Goal: Task Accomplishment & Management: Use online tool/utility

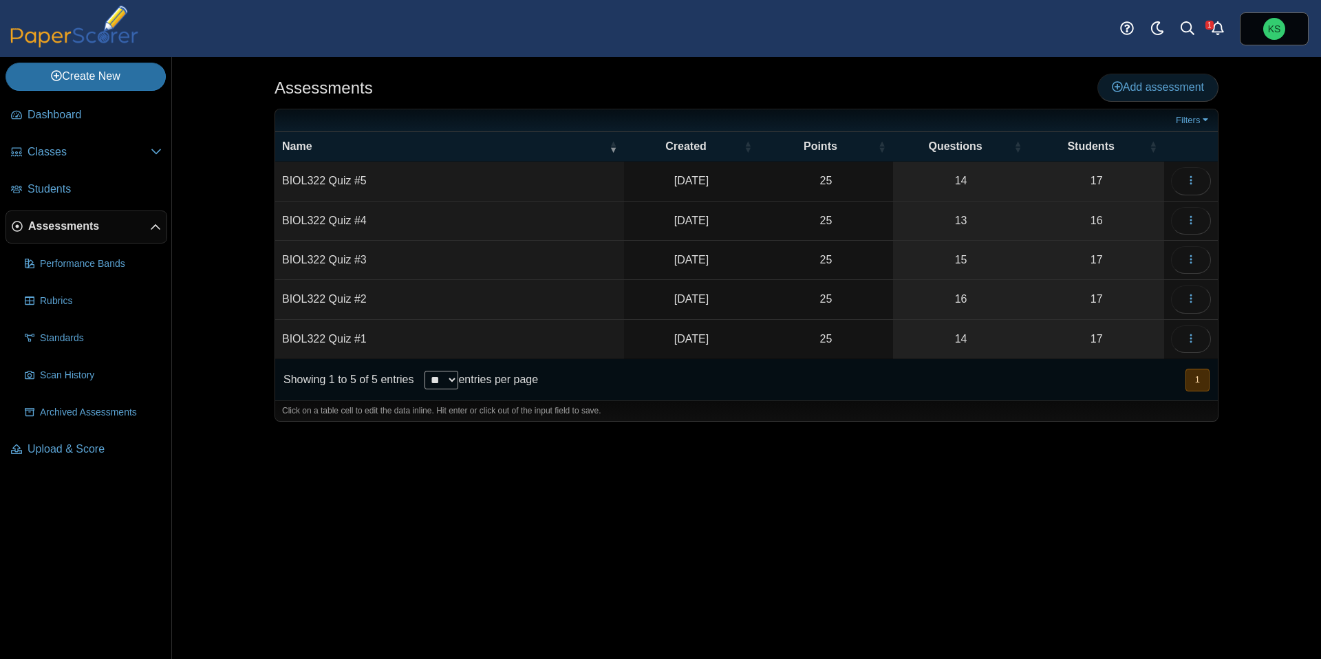
click at [1117, 87] on icon at bounding box center [1117, 86] width 11 height 11
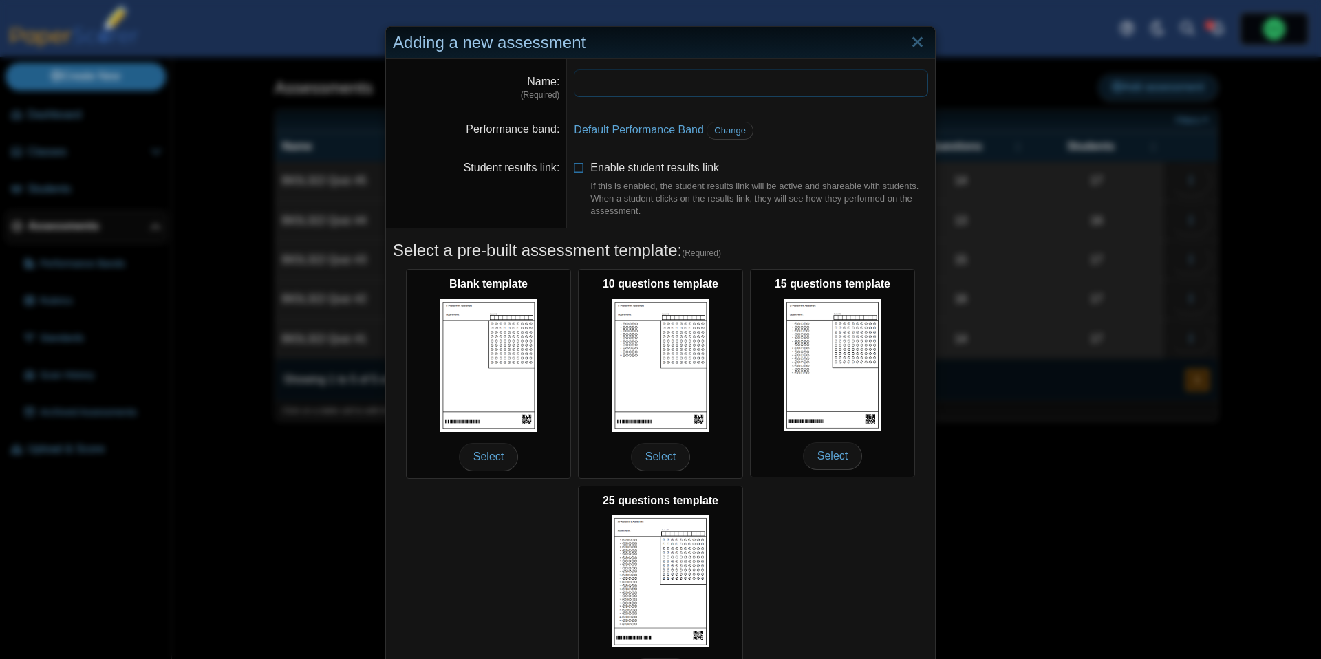
type input "*"
type input "**********"
click at [731, 131] on span "Change" at bounding box center [730, 130] width 32 height 10
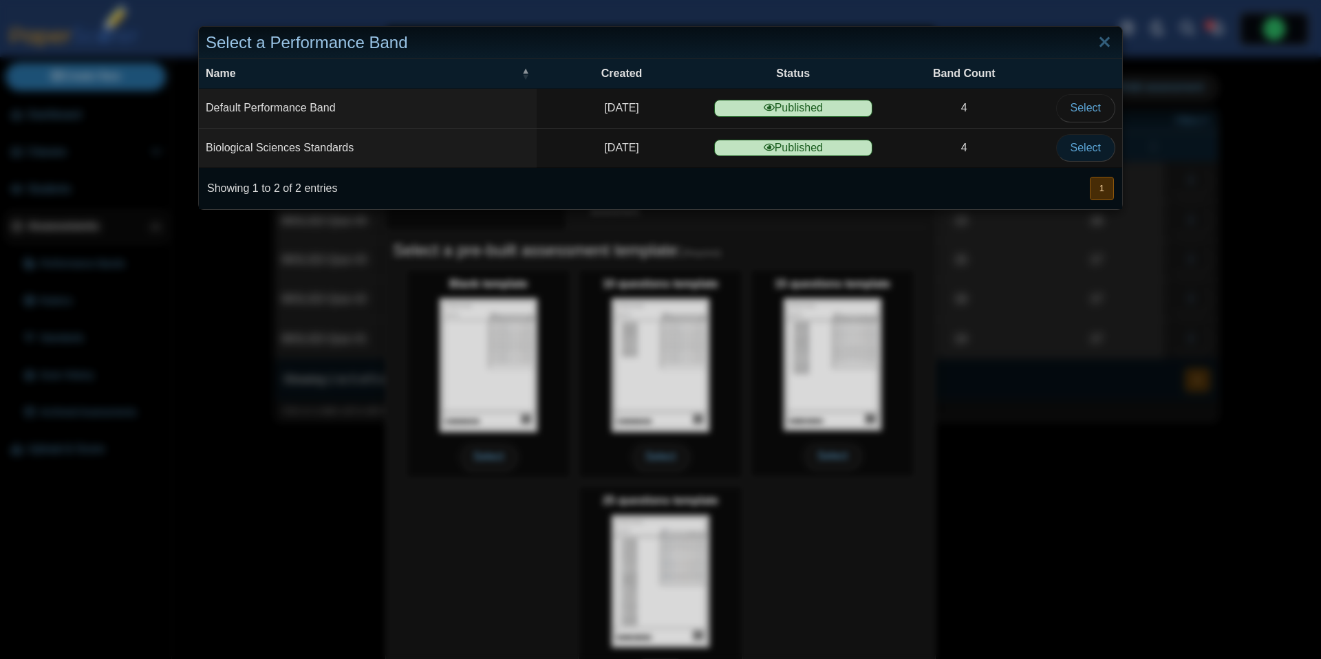
click at [1072, 153] on span "Select" at bounding box center [1085, 148] width 30 height 12
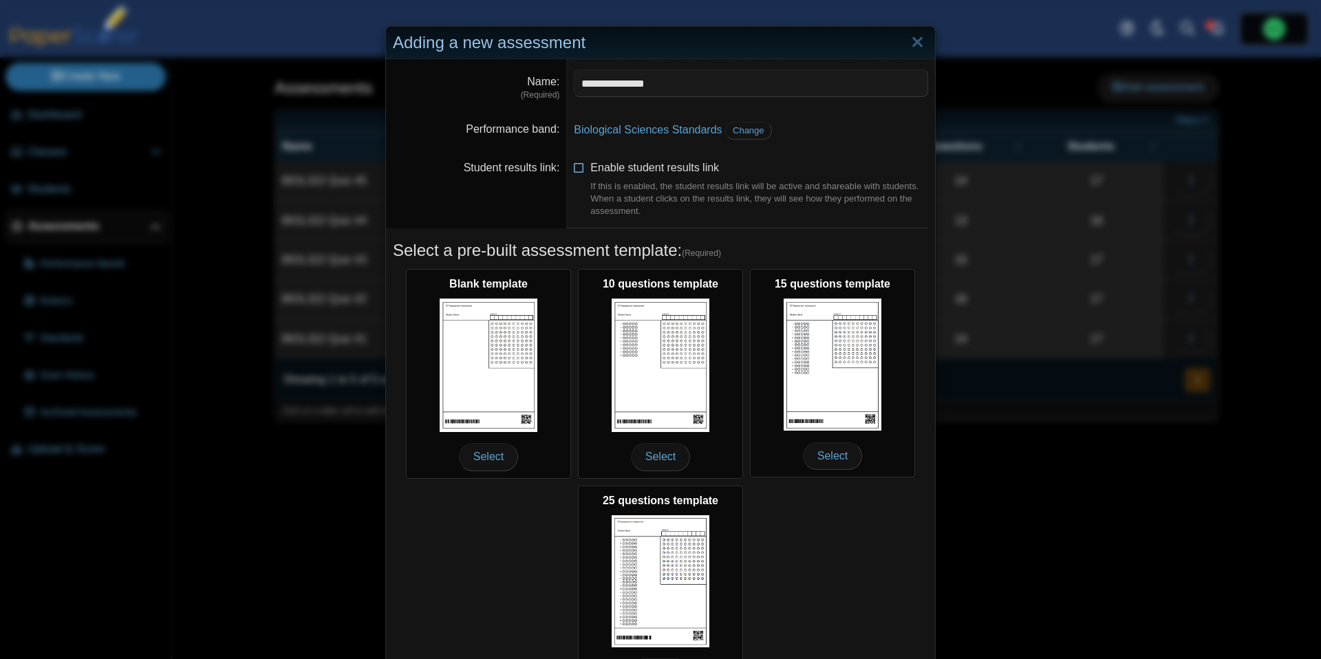
click at [579, 169] on icon at bounding box center [579, 165] width 11 height 10
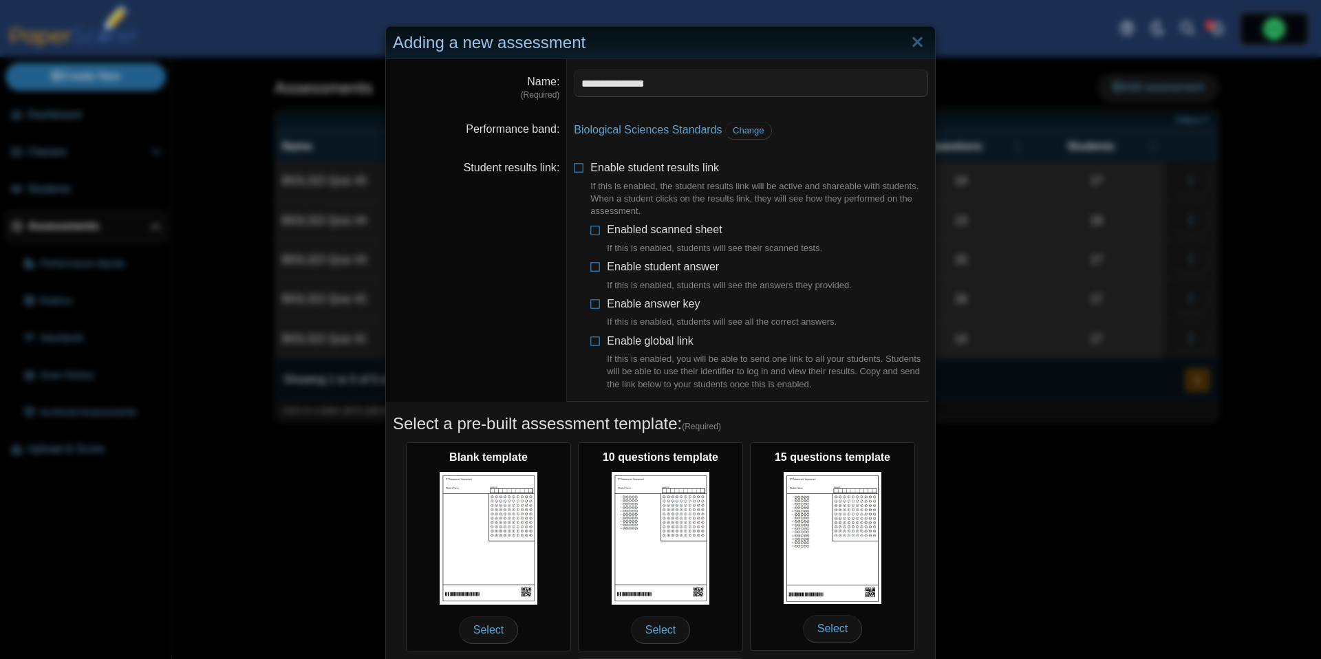
click at [604, 232] on li "Enabled scanned sheet If this is enabled, students will see their scanned tests." at bounding box center [759, 238] width 338 height 33
click at [598, 235] on li "Enabled scanned sheet If this is enabled, students will see their scanned tests." at bounding box center [759, 238] width 338 height 33
click at [596, 230] on icon at bounding box center [595, 227] width 11 height 10
click at [596, 266] on icon at bounding box center [595, 264] width 11 height 10
click at [594, 296] on icon at bounding box center [595, 301] width 11 height 10
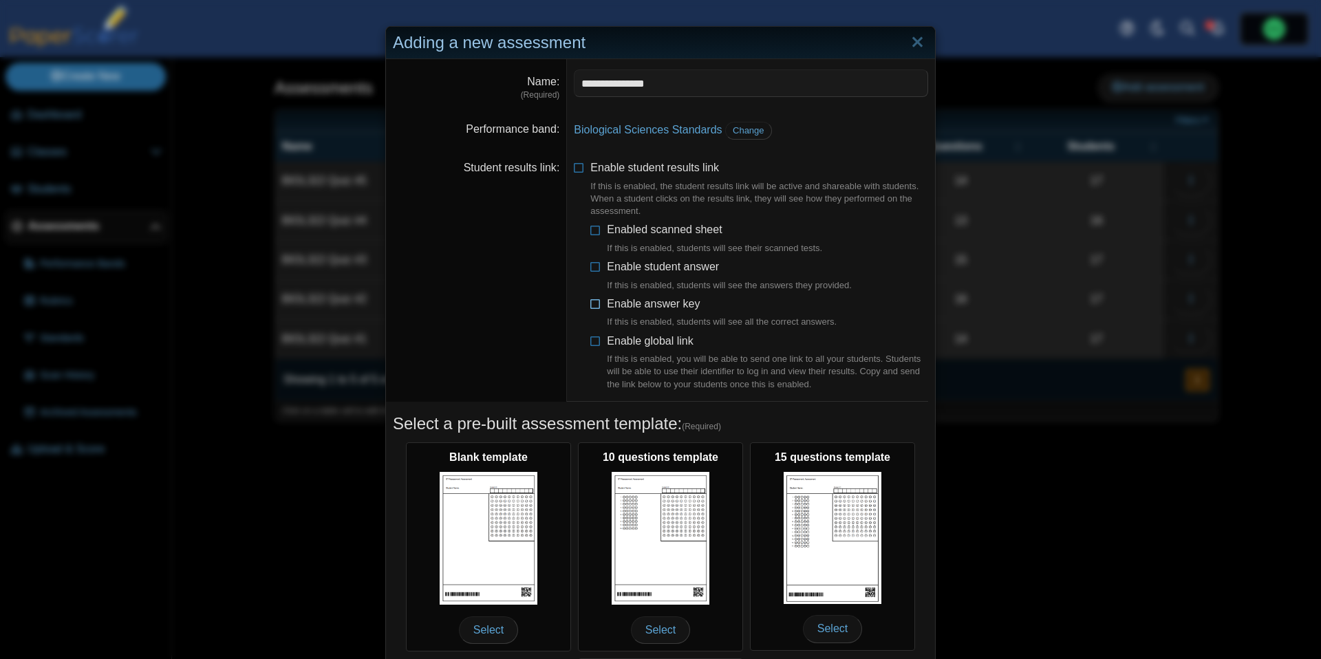
click at [594, 304] on icon at bounding box center [595, 301] width 11 height 10
click at [593, 340] on icon at bounding box center [595, 339] width 11 height 10
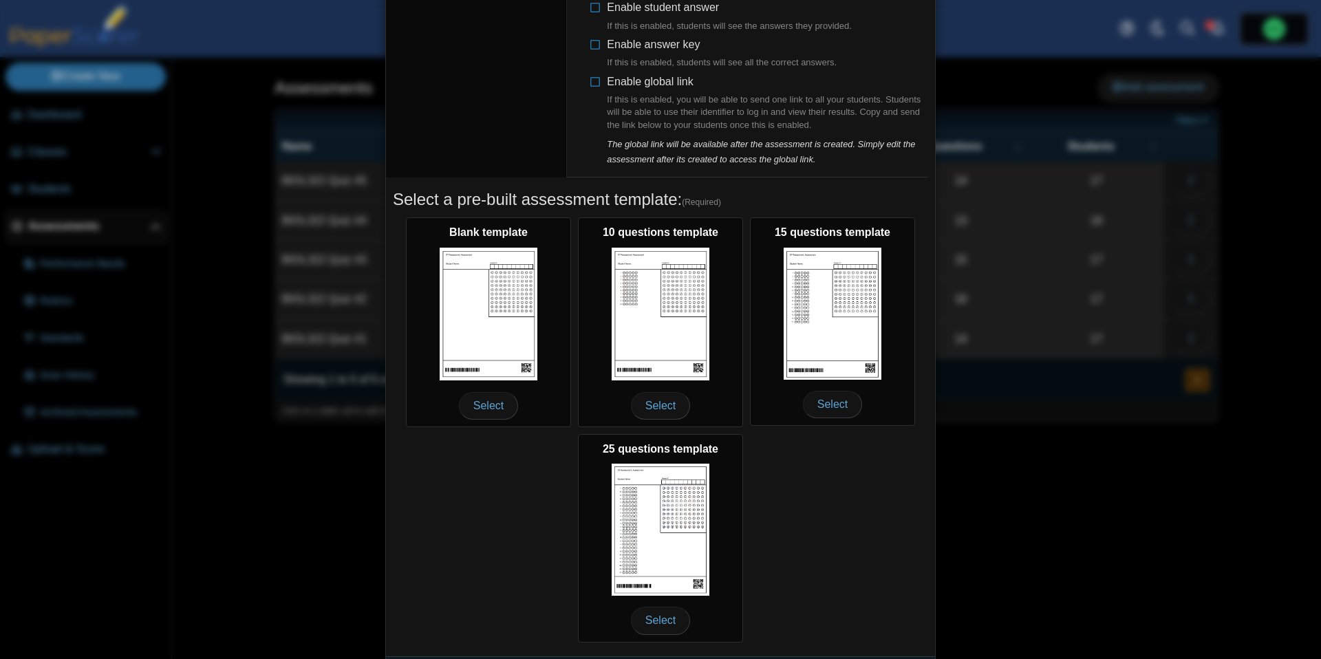
scroll to position [295, 0]
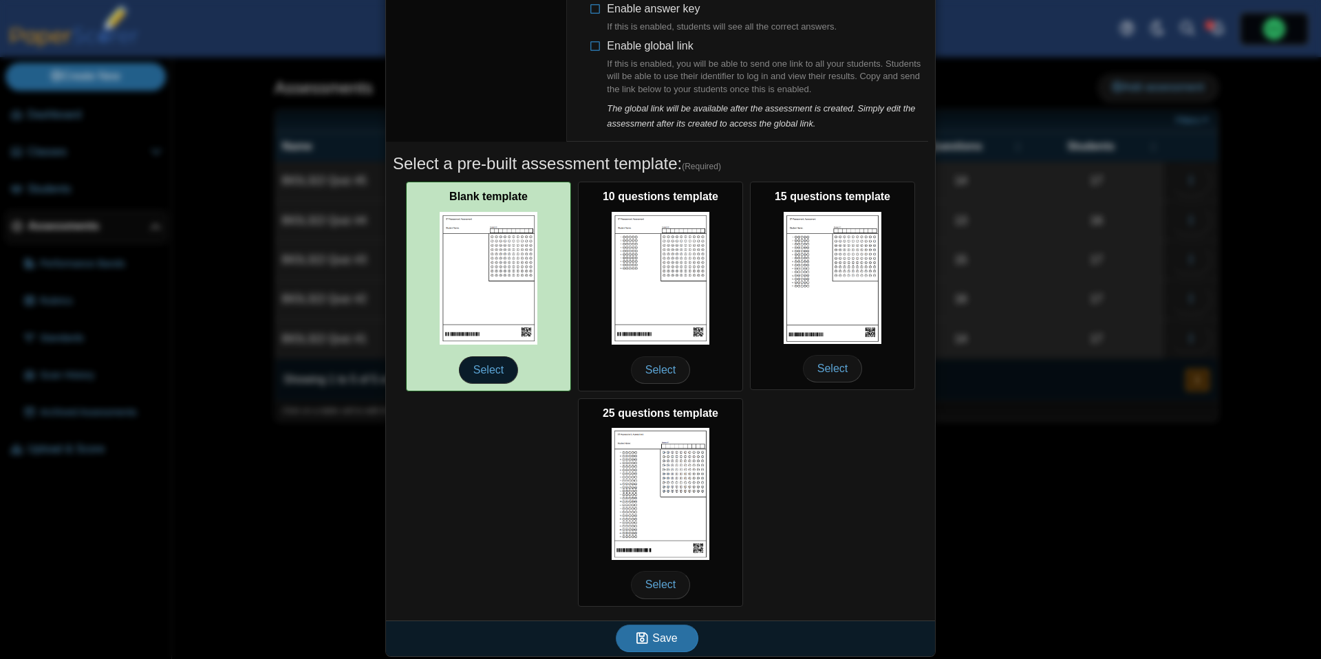
click at [470, 366] on span "Select" at bounding box center [488, 370] width 59 height 28
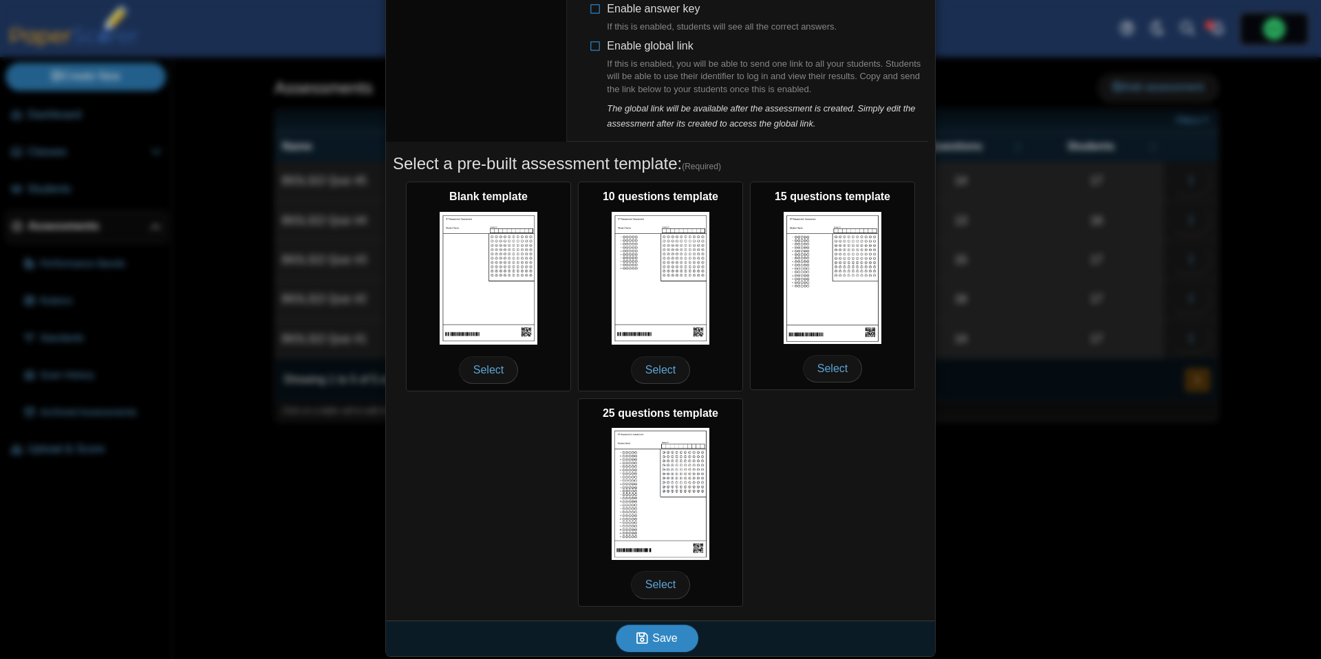
click at [648, 637] on use "submit" at bounding box center [642, 638] width 12 height 12
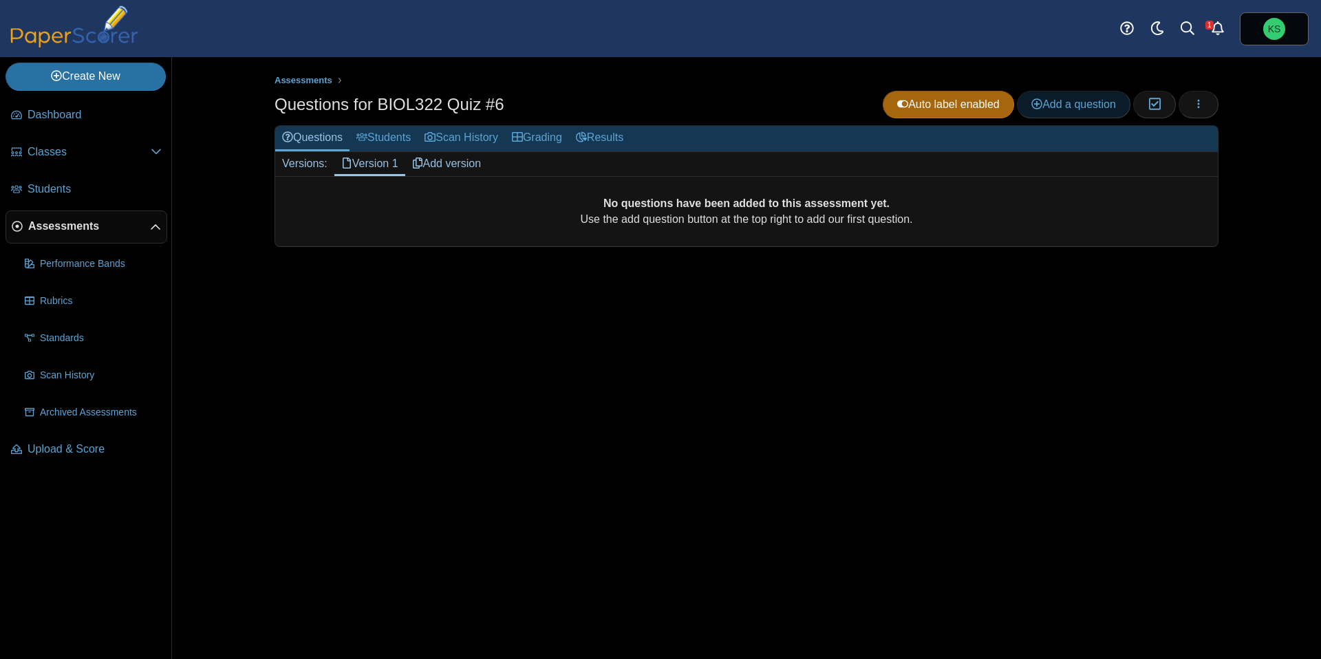
click at [1032, 102] on use at bounding box center [1036, 103] width 11 height 11
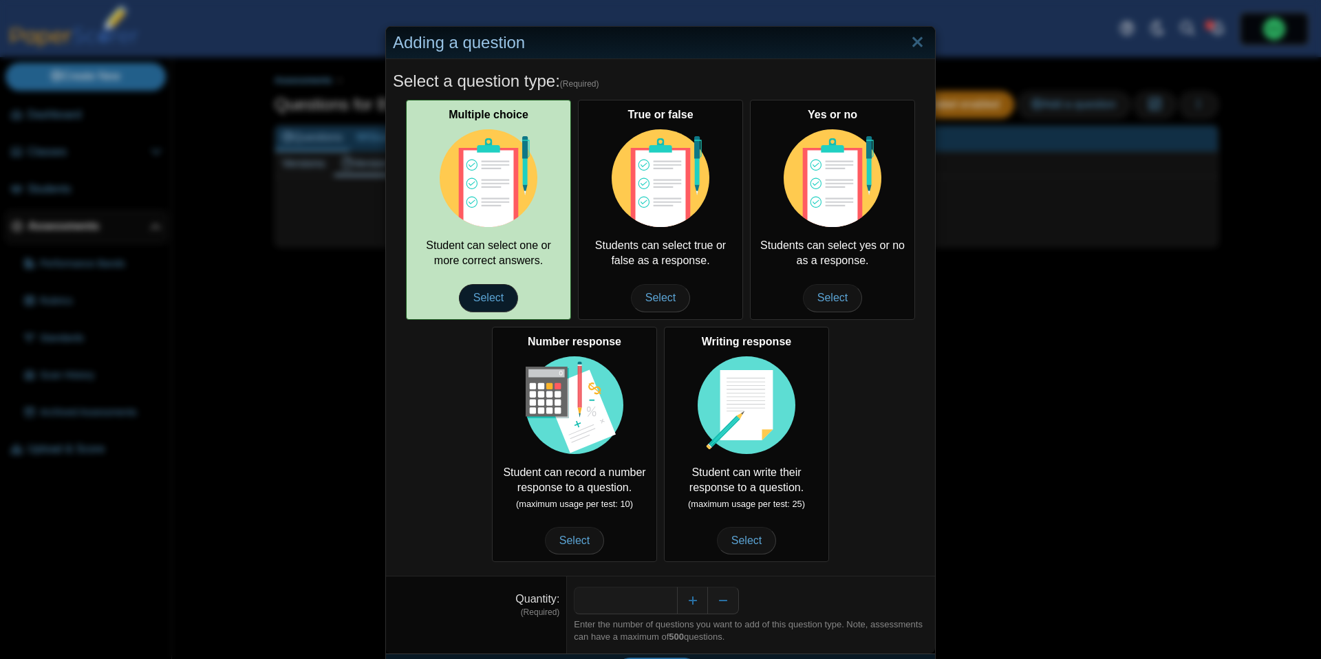
click at [471, 300] on span "Select" at bounding box center [488, 298] width 59 height 28
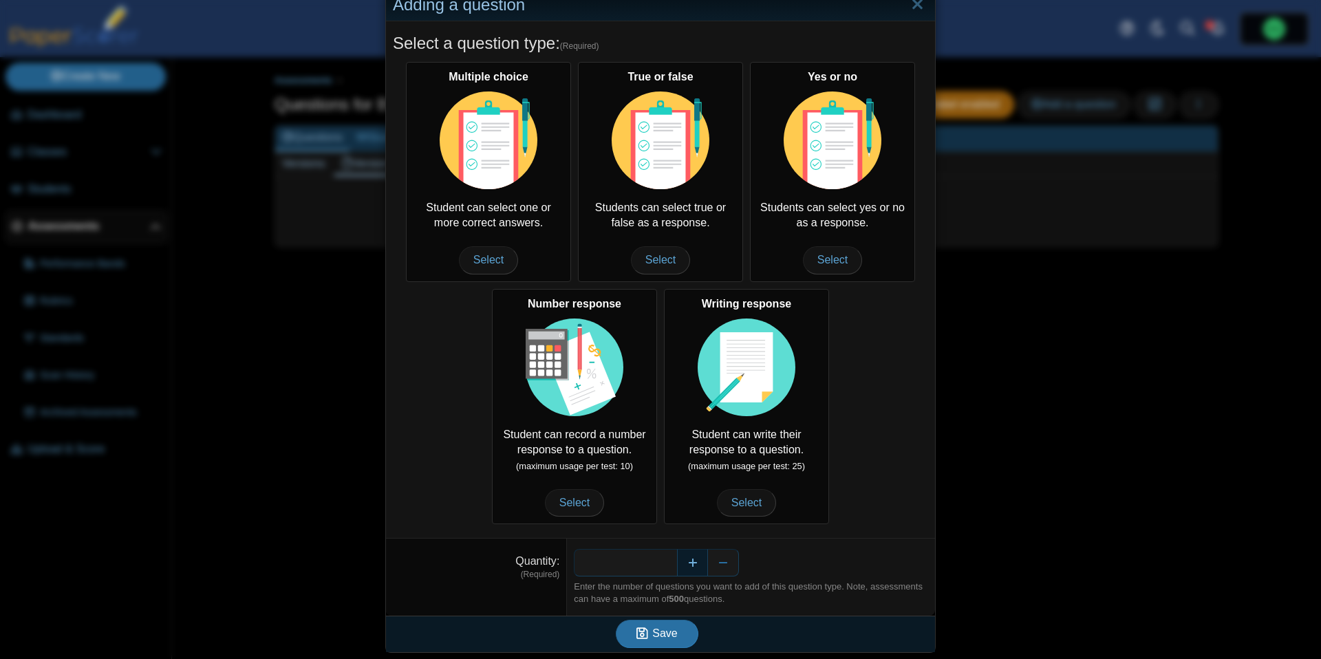
click at [690, 566] on button "Increase" at bounding box center [692, 563] width 31 height 28
click at [664, 632] on span "Save" at bounding box center [664, 633] width 25 height 12
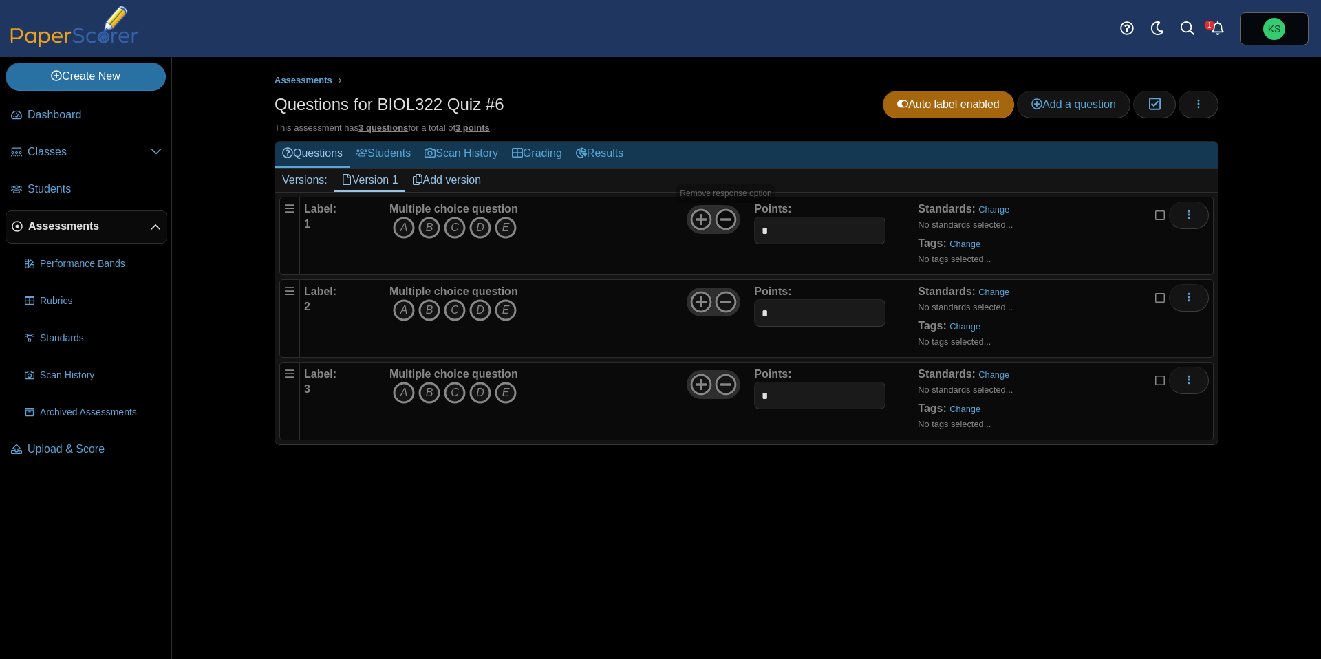
click at [728, 225] on icon at bounding box center [726, 219] width 22 height 22
click at [725, 305] on icon at bounding box center [726, 302] width 22 height 22
click at [725, 386] on icon at bounding box center [726, 385] width 22 height 22
click at [407, 230] on icon "A" at bounding box center [404, 228] width 22 height 22
click at [1000, 212] on link "Change" at bounding box center [993, 209] width 31 height 10
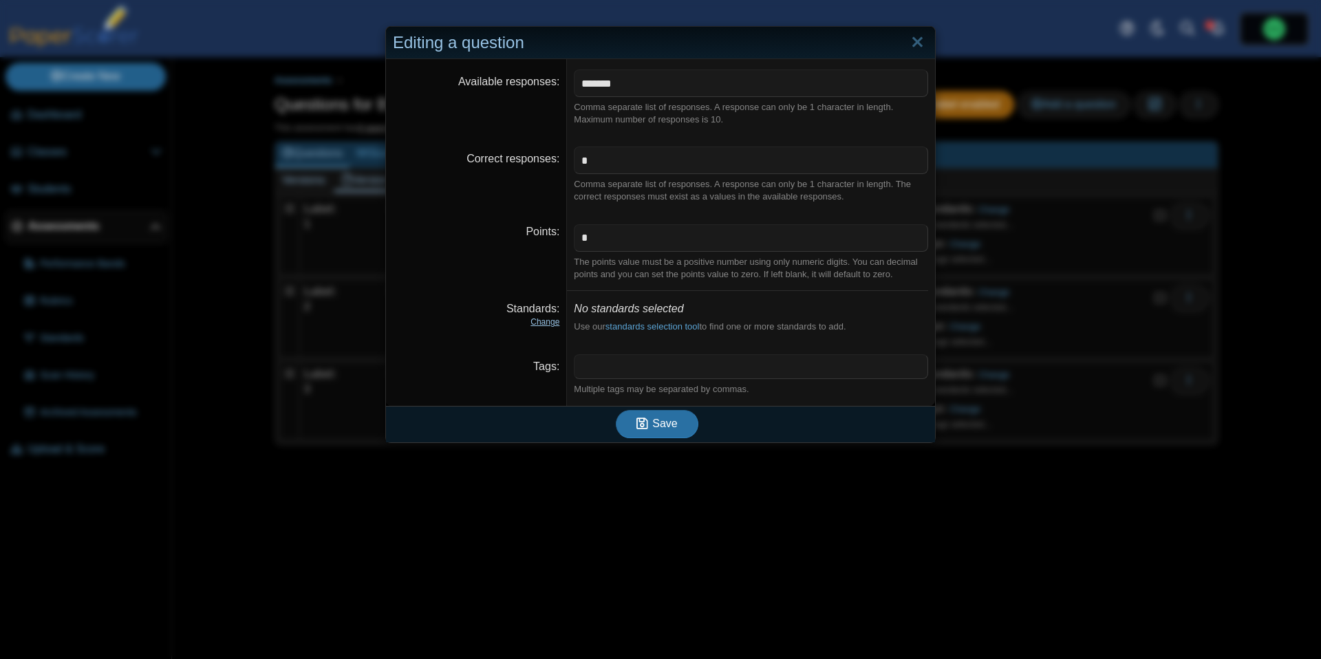
click at [540, 323] on link "Change" at bounding box center [544, 322] width 29 height 10
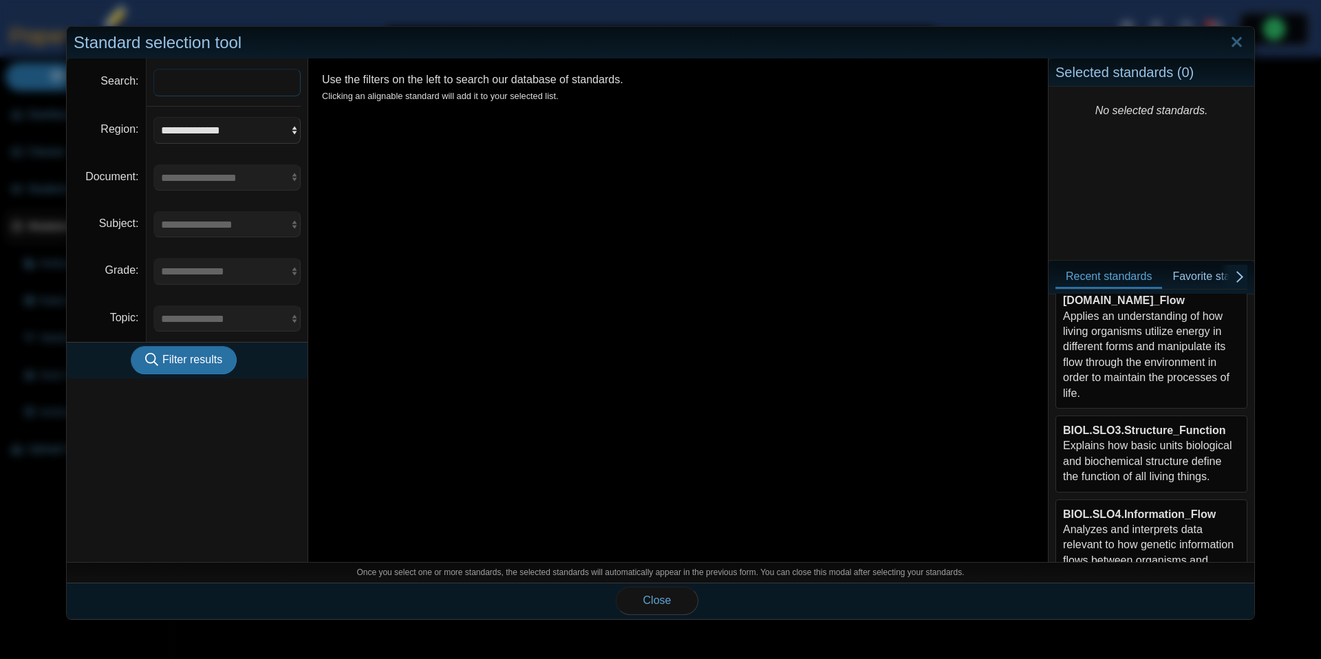
scroll to position [310, 0]
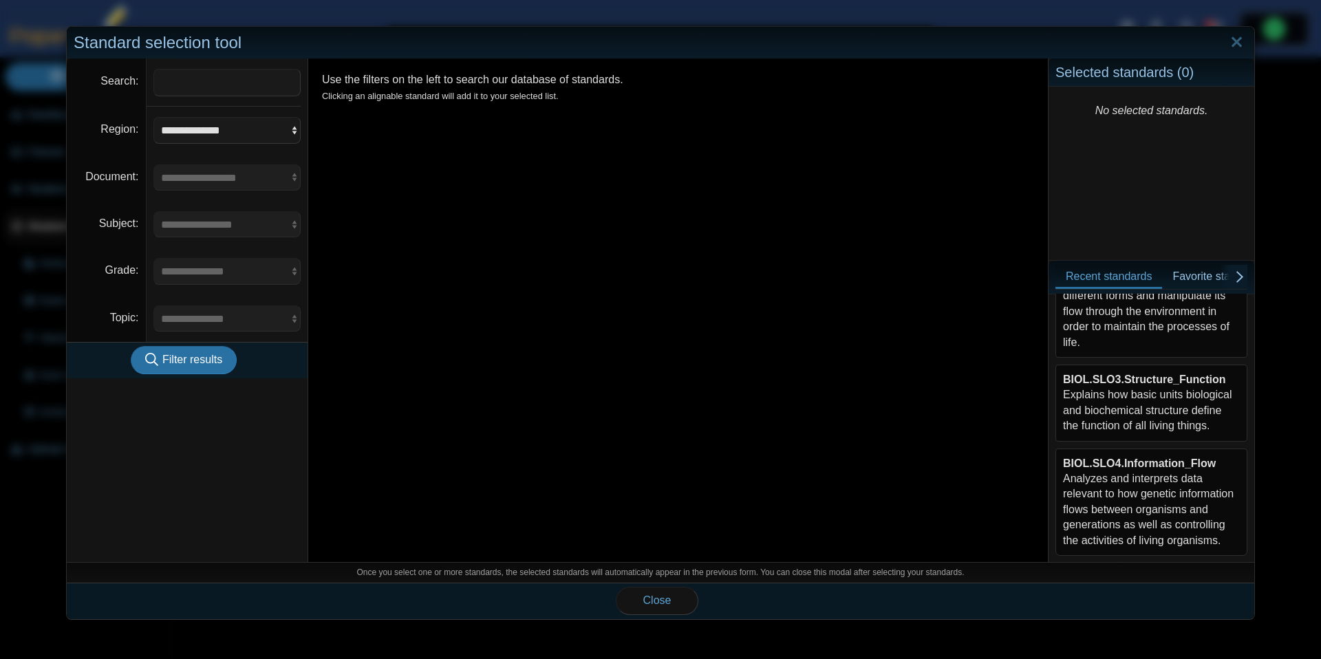
click at [1145, 412] on div "BIOL.SLO3.Structure_Function Explains how basic units biological and biochemica…" at bounding box center [1151, 403] width 177 height 62
click at [650, 601] on span "Close" at bounding box center [657, 600] width 28 height 12
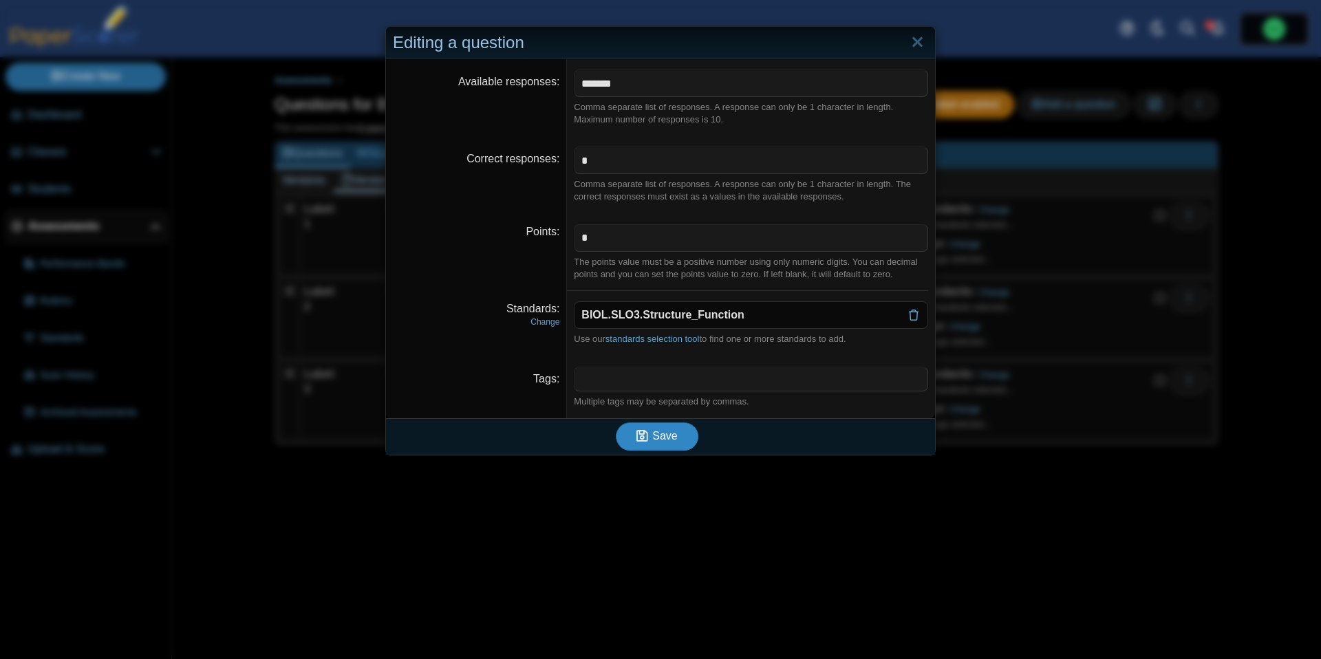
click at [665, 443] on button "Save" at bounding box center [657, 436] width 83 height 28
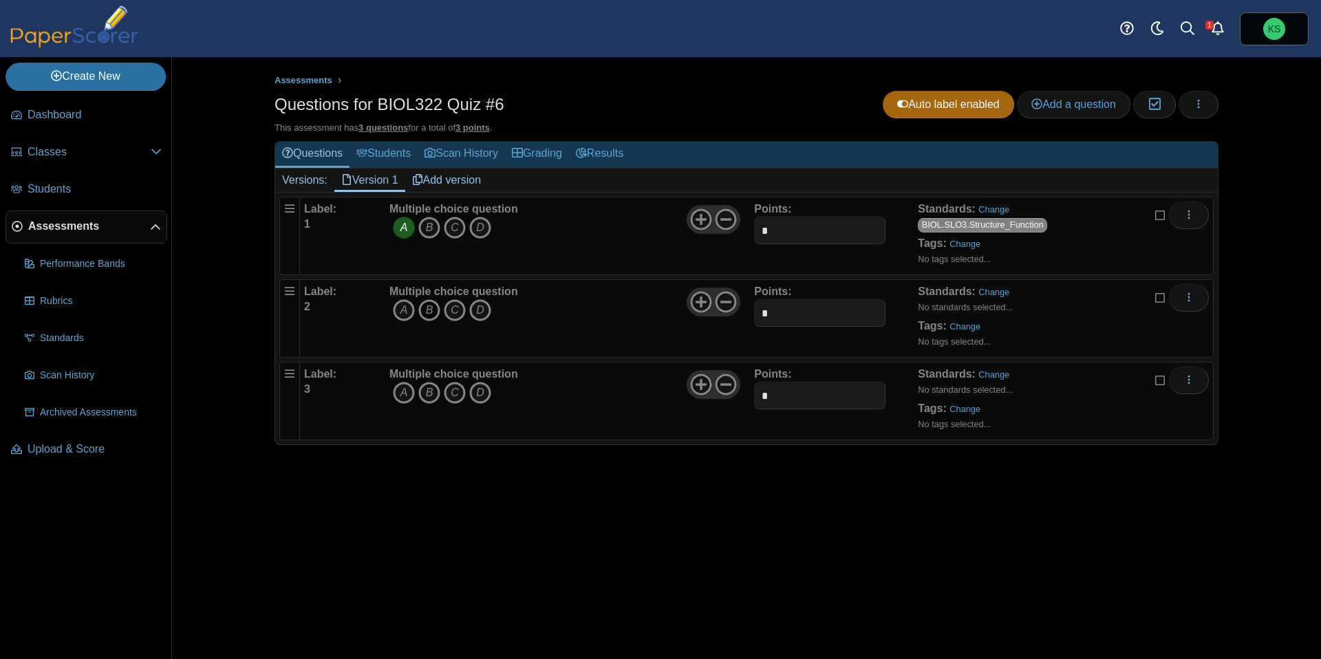
click at [433, 314] on icon "B" at bounding box center [429, 310] width 22 height 22
click at [1001, 294] on link "Change" at bounding box center [993, 292] width 31 height 10
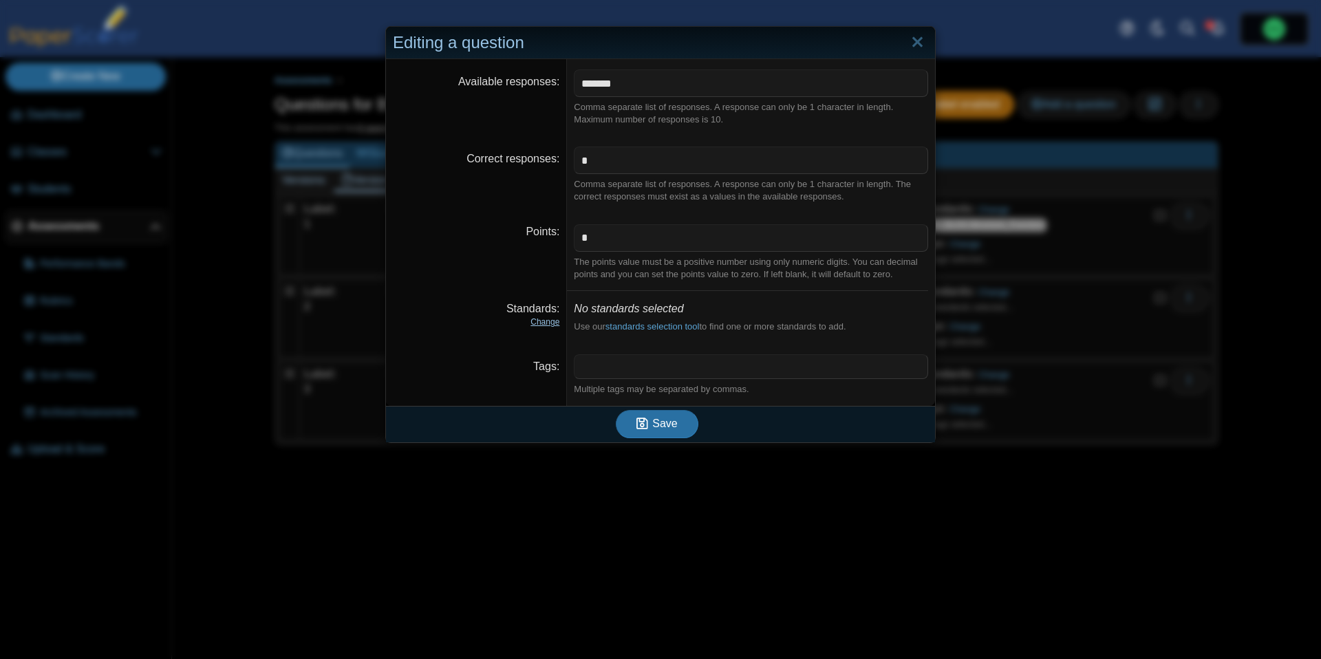
click at [556, 325] on link "Change" at bounding box center [544, 322] width 29 height 10
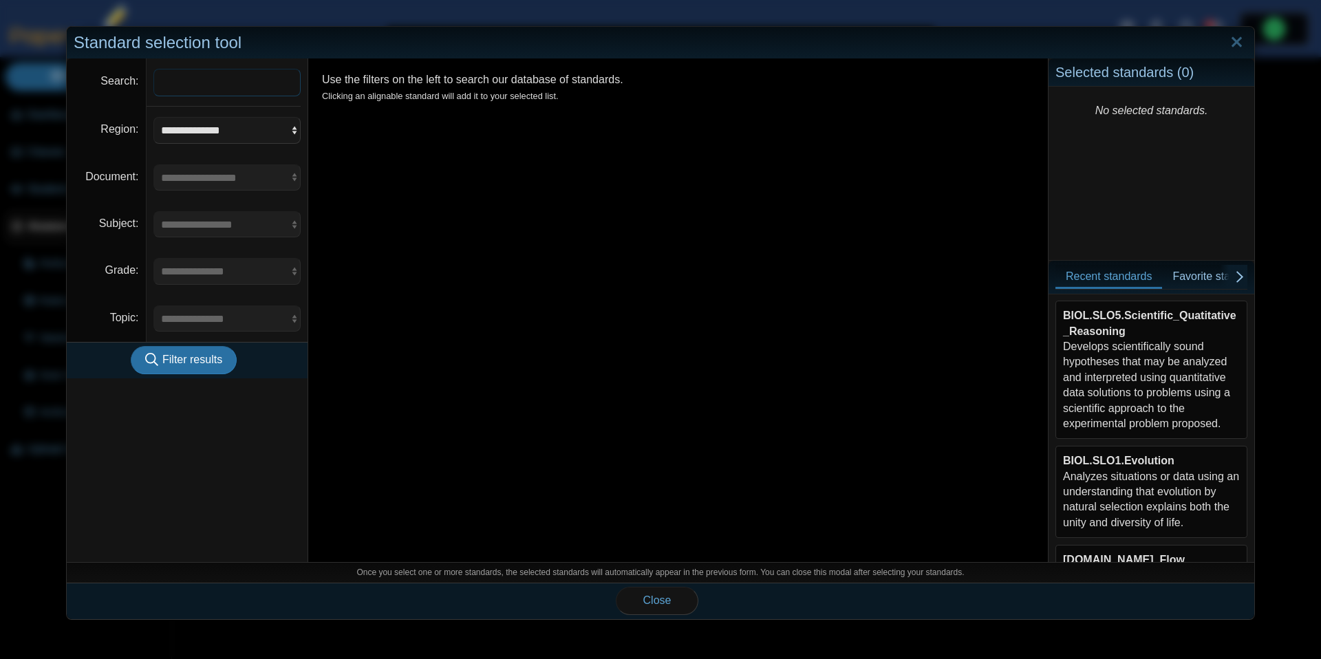
scroll to position [310, 0]
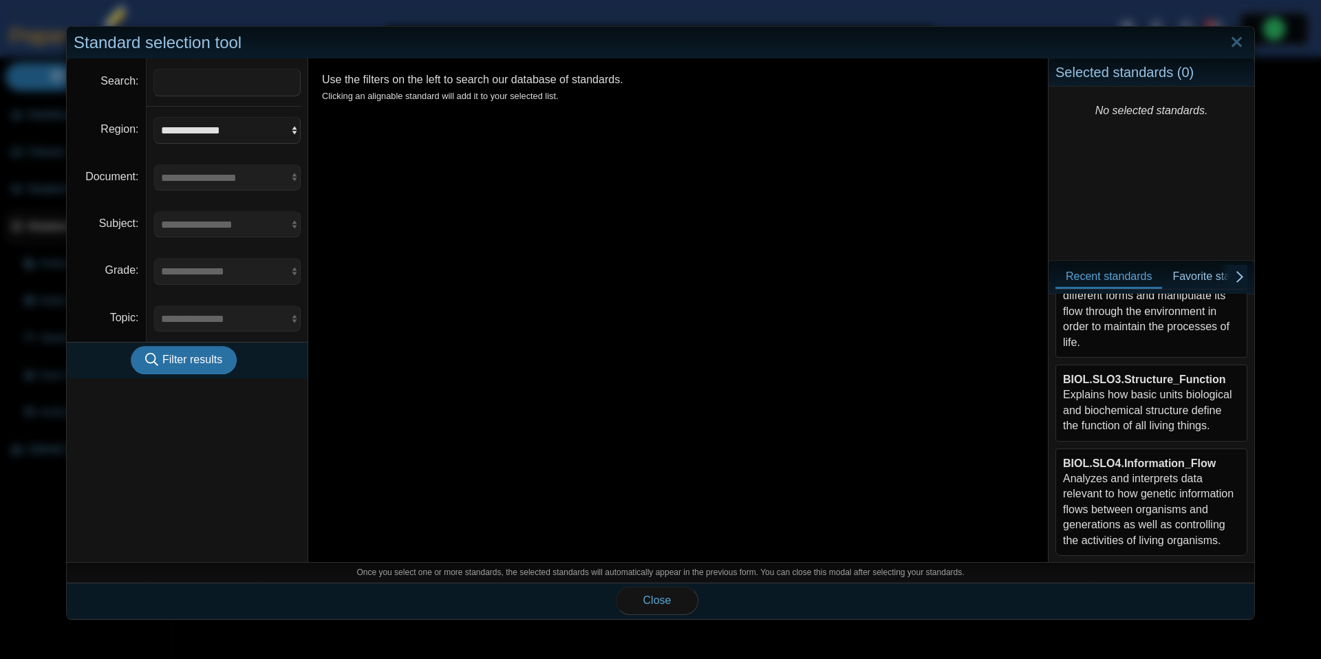
click at [1152, 406] on div "BIOL.SLO3.Structure_Function Explains how basic units biological and biochemica…" at bounding box center [1151, 403] width 177 height 62
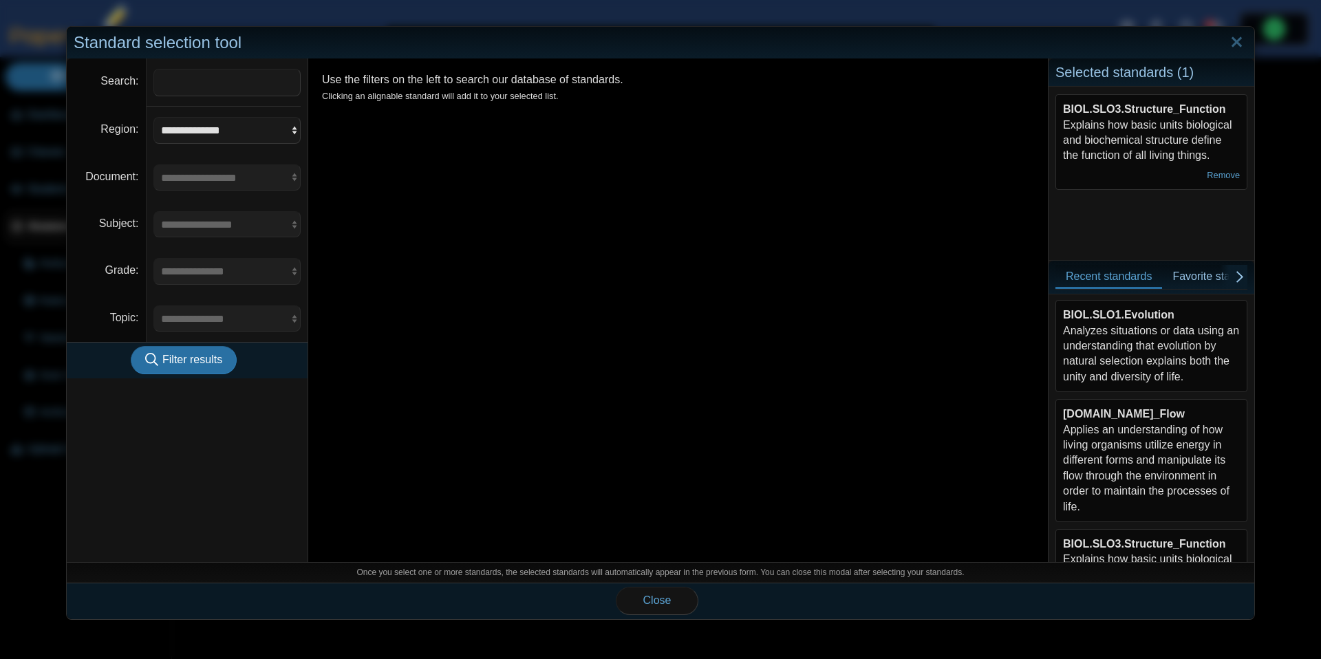
scroll to position [0, 0]
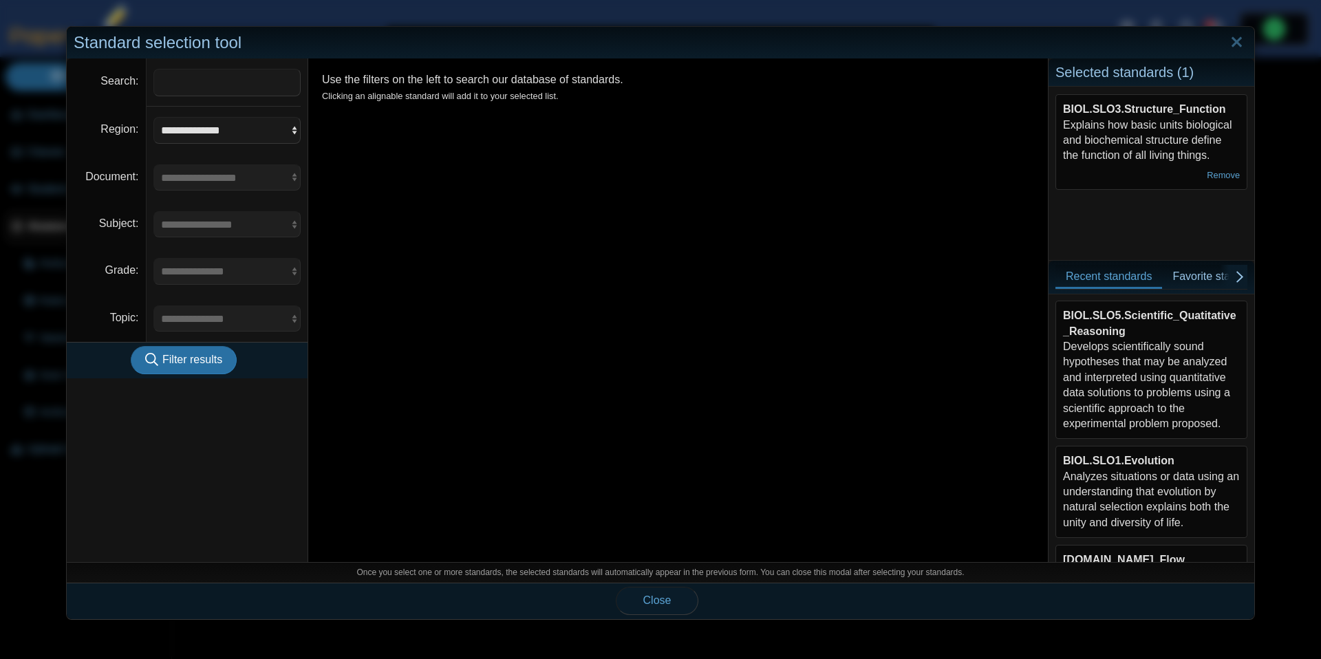
click at [676, 605] on button "Close" at bounding box center [657, 601] width 83 height 28
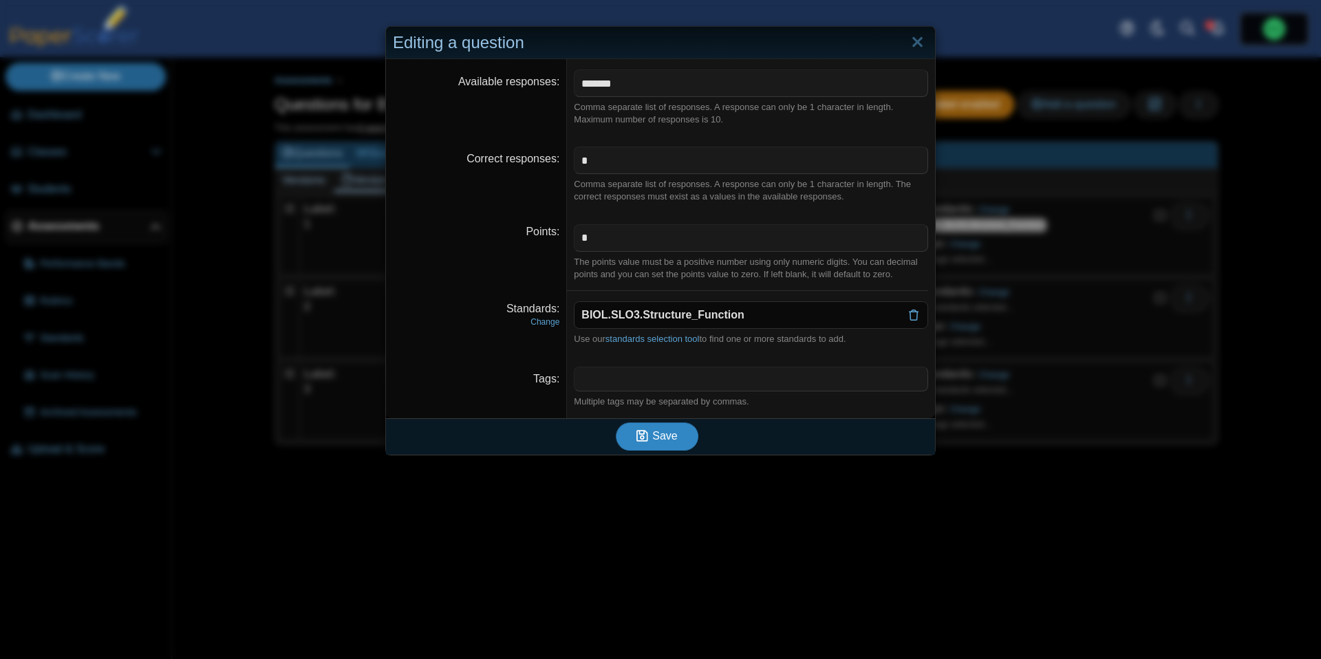
click at [663, 442] on span "Save" at bounding box center [664, 436] width 25 height 12
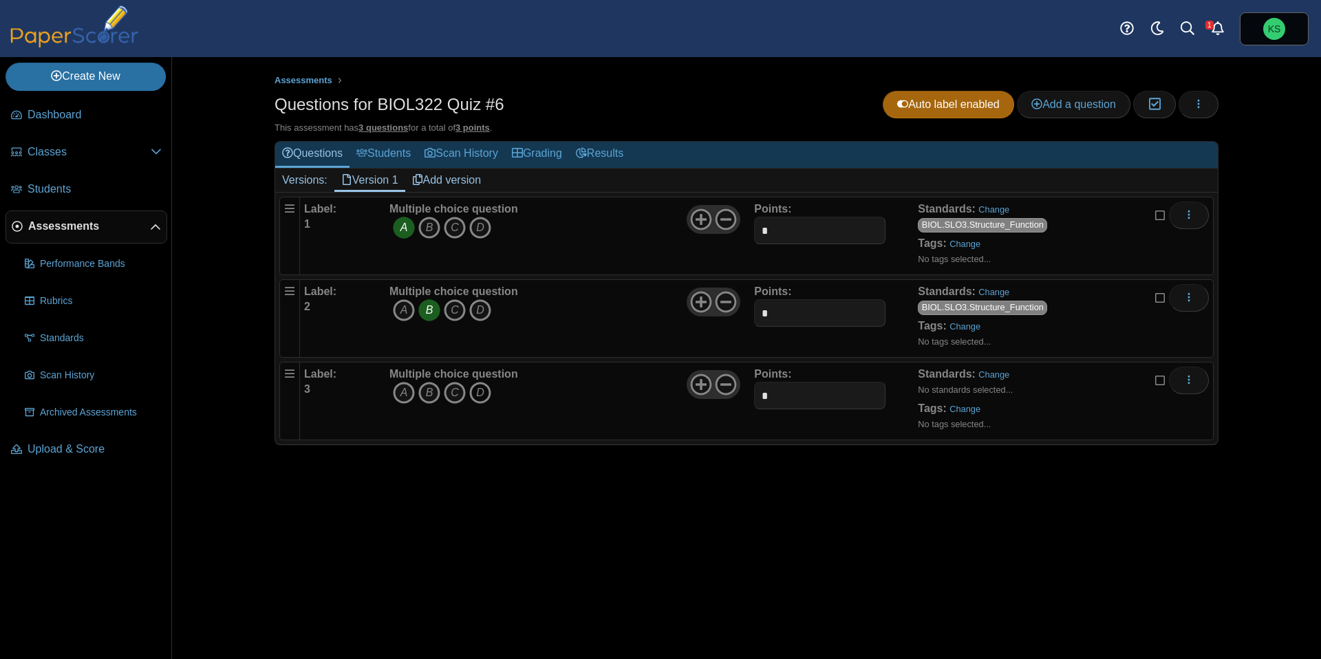
click at [480, 394] on icon "D" at bounding box center [480, 393] width 22 height 22
click at [986, 376] on link "Change" at bounding box center [993, 374] width 31 height 10
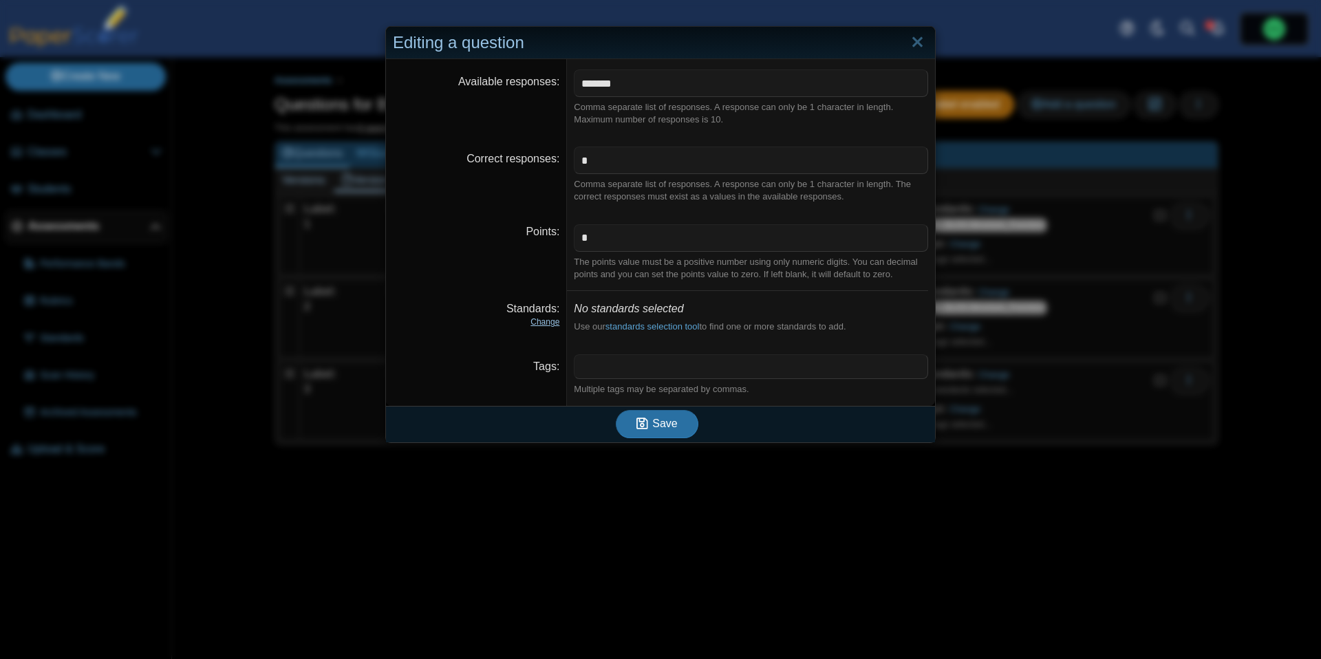
click at [550, 324] on link "Change" at bounding box center [544, 322] width 29 height 10
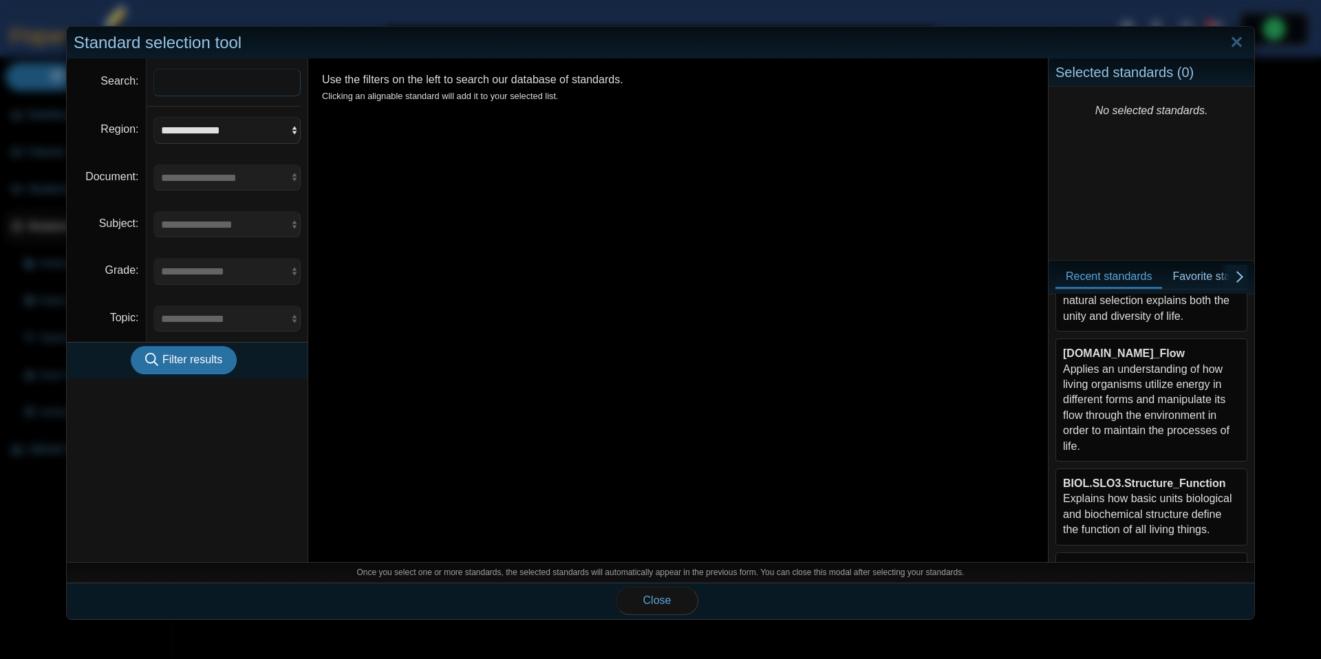
scroll to position [310, 0]
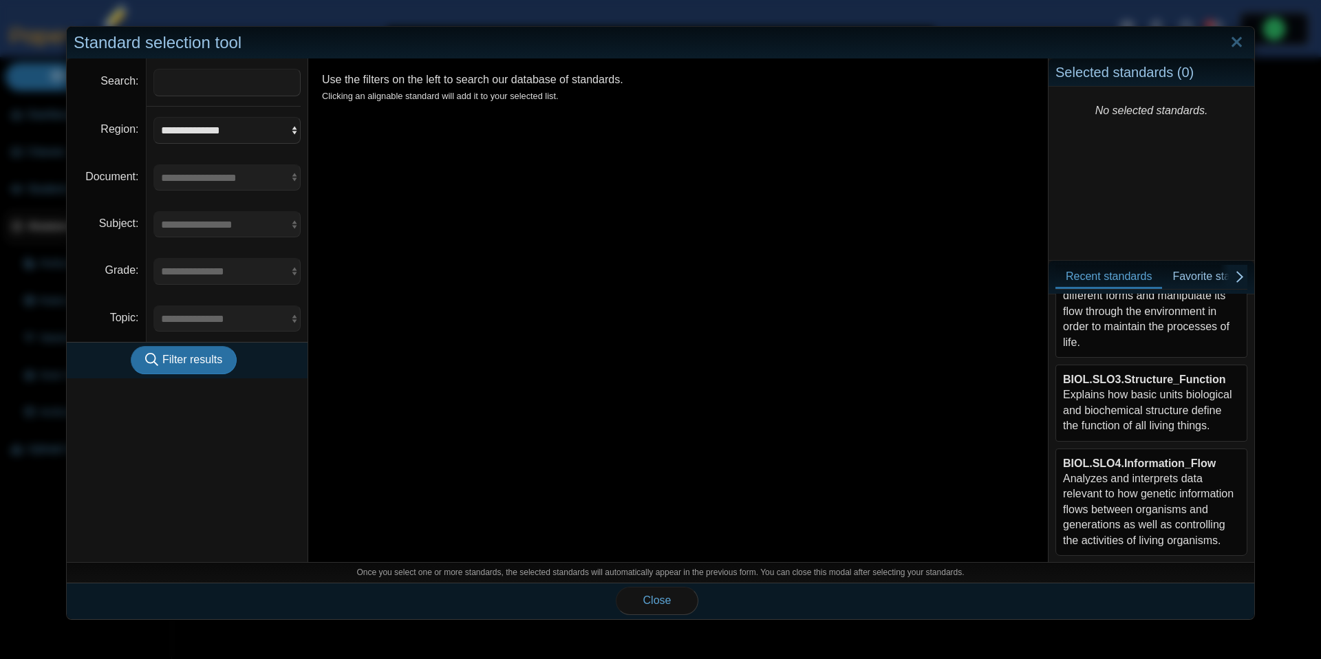
click at [1169, 407] on div "BIOL.SLO3.Structure_Function Explains how basic units biological and biochemica…" at bounding box center [1151, 403] width 177 height 62
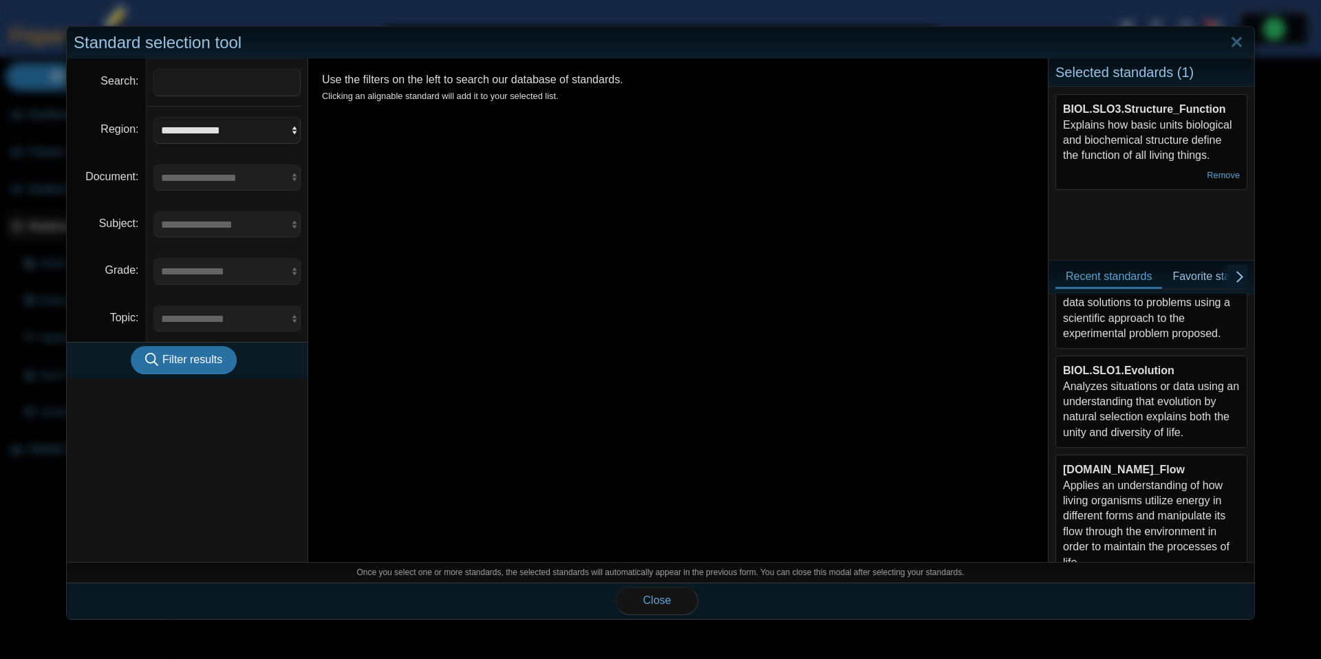
scroll to position [87, 0]
click at [1169, 407] on div "BIOL.SLO1.Evolution Analyzes situations or data using an understanding that evo…" at bounding box center [1151, 404] width 177 height 77
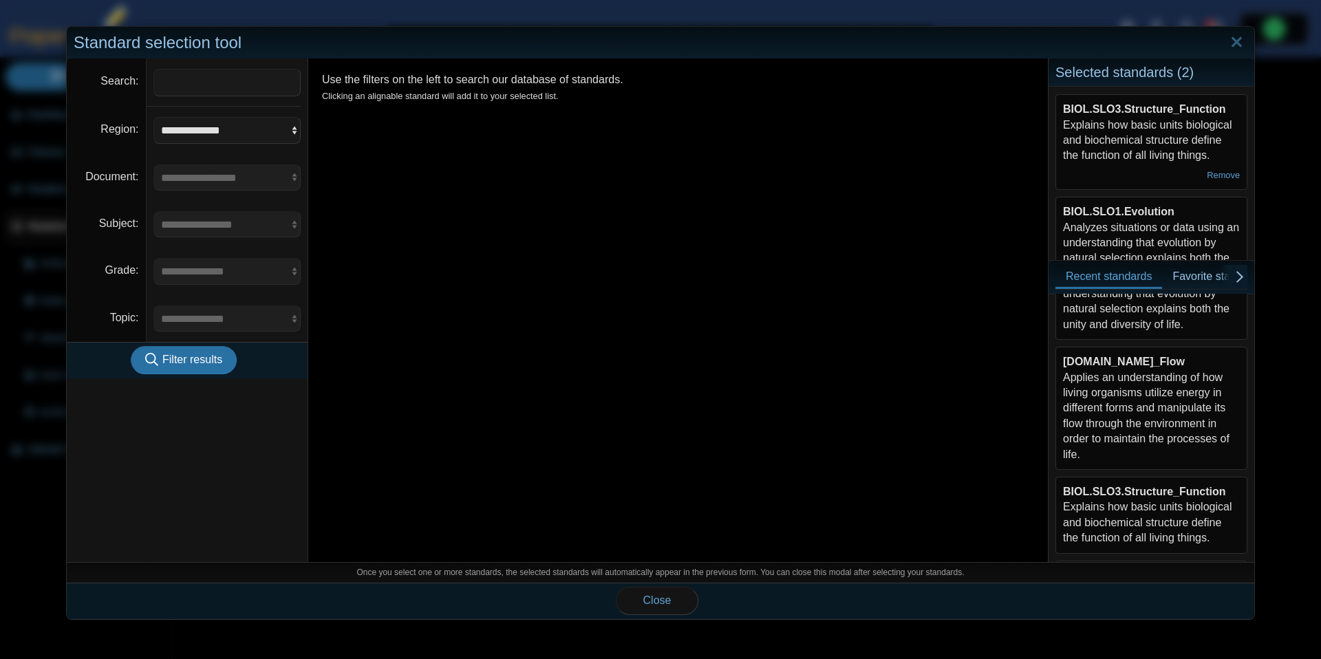
scroll to position [310, 0]
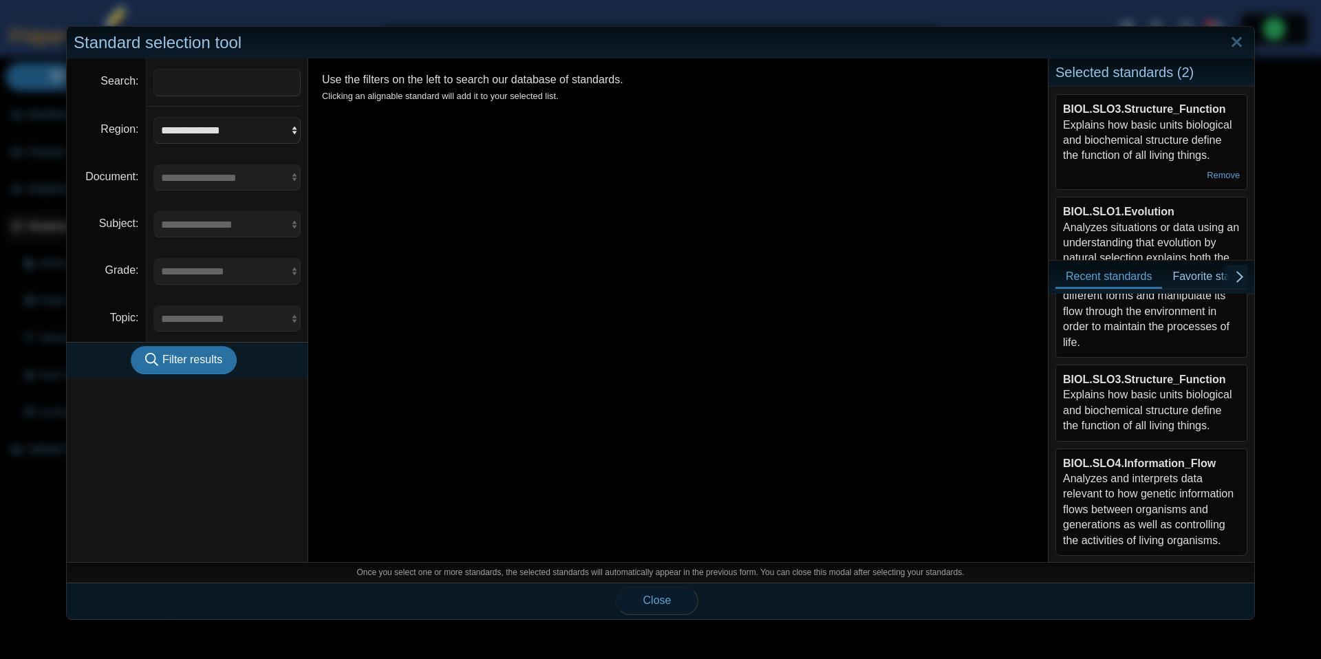
click at [676, 598] on button "Close" at bounding box center [657, 601] width 83 height 28
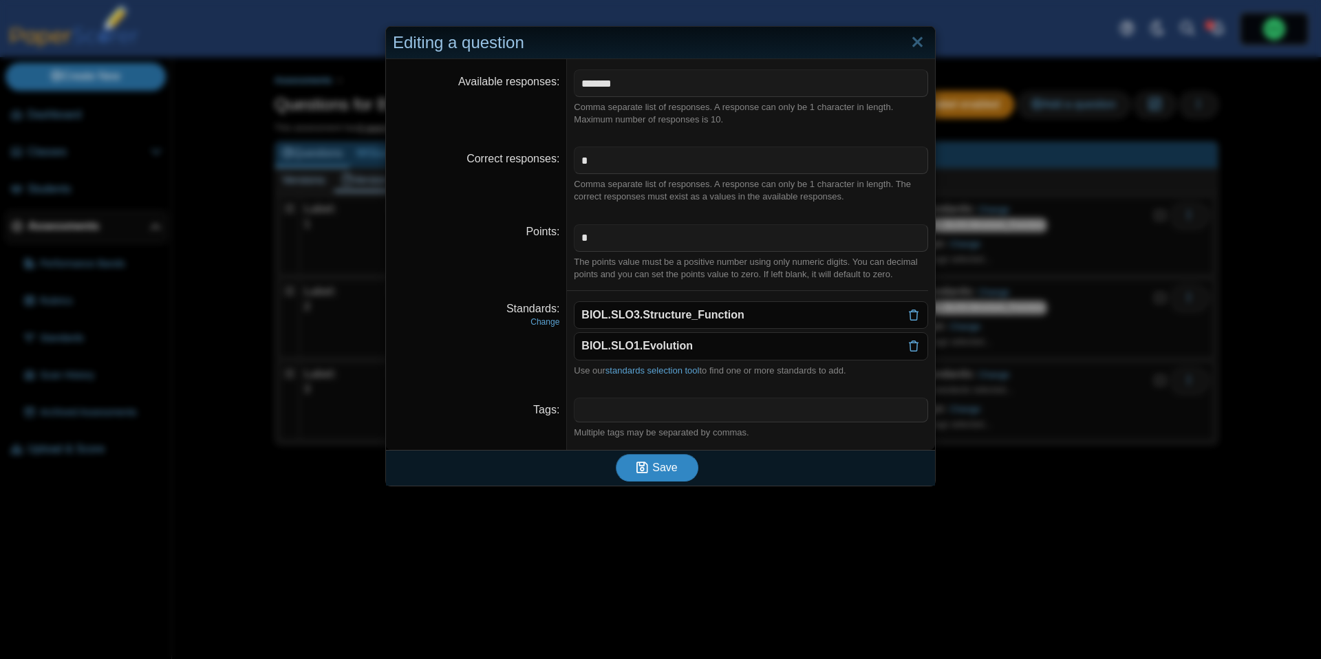
click at [674, 477] on button "Save" at bounding box center [657, 468] width 83 height 28
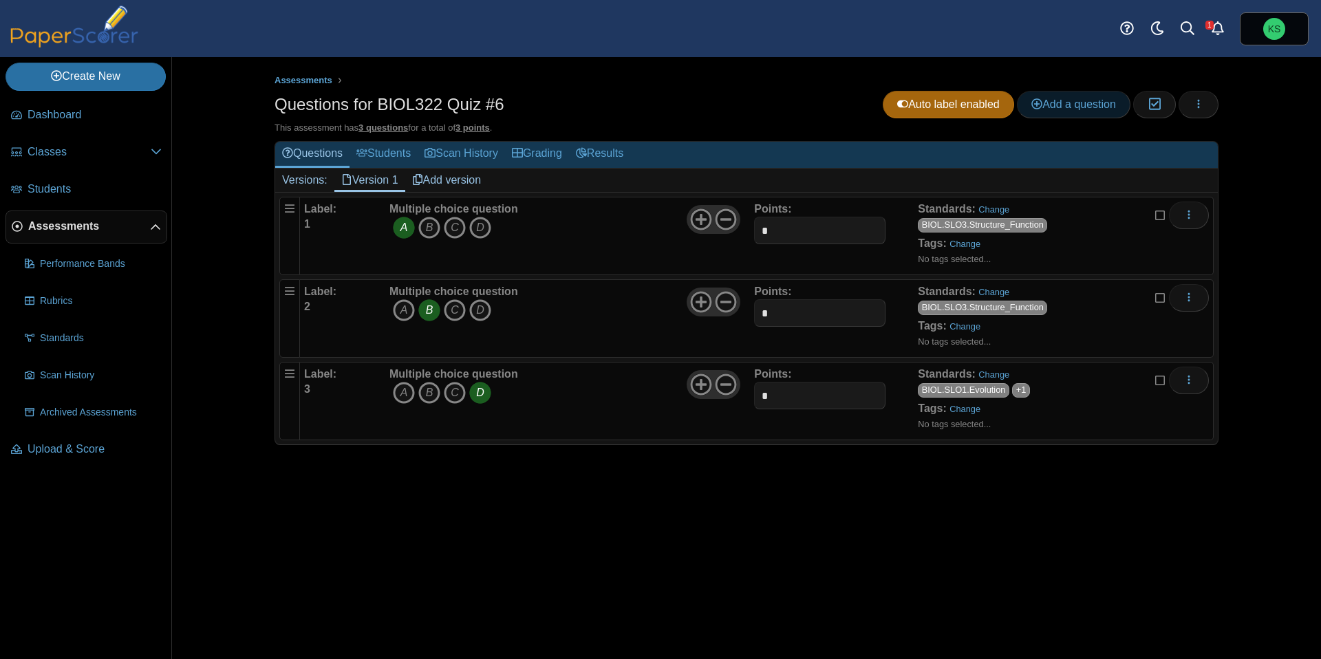
click at [1043, 111] on link "Add a question" at bounding box center [1074, 105] width 114 height 28
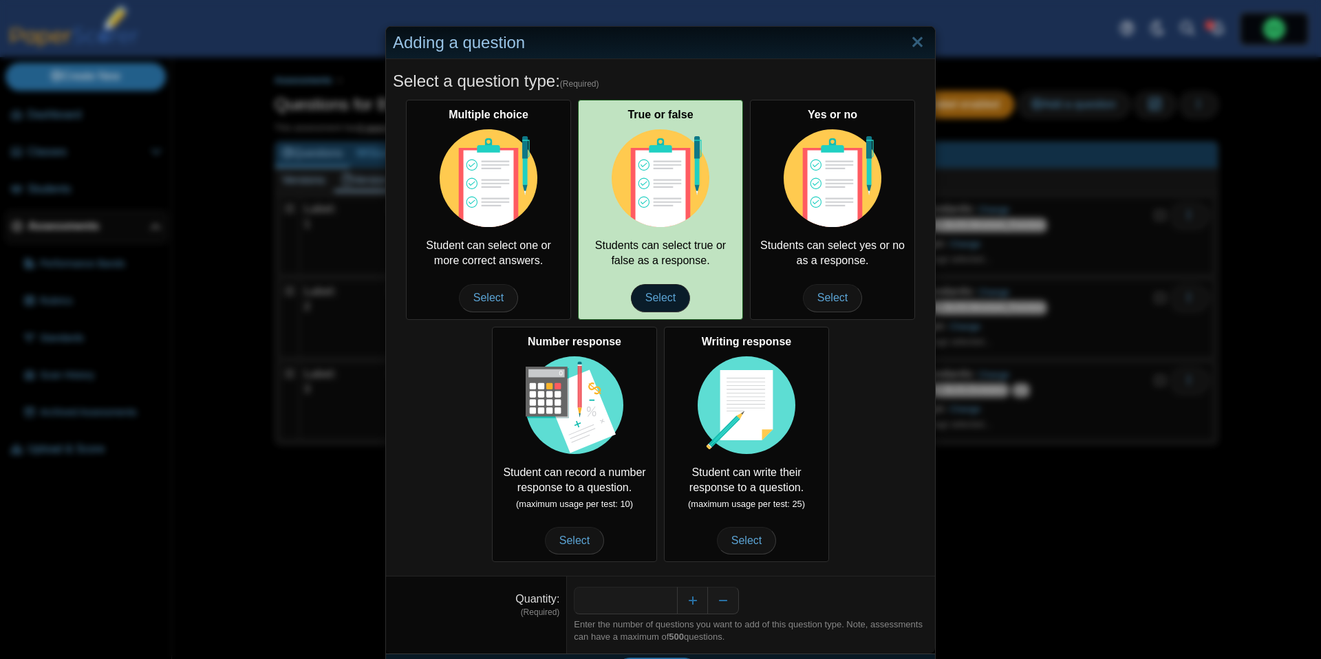
click at [654, 292] on span "Select" at bounding box center [660, 298] width 59 height 28
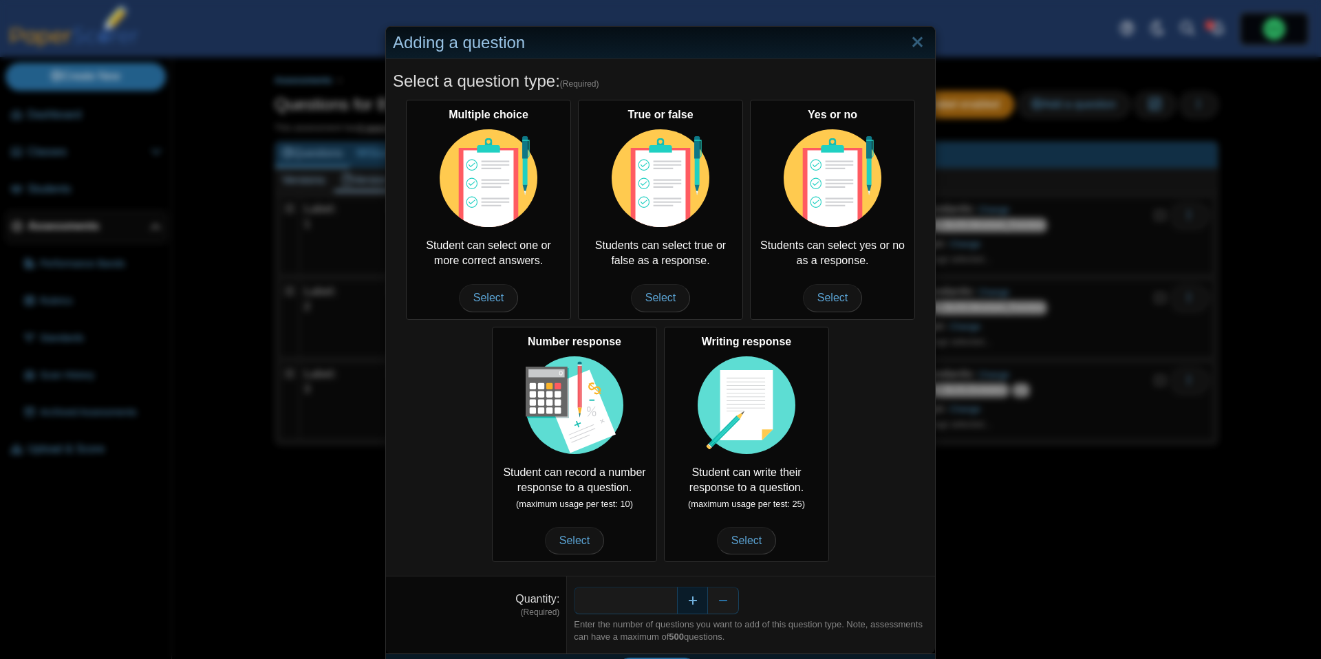
click at [691, 603] on button "Increase" at bounding box center [692, 601] width 31 height 28
type input "*"
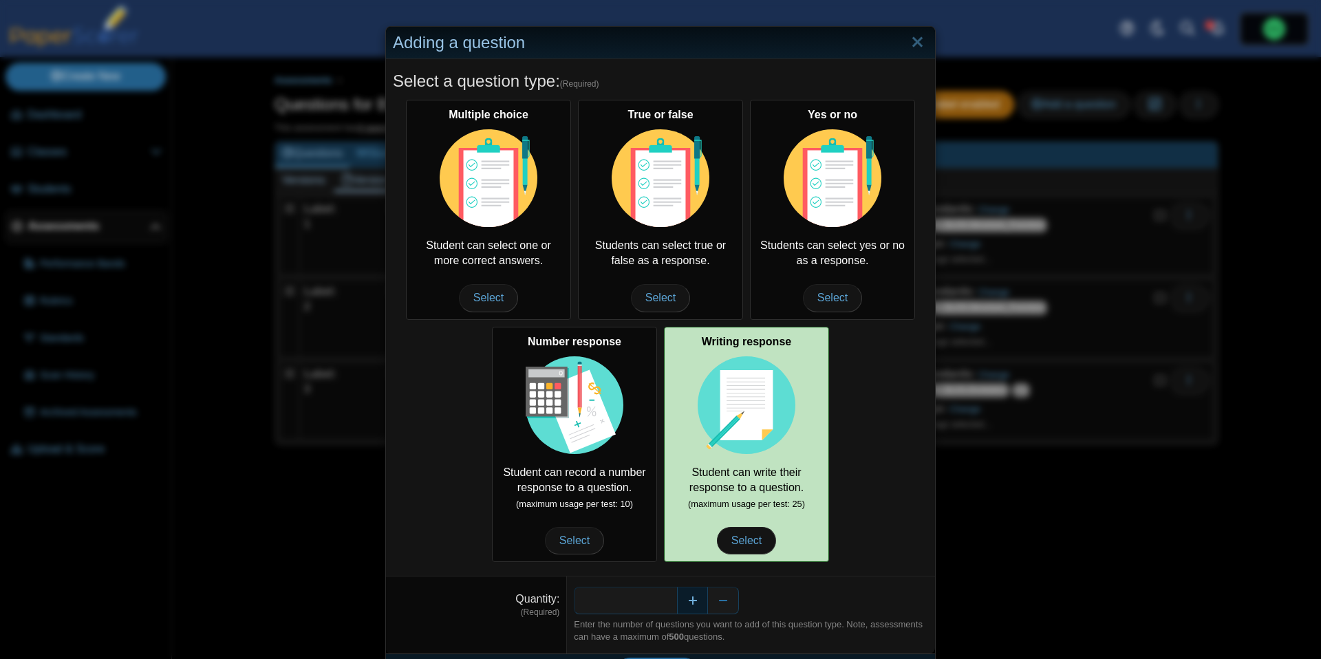
scroll to position [38, 0]
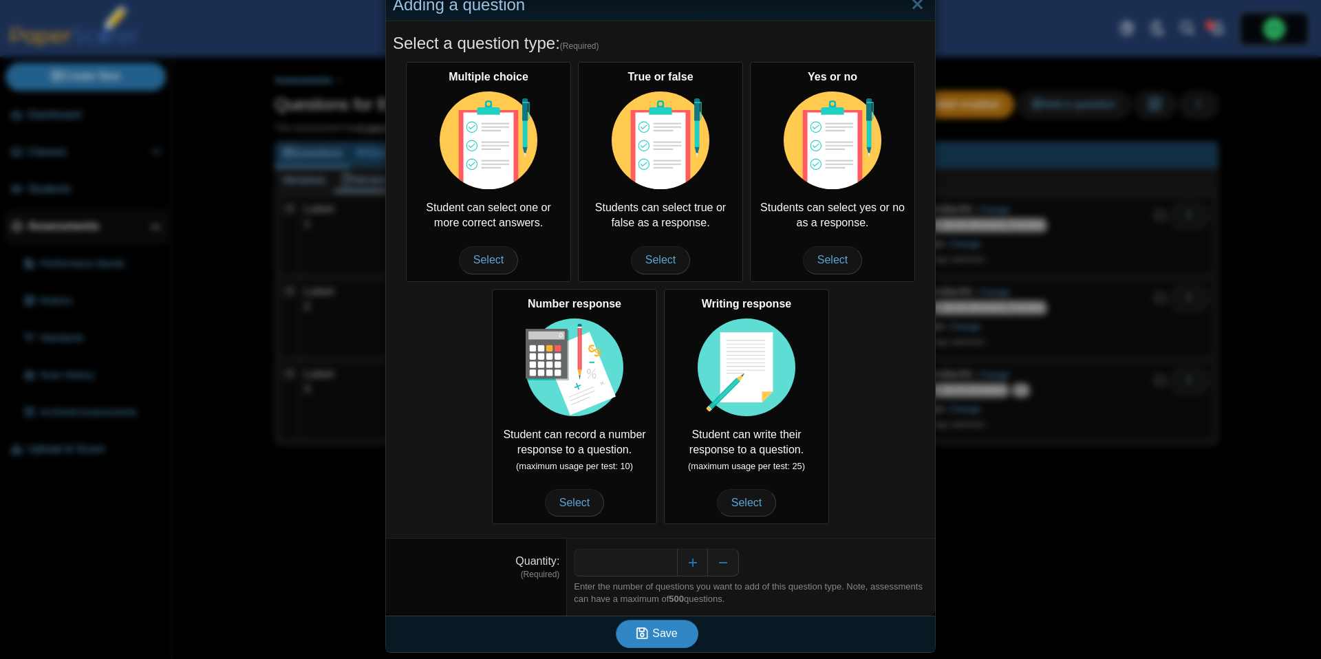
click at [666, 631] on span "Save" at bounding box center [664, 633] width 25 height 12
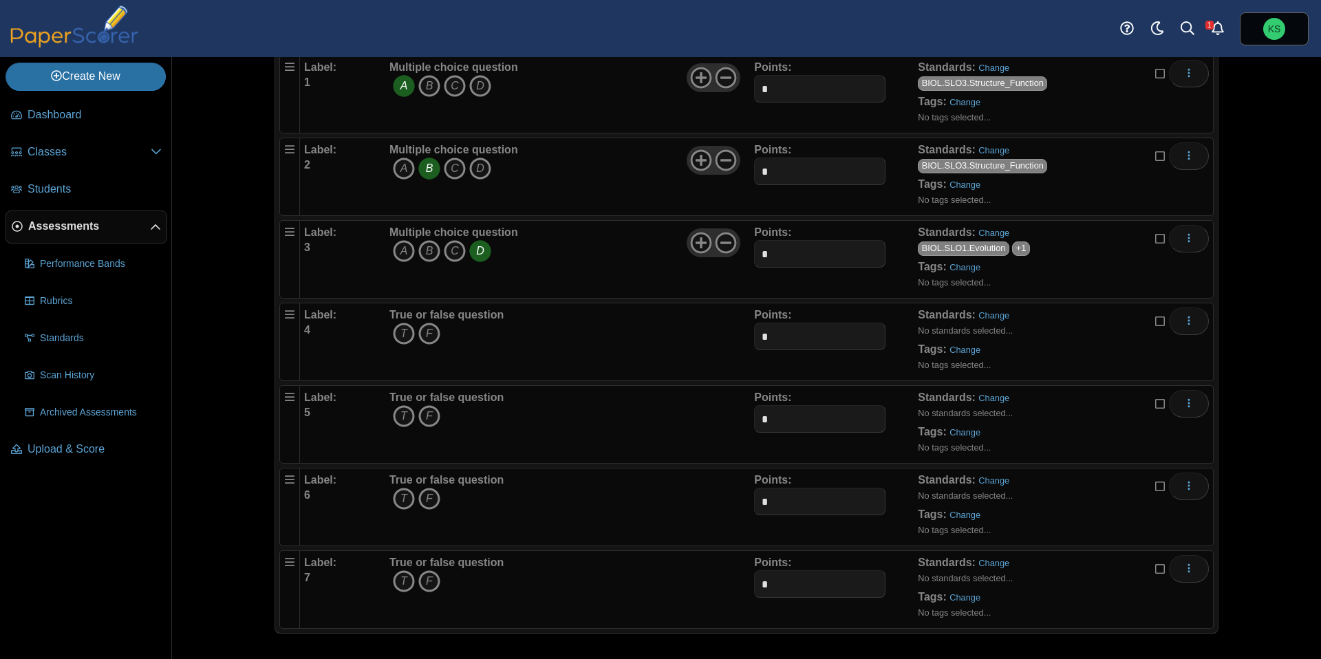
scroll to position [144, 0]
click at [395, 328] on icon "T" at bounding box center [404, 332] width 22 height 22
click at [989, 312] on link "Change" at bounding box center [993, 313] width 31 height 10
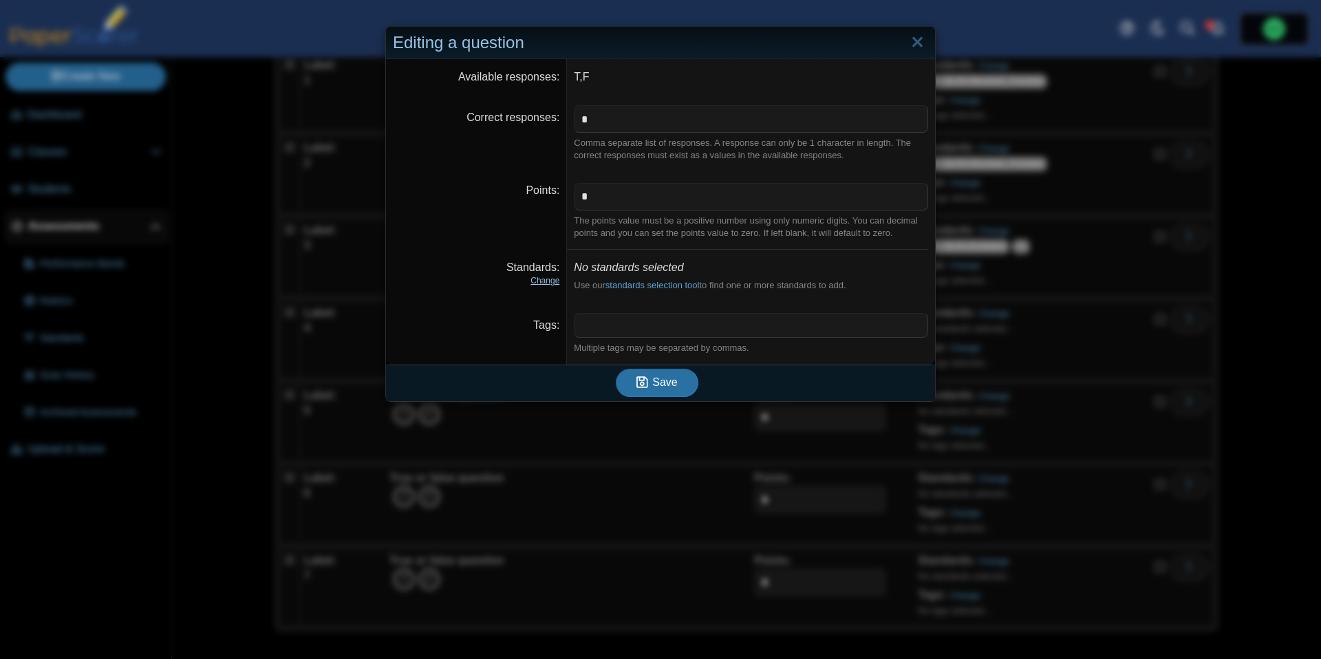
click at [553, 282] on link "Change" at bounding box center [544, 281] width 29 height 10
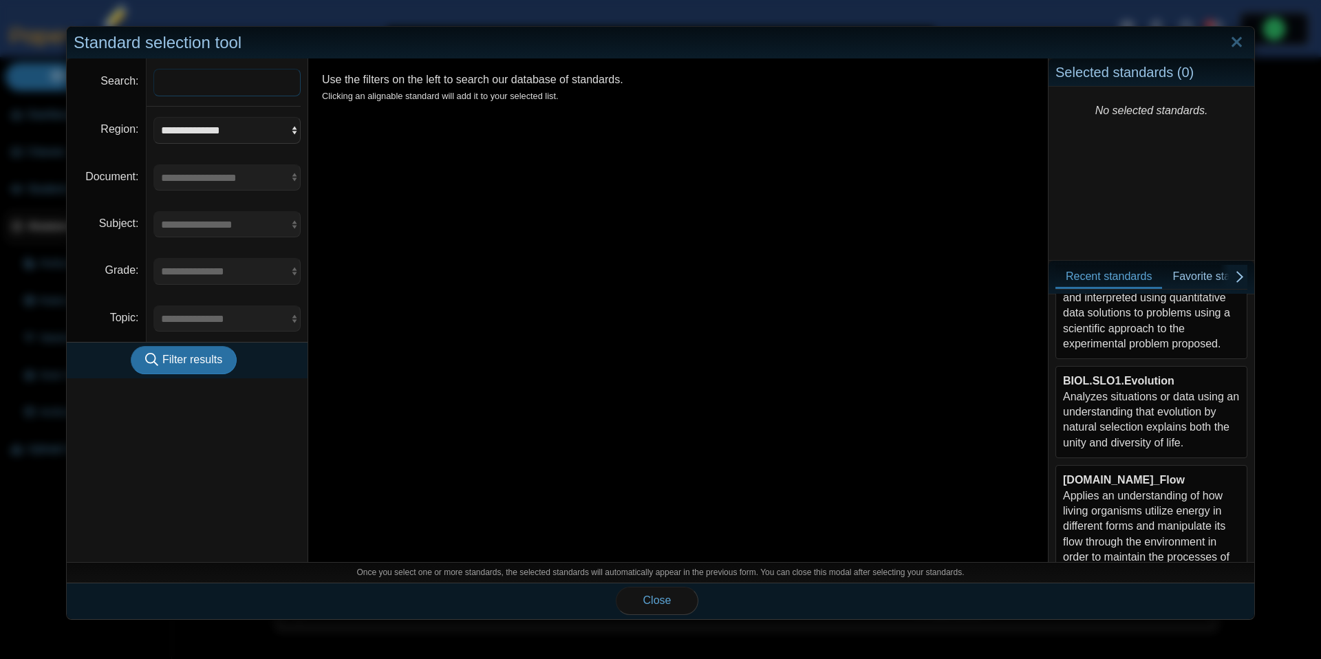
scroll to position [85, 0]
click at [1175, 418] on div "BIOL.SLO1.Evolution Analyzes situations or data using an understanding that evo…" at bounding box center [1151, 406] width 177 height 77
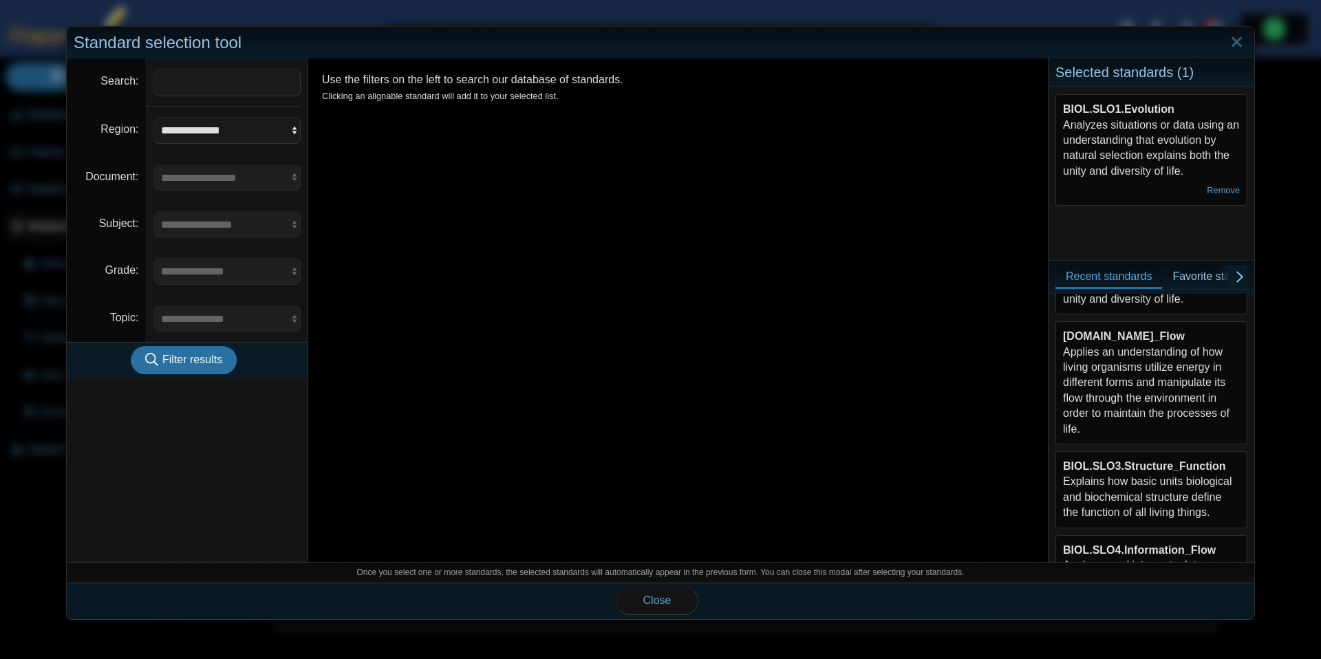
scroll to position [235, 0]
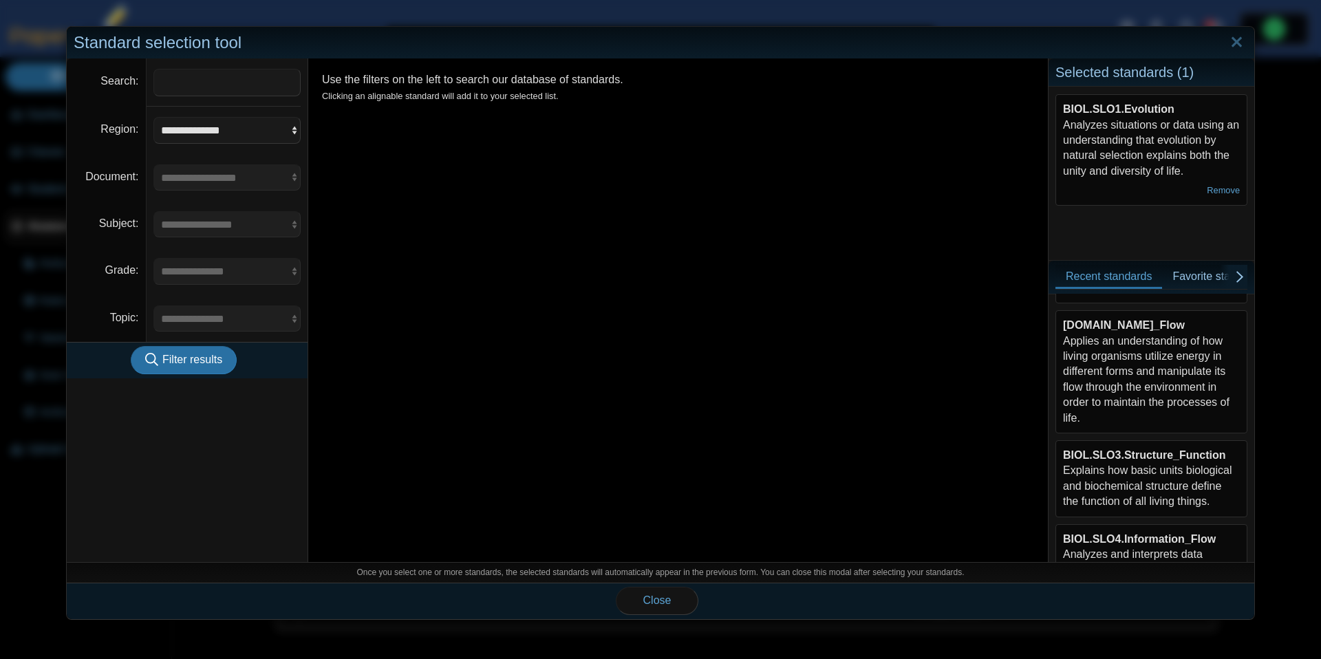
click at [1141, 485] on div "BIOL.SLO3.Structure_Function Explains how basic units biological and biochemica…" at bounding box center [1151, 479] width 177 height 62
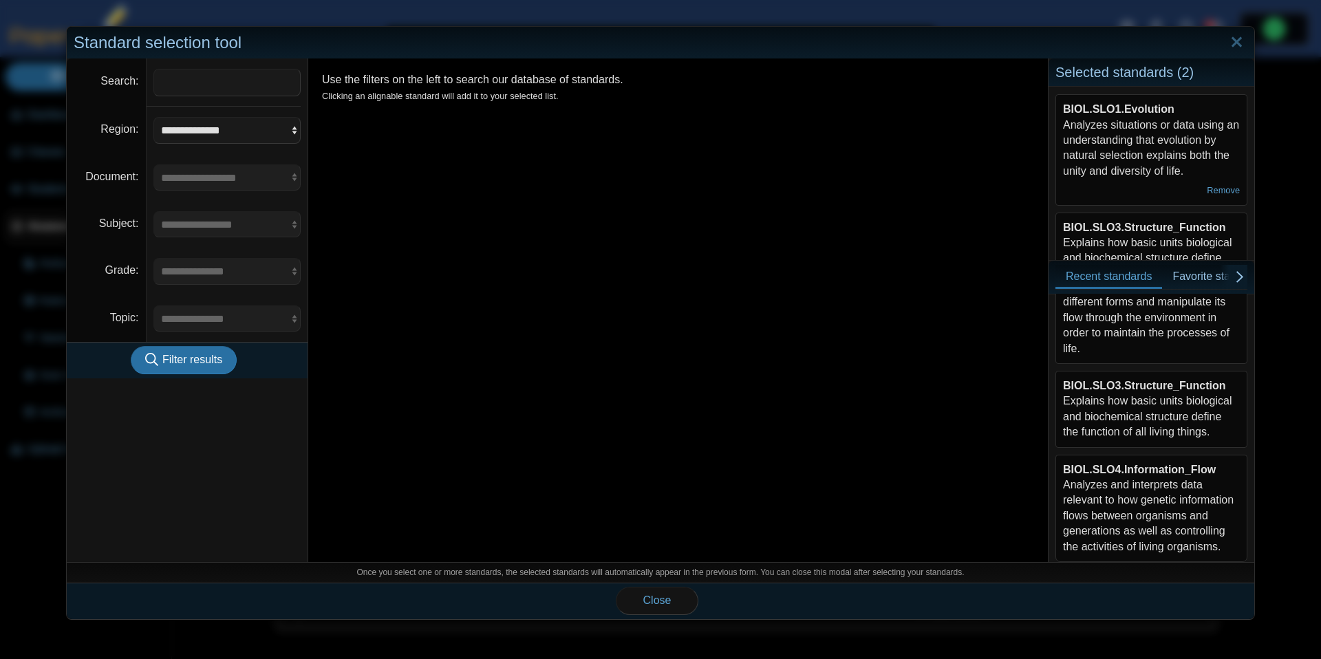
scroll to position [310, 0]
click at [1152, 464] on b "BIOL.SLO4.Information_Flow" at bounding box center [1139, 463] width 153 height 12
click at [658, 605] on span "Close" at bounding box center [657, 600] width 28 height 12
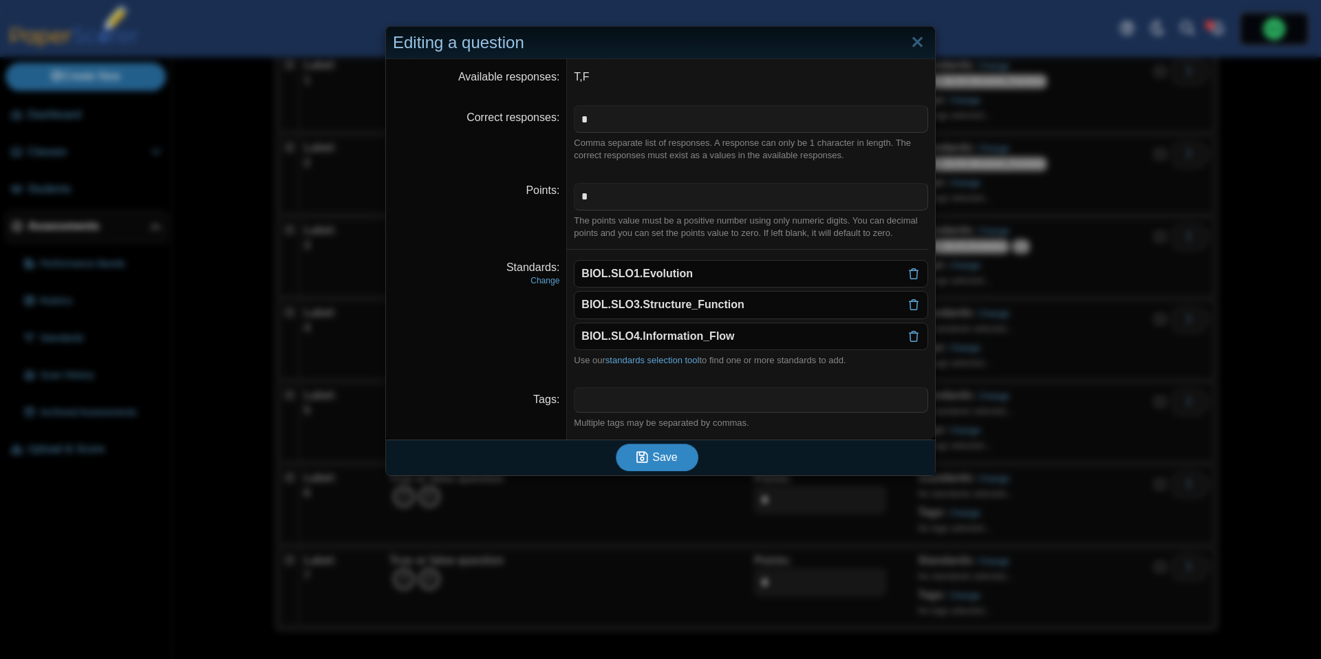
click at [667, 460] on span "Save" at bounding box center [664, 457] width 25 height 12
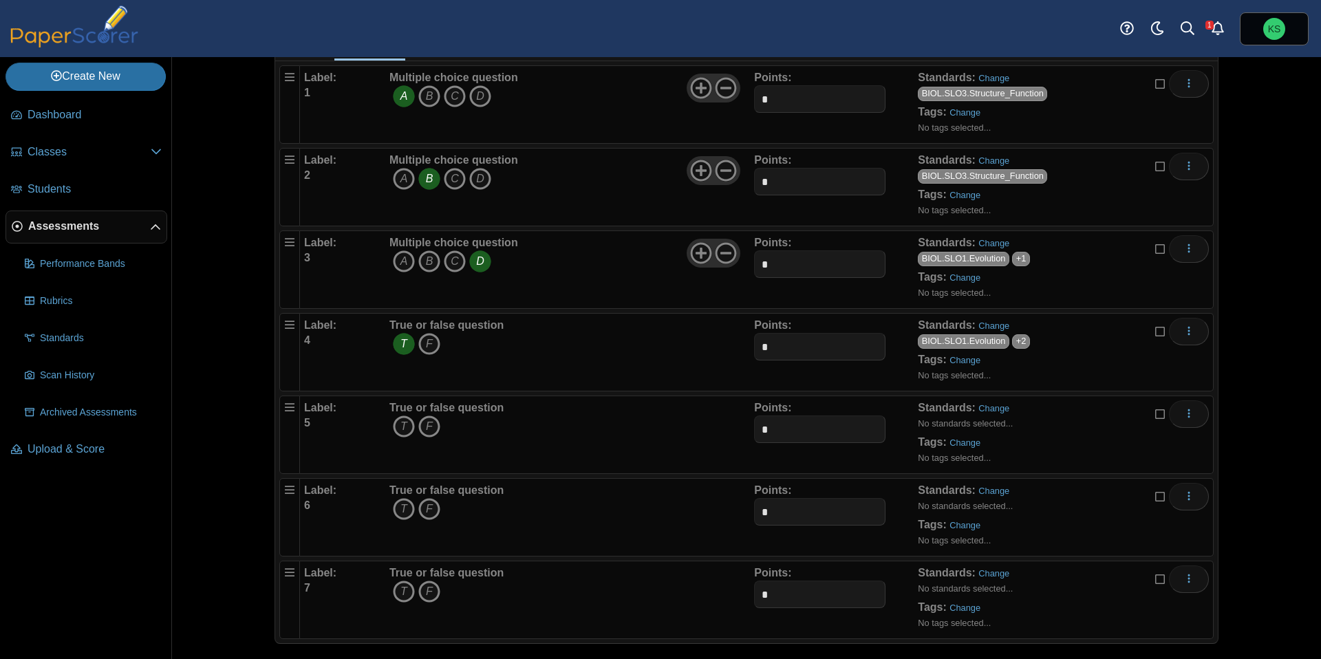
scroll to position [144, 0]
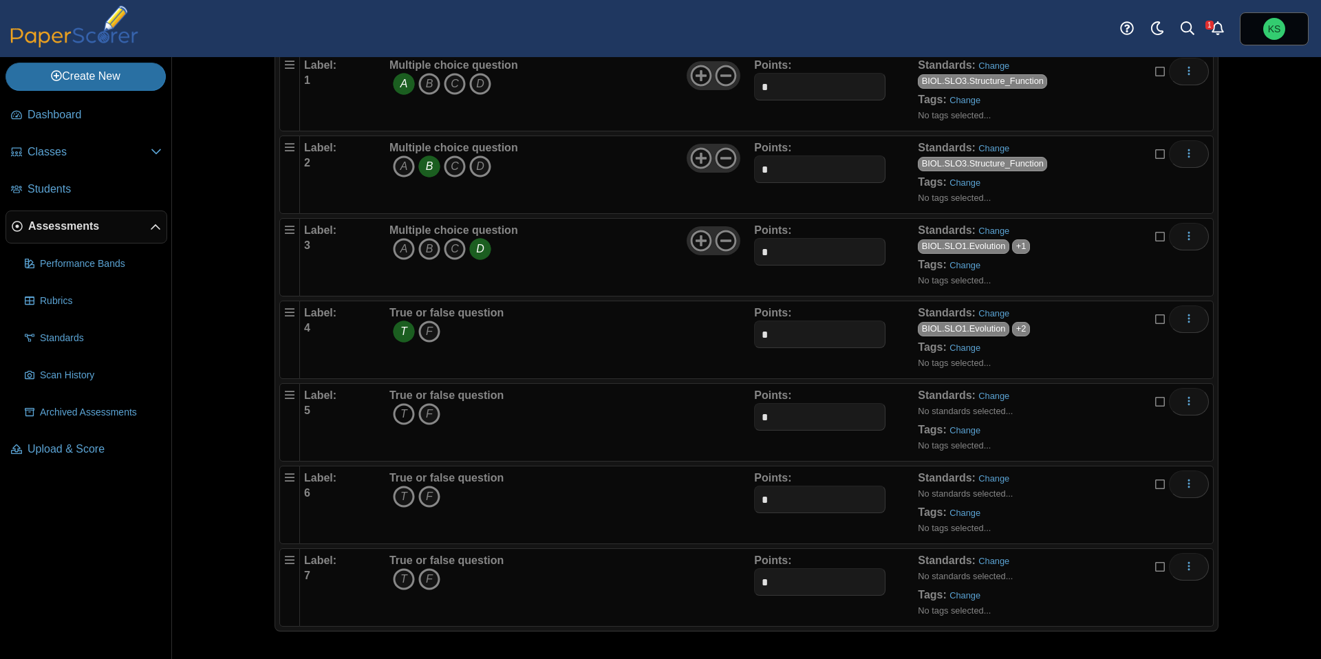
click at [399, 413] on icon "T" at bounding box center [404, 414] width 22 height 22
click at [993, 403] on div "Standards: Change No standards selected... Tags: Change No tags selected..." at bounding box center [1041, 422] width 246 height 69
click at [993, 398] on link "Change" at bounding box center [993, 396] width 31 height 10
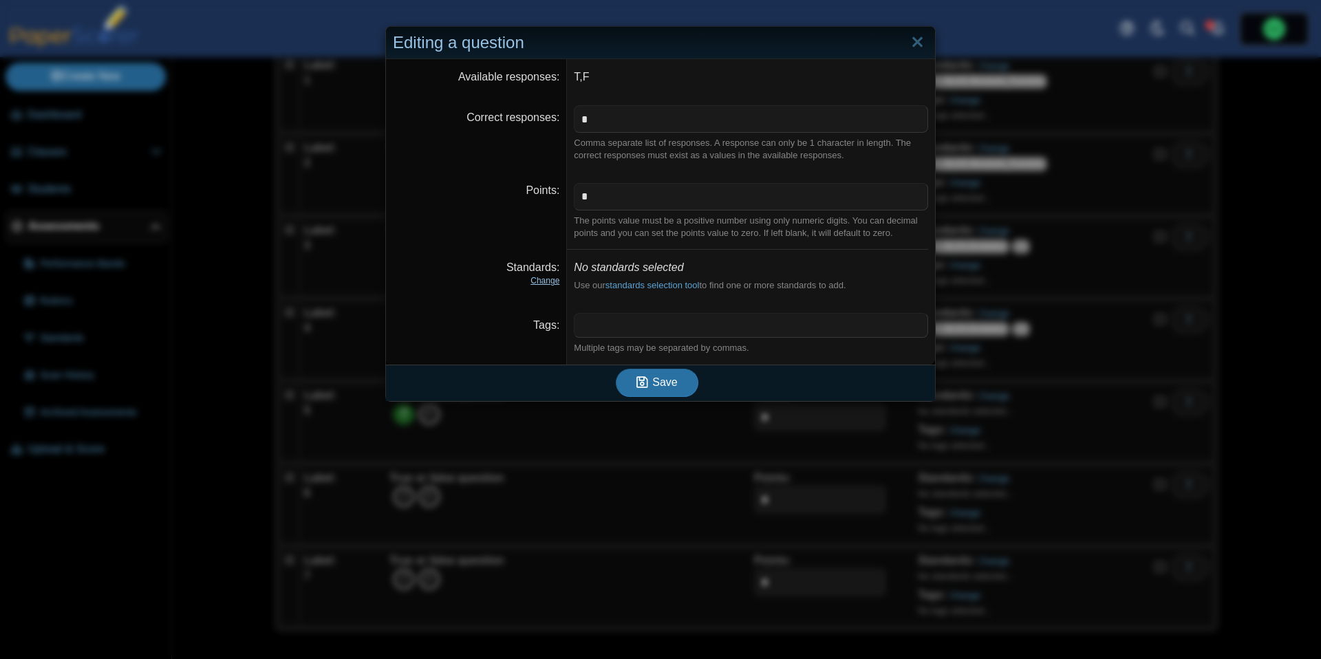
click at [539, 279] on link "Change" at bounding box center [544, 281] width 29 height 10
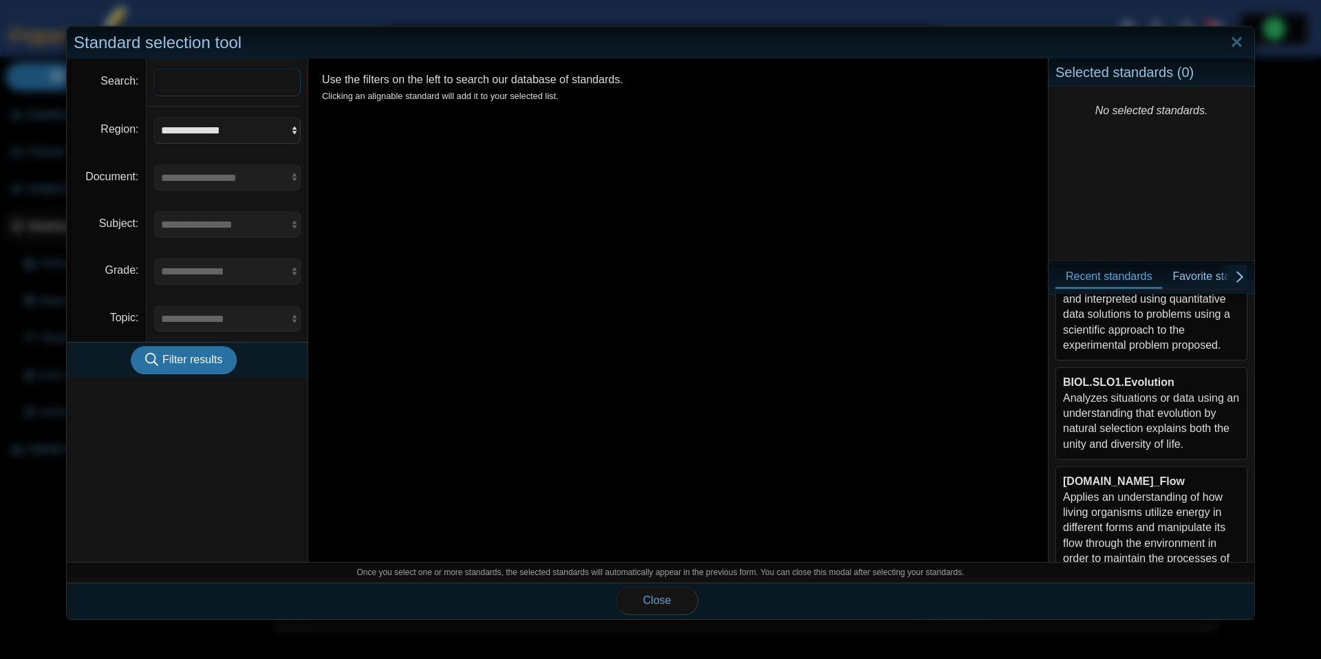
scroll to position [113, 0]
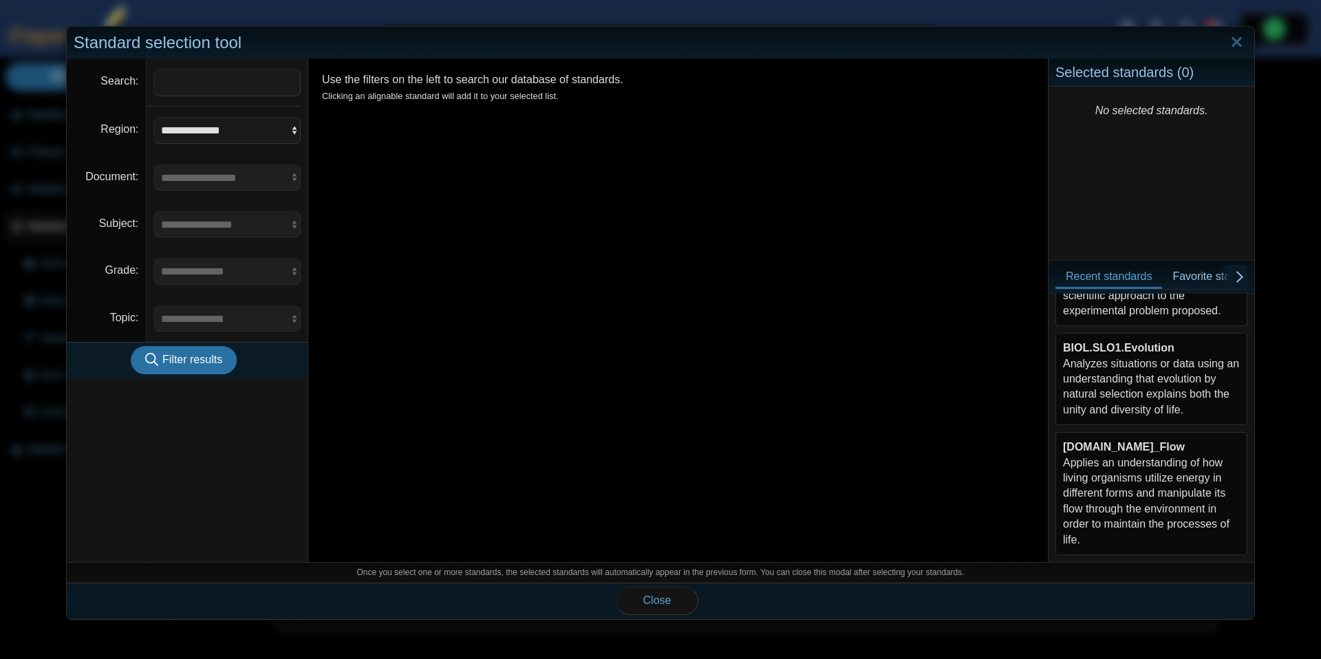
click at [1159, 400] on div "BIOL.SLO1.Evolution Analyzes situations or data using an understanding that evo…" at bounding box center [1151, 379] width 177 height 77
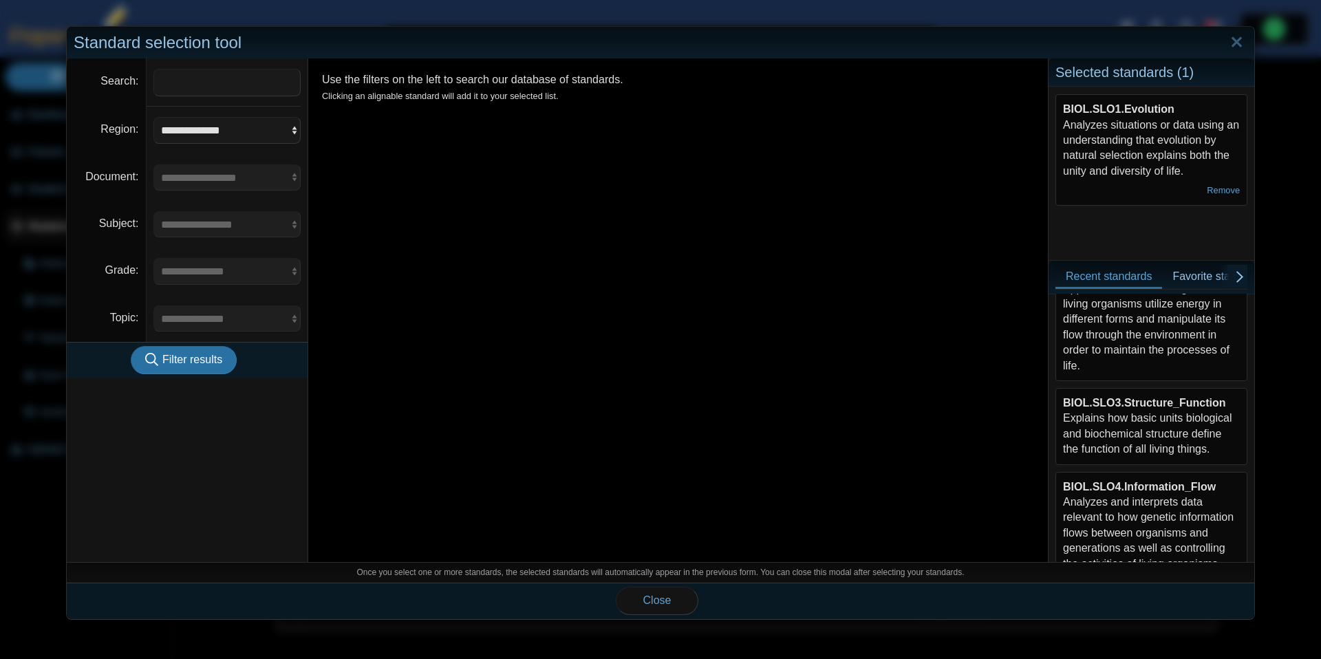
scroll to position [309, 0]
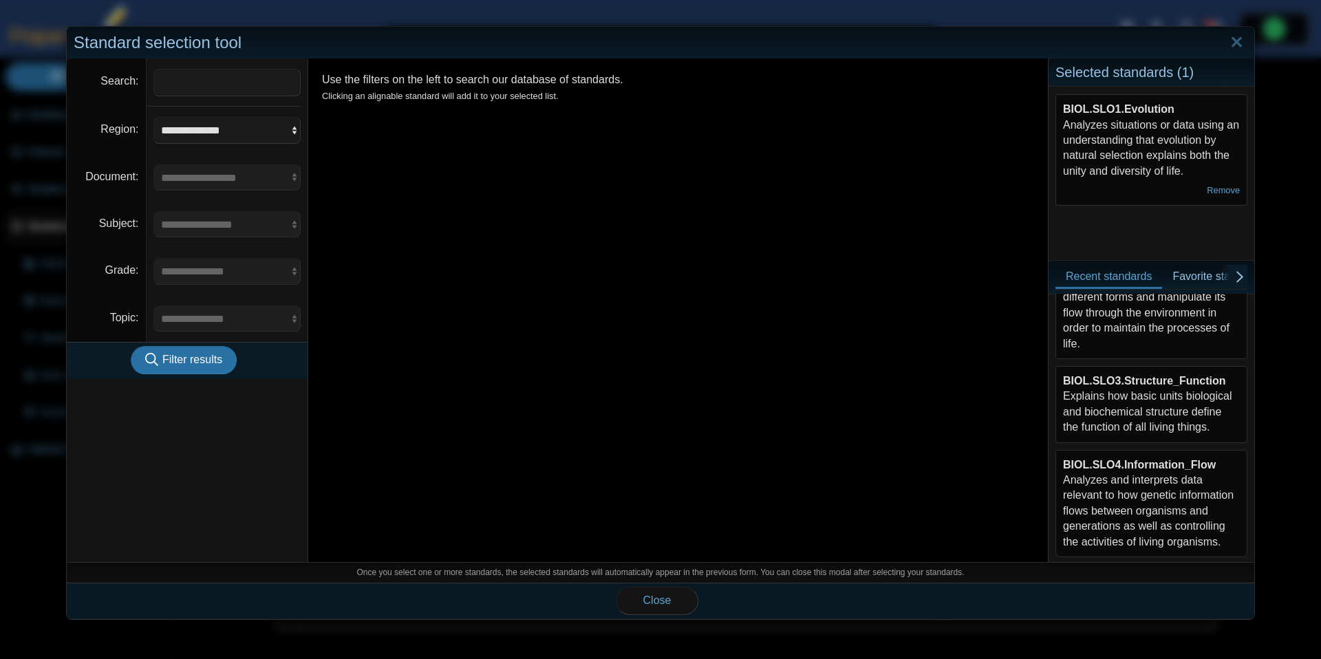
click at [1170, 421] on div "BIOL.SLO3.Structure_Function Explains how basic units biological and biochemica…" at bounding box center [1151, 405] width 177 height 62
click at [665, 607] on button "Close" at bounding box center [657, 601] width 83 height 28
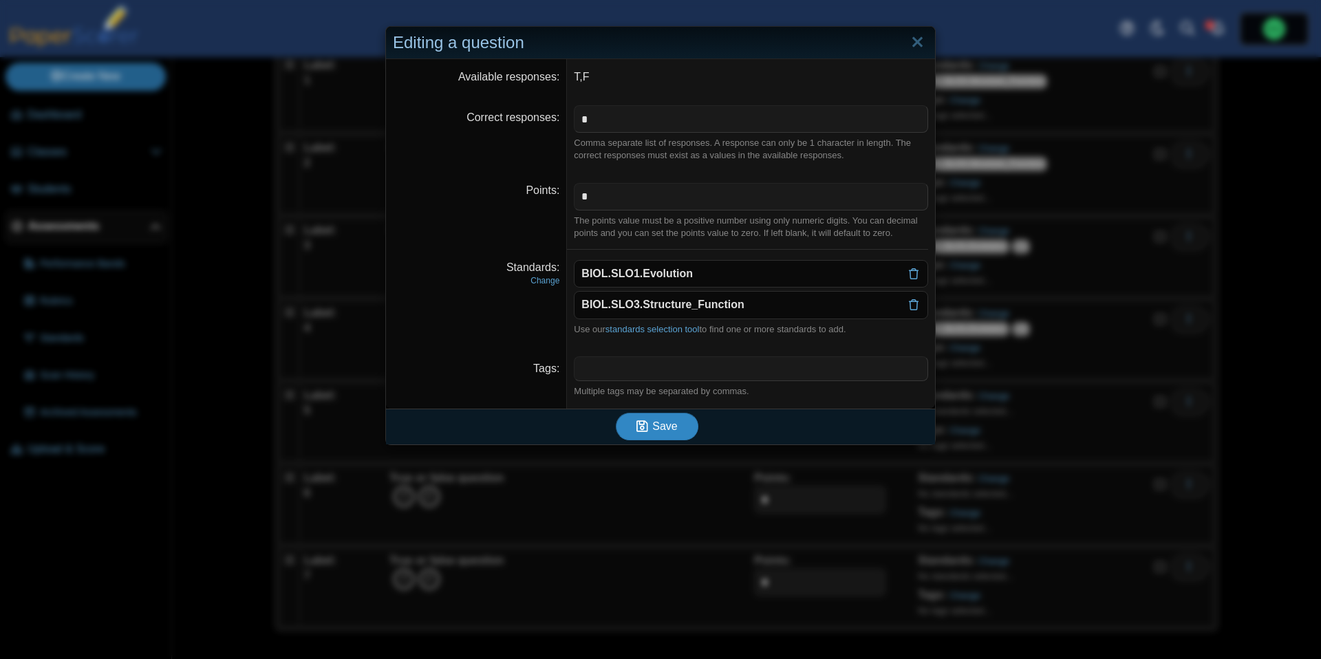
click at [676, 436] on button "Save" at bounding box center [657, 427] width 83 height 28
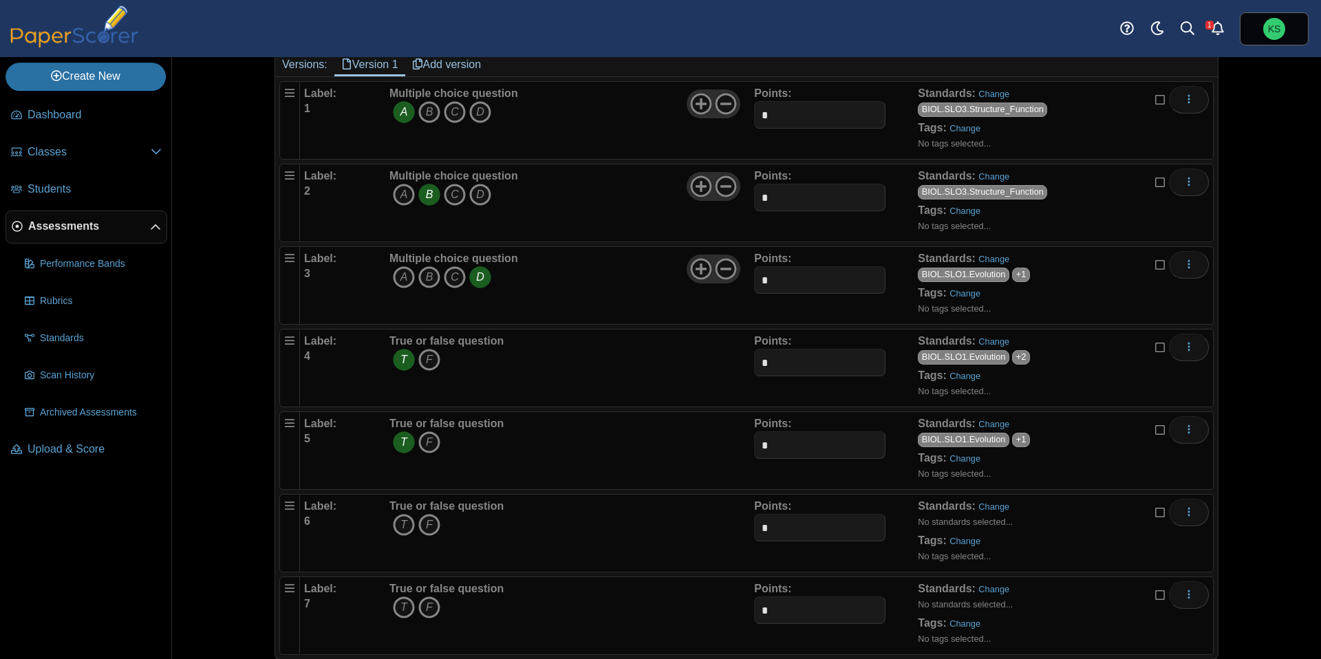
scroll to position [144, 0]
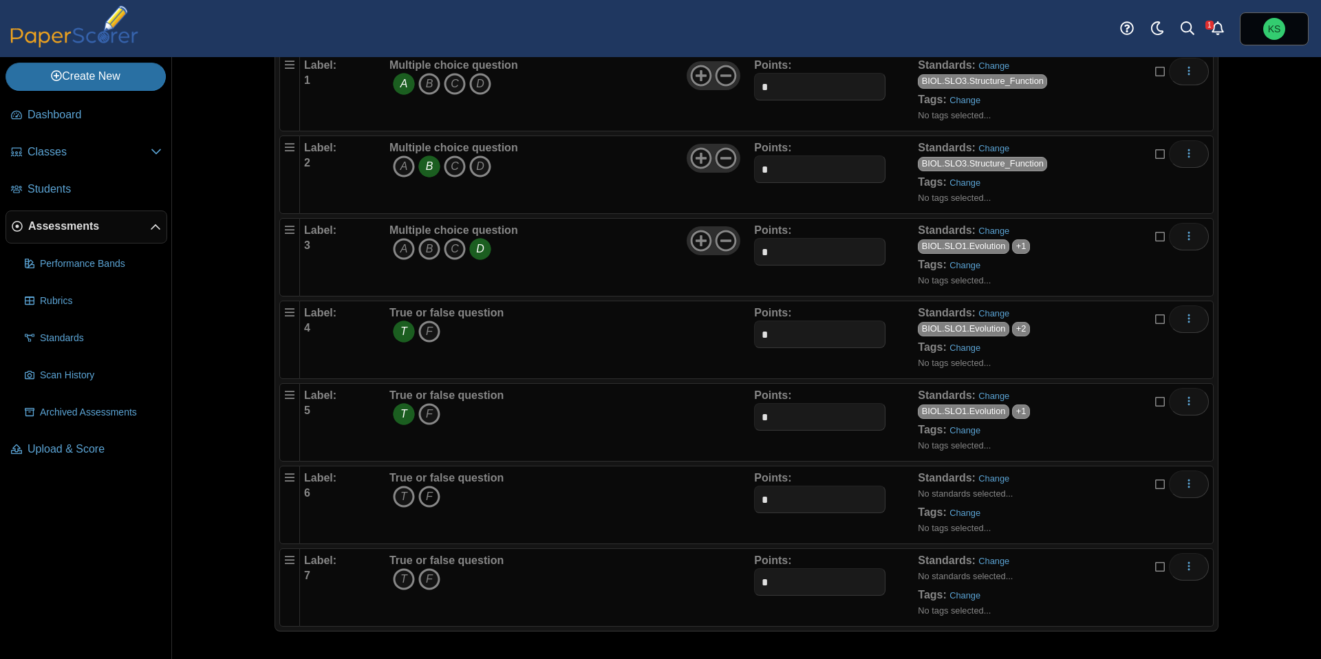
click at [427, 493] on icon "F" at bounding box center [429, 497] width 22 height 22
click at [988, 479] on link "Change" at bounding box center [993, 478] width 31 height 10
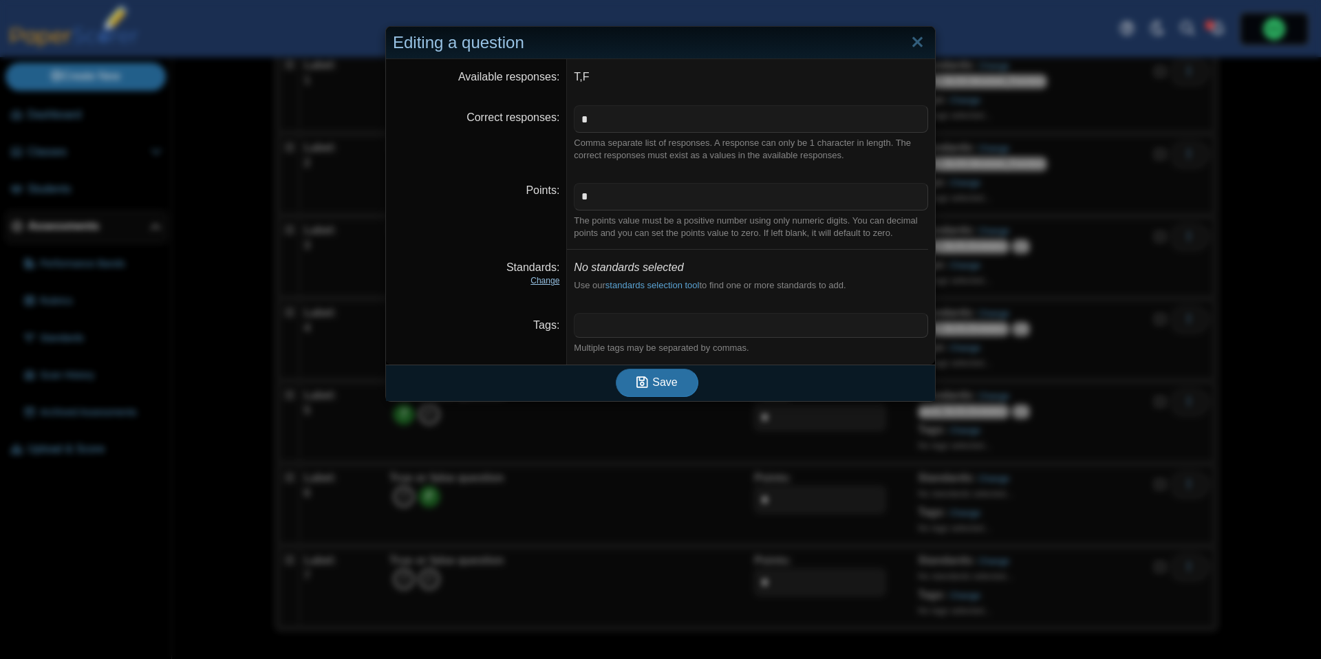
click at [554, 282] on link "Change" at bounding box center [544, 281] width 29 height 10
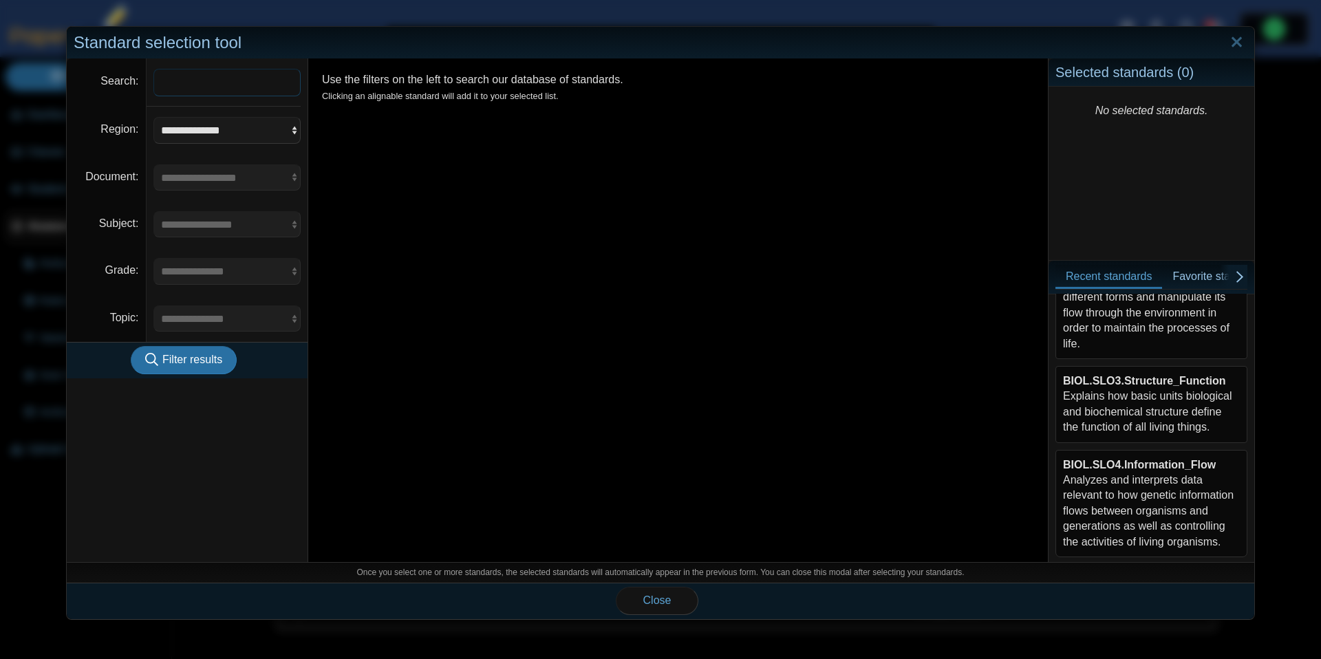
scroll to position [310, 0]
click at [1149, 405] on div "BIOL.SLO3.Structure_Function Explains how basic units biological and biochemica…" at bounding box center [1151, 403] width 177 height 62
click at [1132, 479] on div "BIOL.SLO4.Information_Flow Analyzes and interprets data relevant to how genetic…" at bounding box center [1151, 502] width 177 height 92
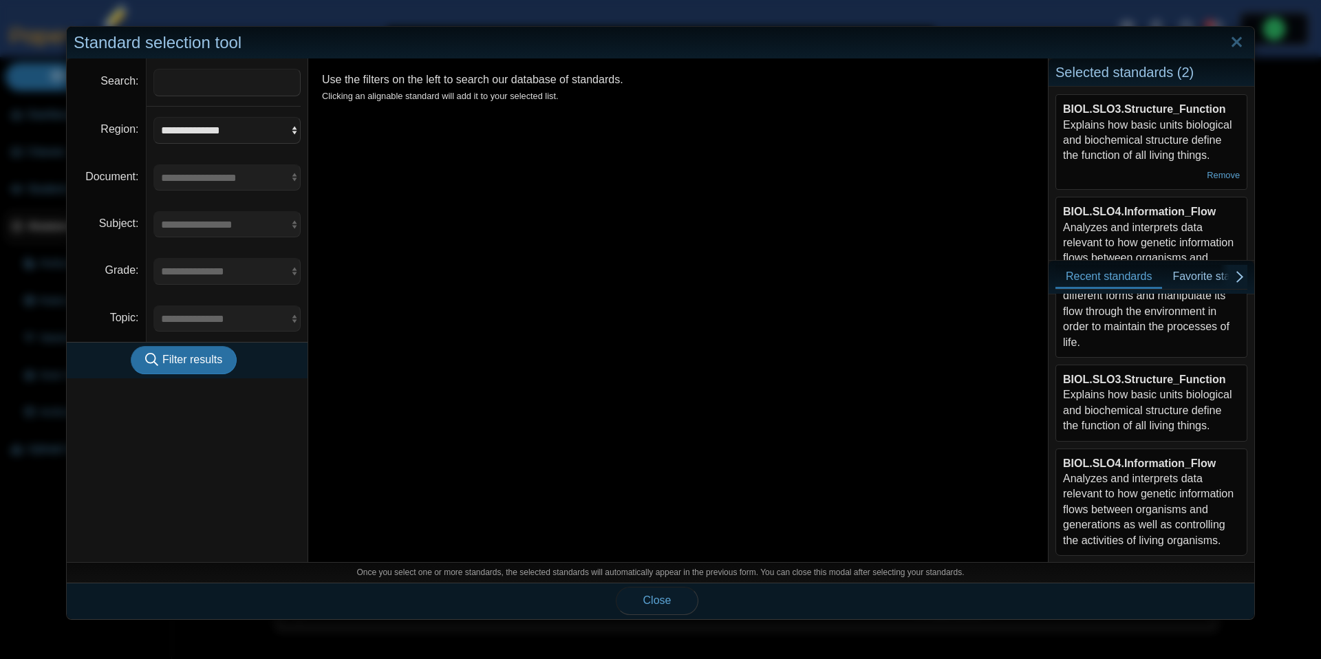
click at [665, 603] on span "Close" at bounding box center [657, 600] width 28 height 12
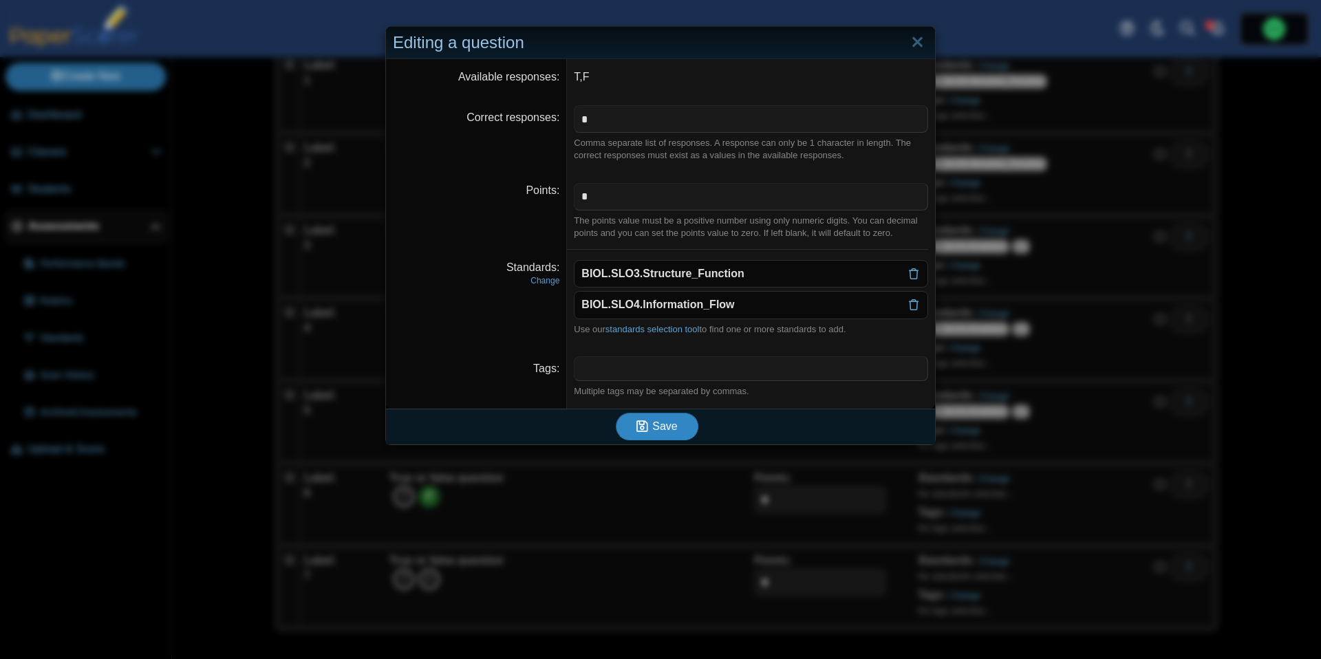
click at [673, 432] on span "Save" at bounding box center [664, 426] width 25 height 12
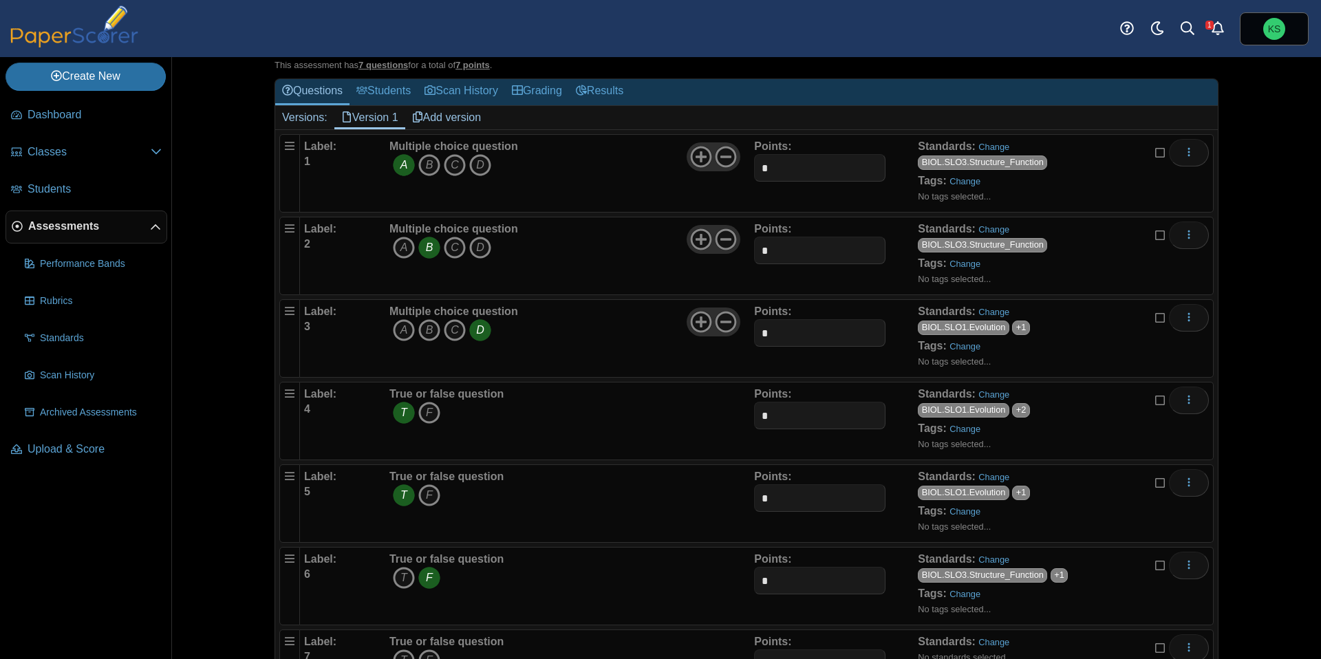
scroll to position [144, 0]
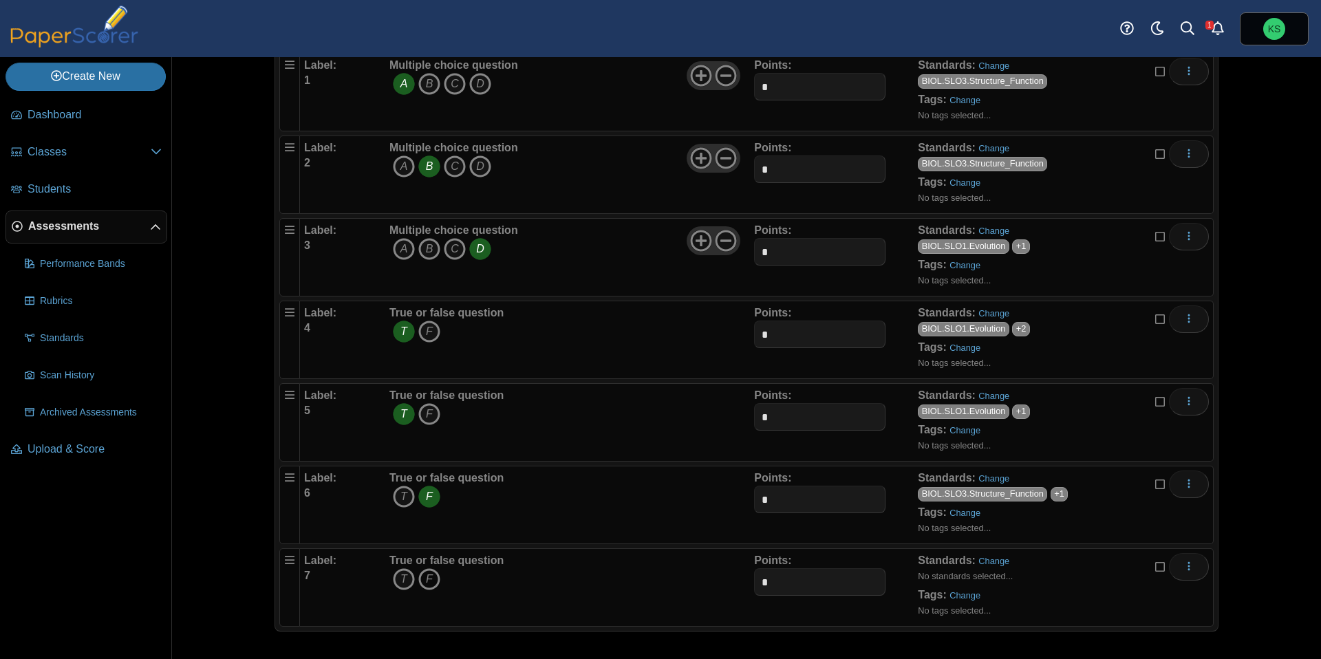
click at [430, 579] on icon "F" at bounding box center [429, 579] width 22 height 22
click at [987, 568] on div "Standards: Change No standards selected... Tags: Change No tags selected..." at bounding box center [1041, 587] width 246 height 69
click at [989, 561] on link "Change" at bounding box center [993, 561] width 31 height 10
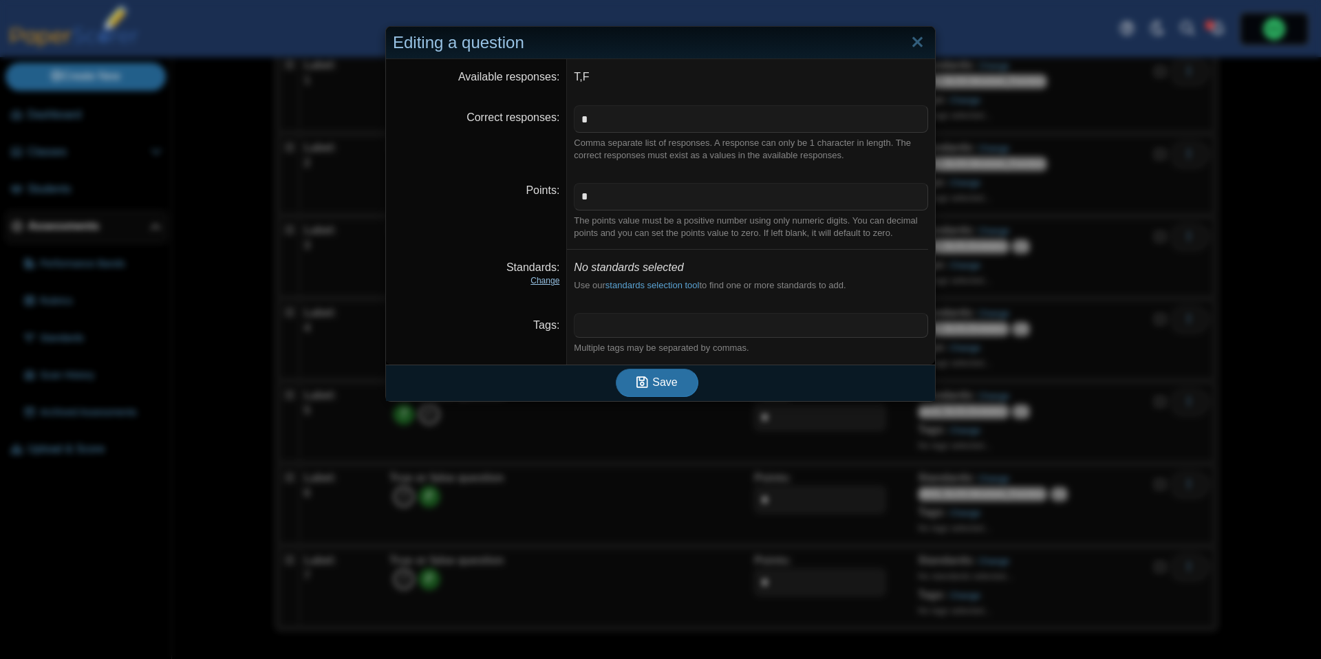
click at [547, 282] on link "Change" at bounding box center [544, 281] width 29 height 10
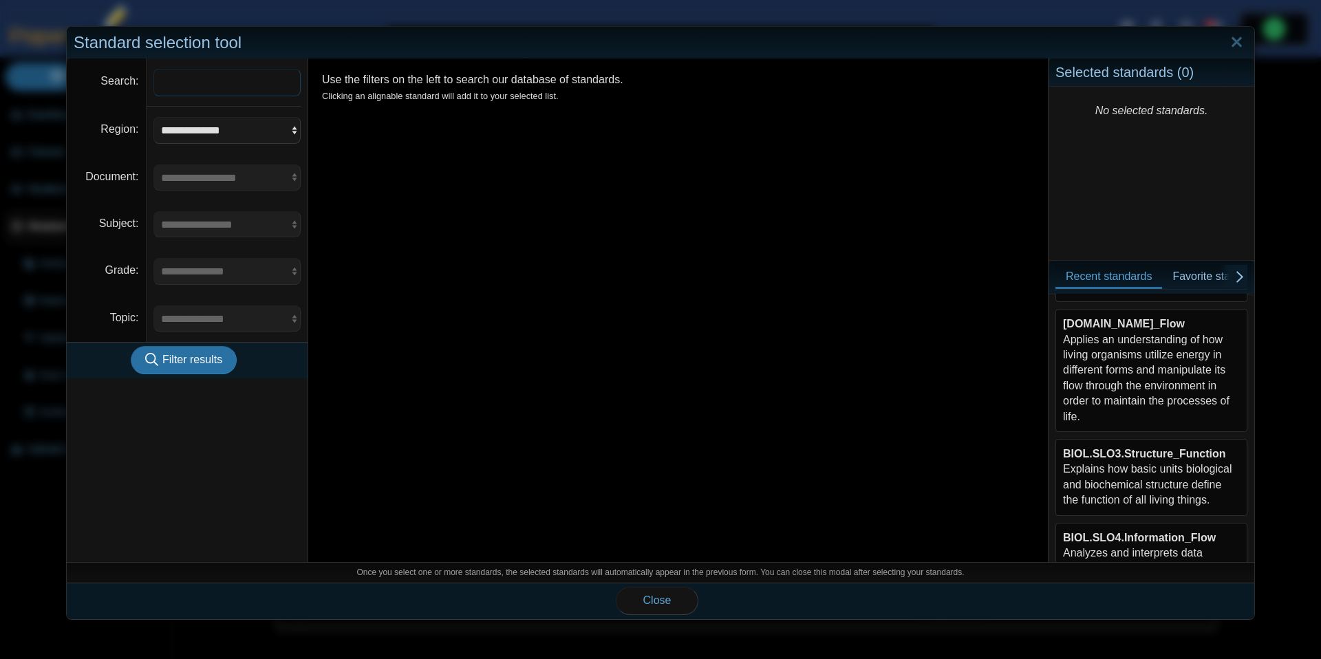
scroll to position [250, 0]
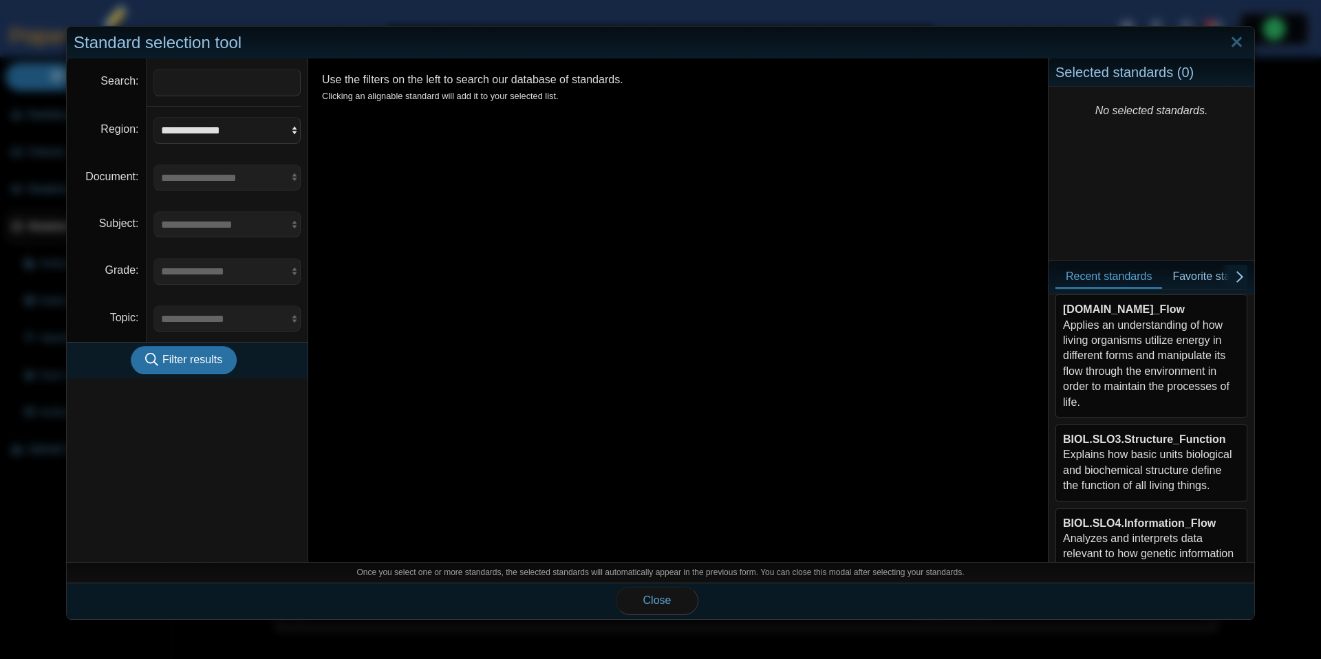
click at [1170, 462] on div "BIOL.SLO3.Structure_Function Explains how basic units biological and biochemica…" at bounding box center [1151, 463] width 177 height 62
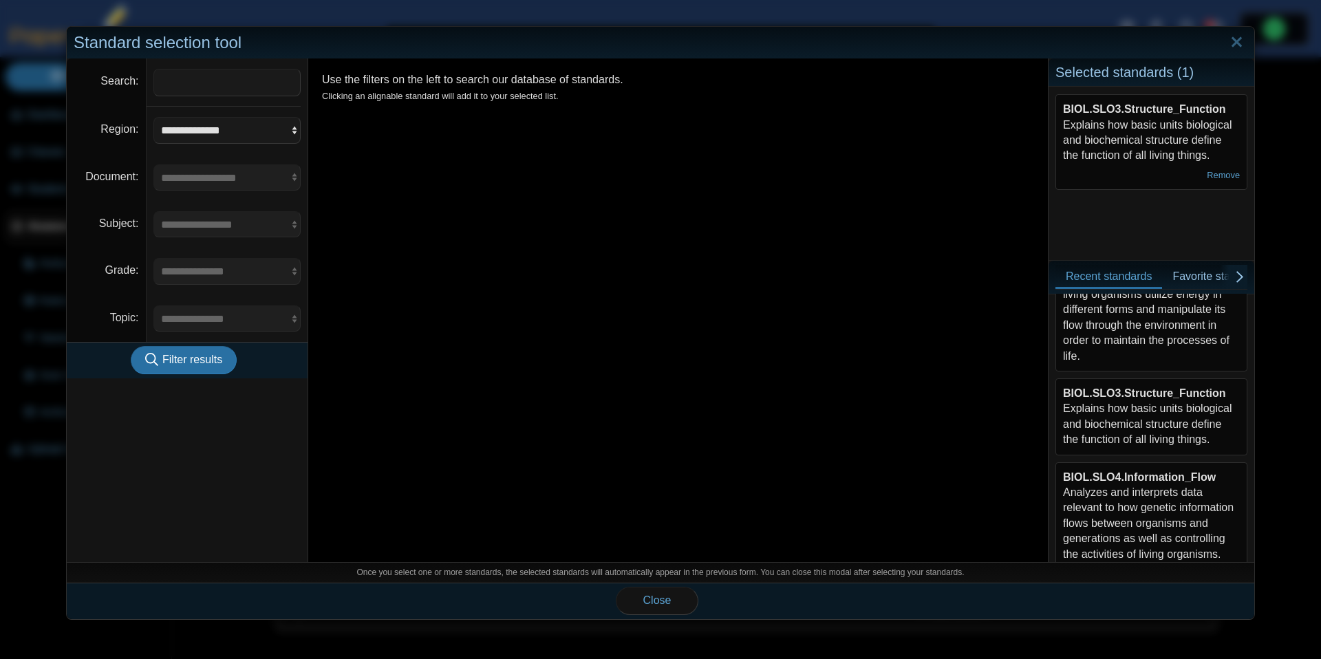
scroll to position [310, 0]
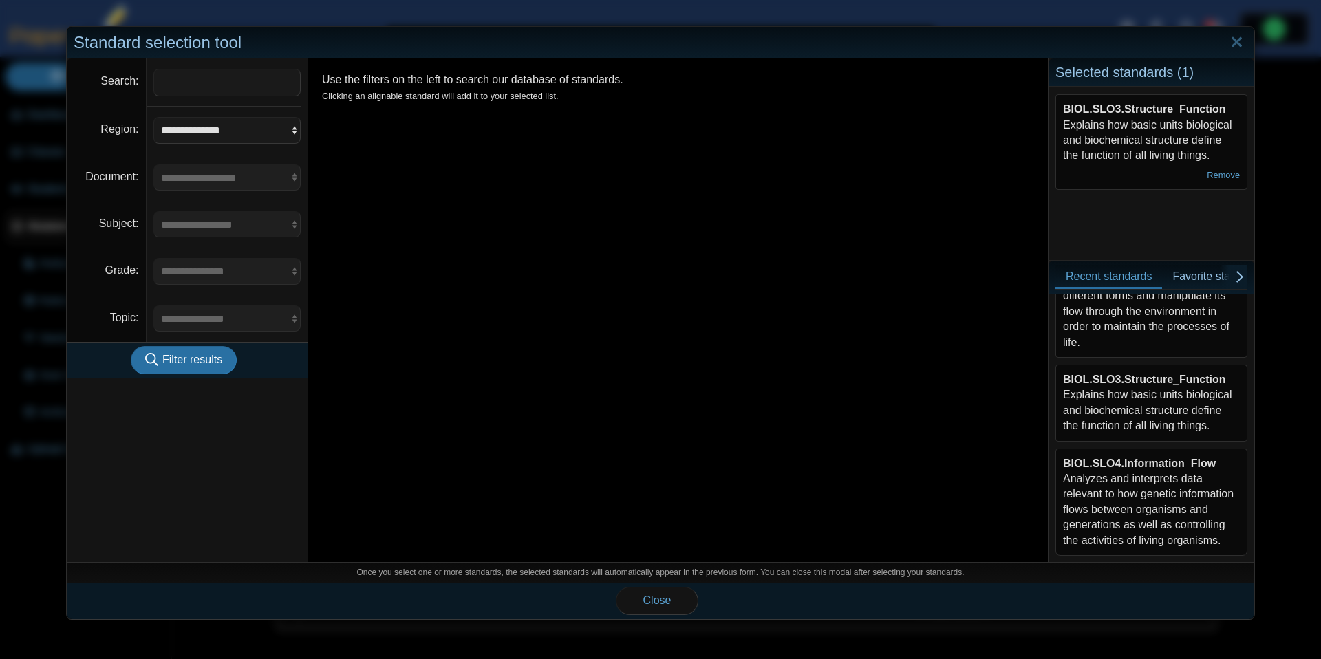
click at [1170, 462] on b "BIOL.SLO4.Information_Flow" at bounding box center [1139, 463] width 153 height 12
click at [685, 598] on button "Close" at bounding box center [657, 601] width 83 height 28
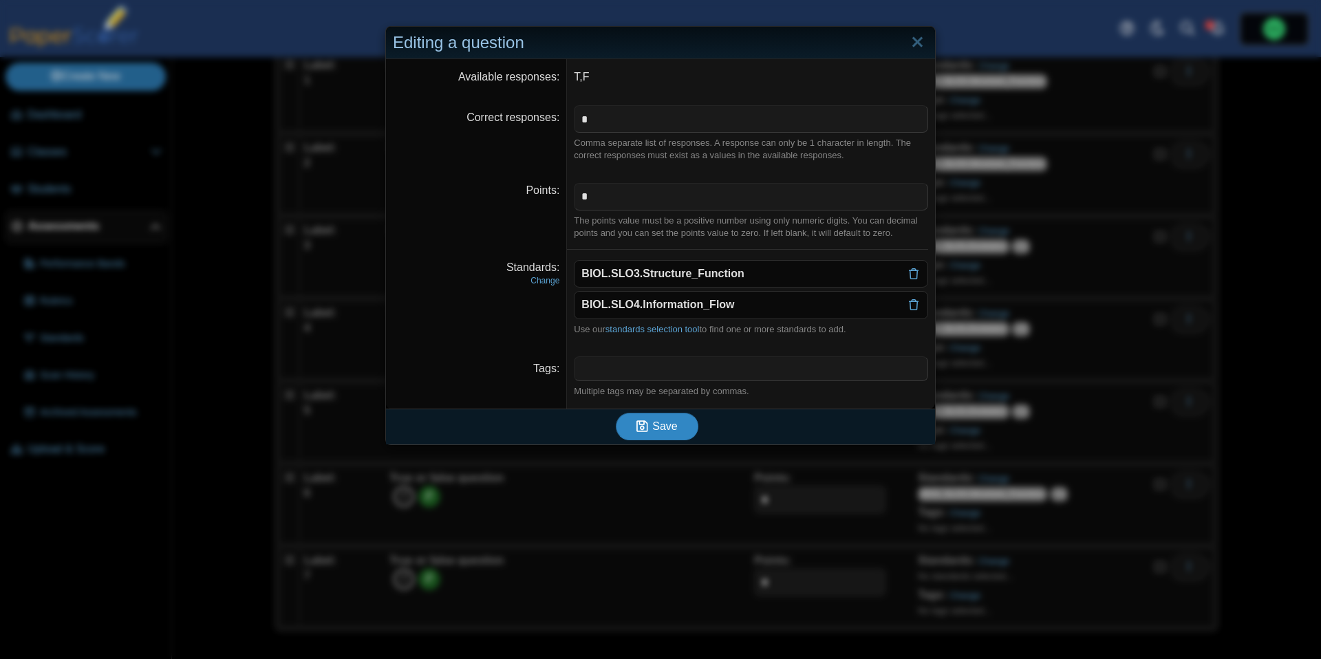
click at [674, 434] on button "Save" at bounding box center [657, 427] width 83 height 28
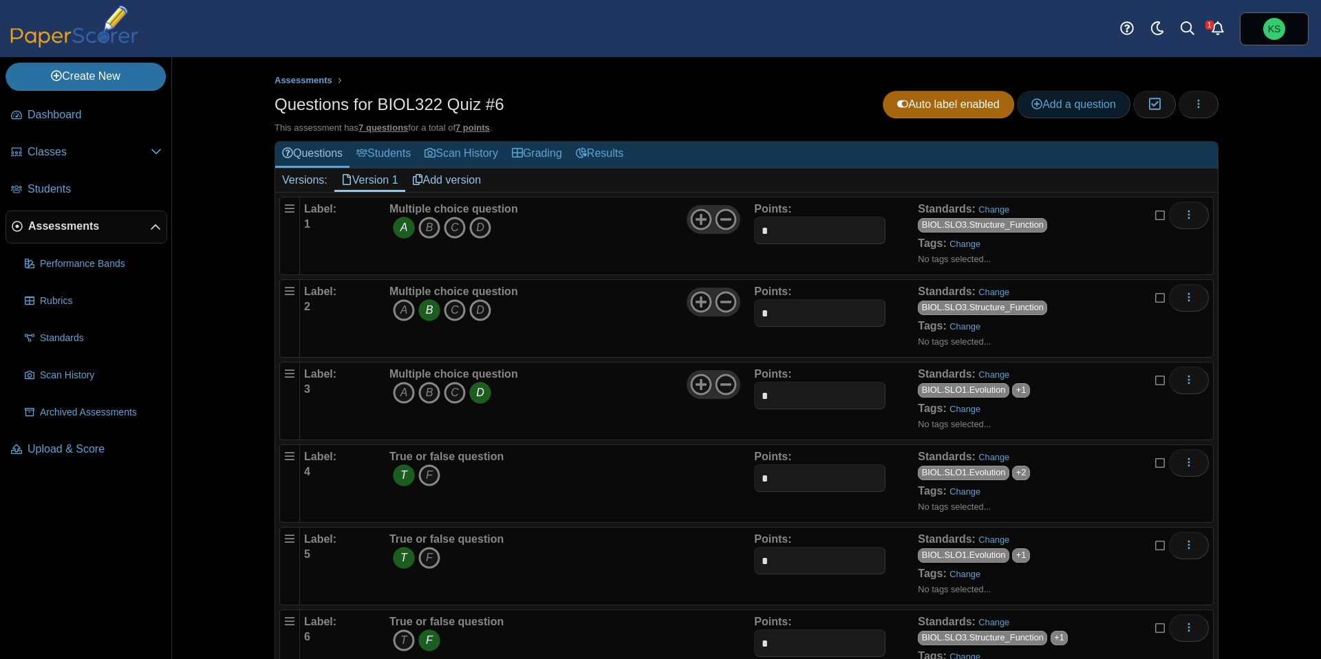
click at [1047, 108] on span "Add a question" at bounding box center [1073, 104] width 85 height 12
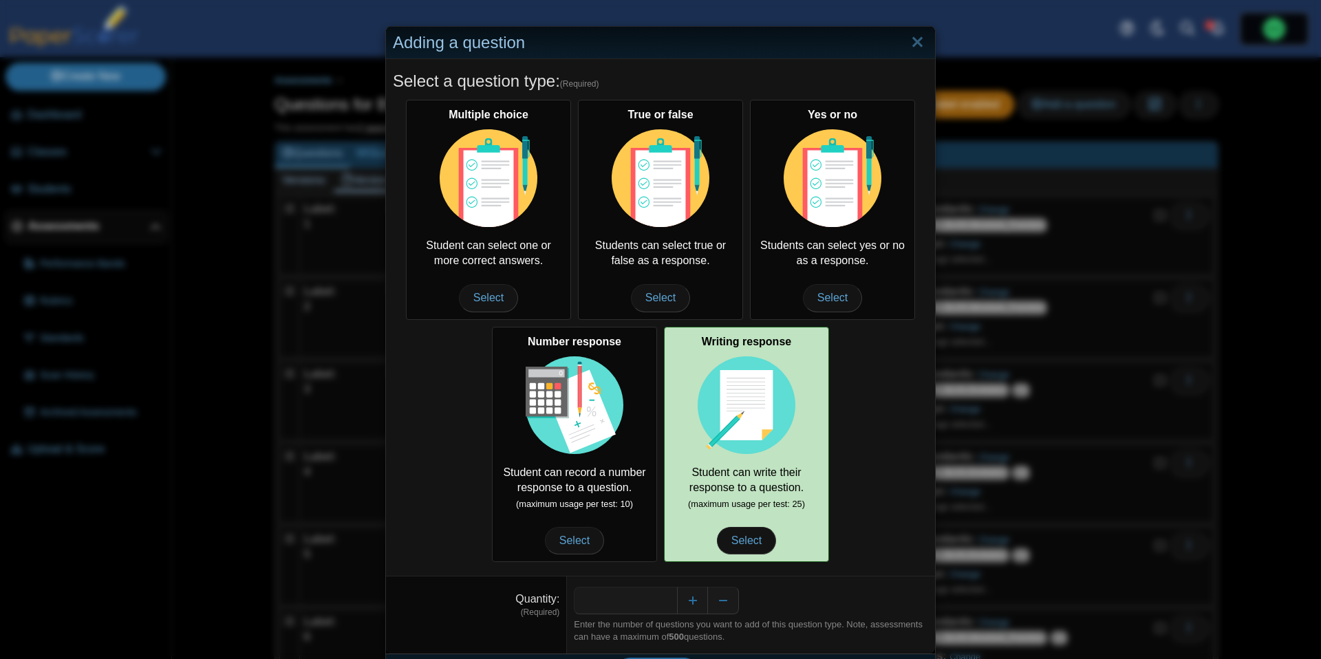
click at [720, 371] on img at bounding box center [747, 405] width 98 height 98
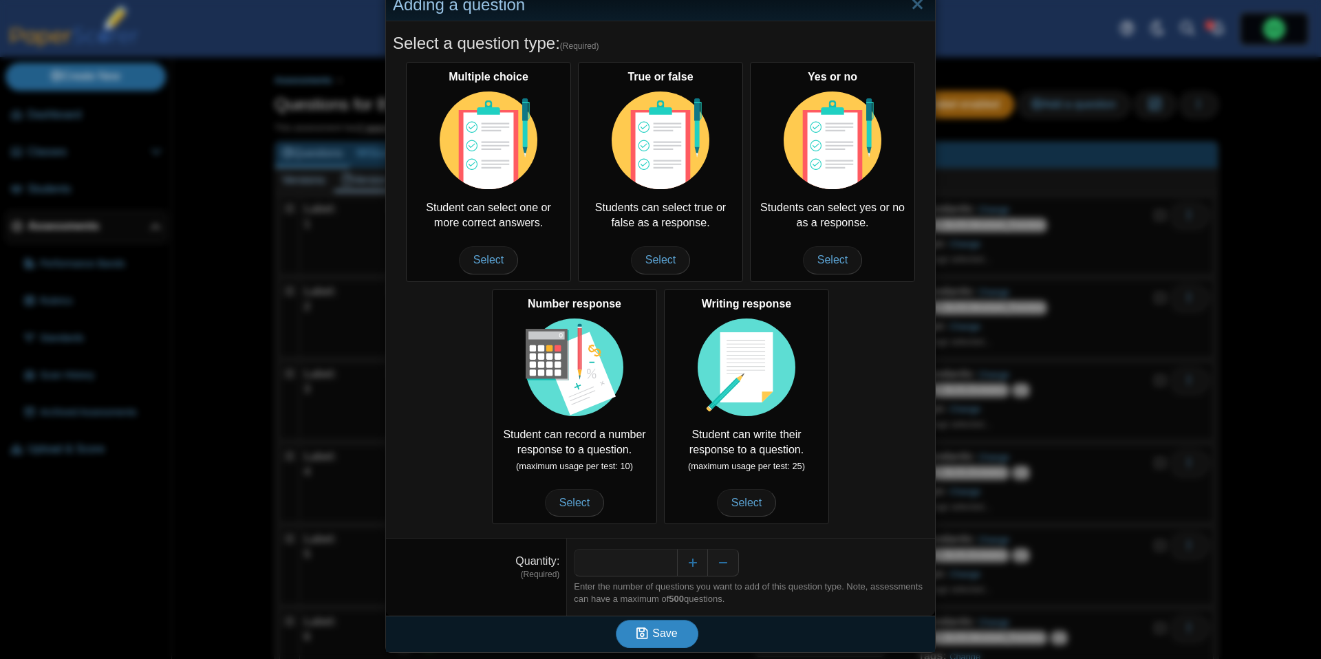
click at [664, 635] on span "Save" at bounding box center [664, 633] width 25 height 12
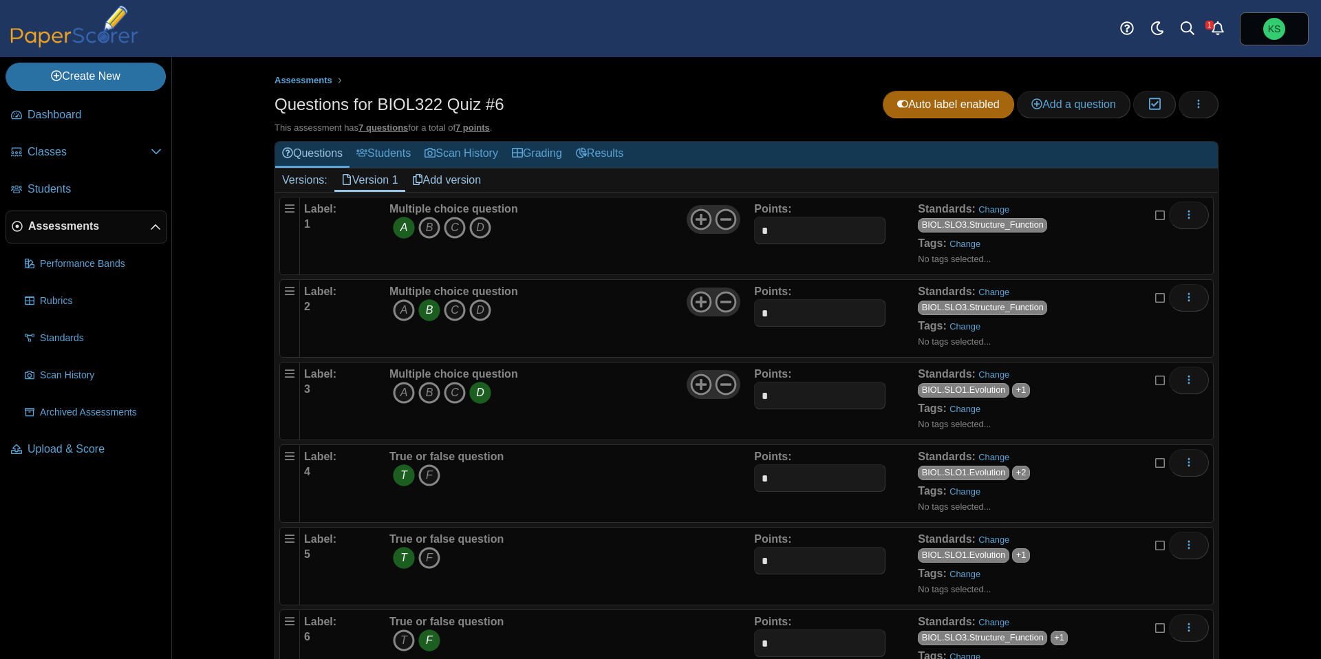
scroll to position [144, 0]
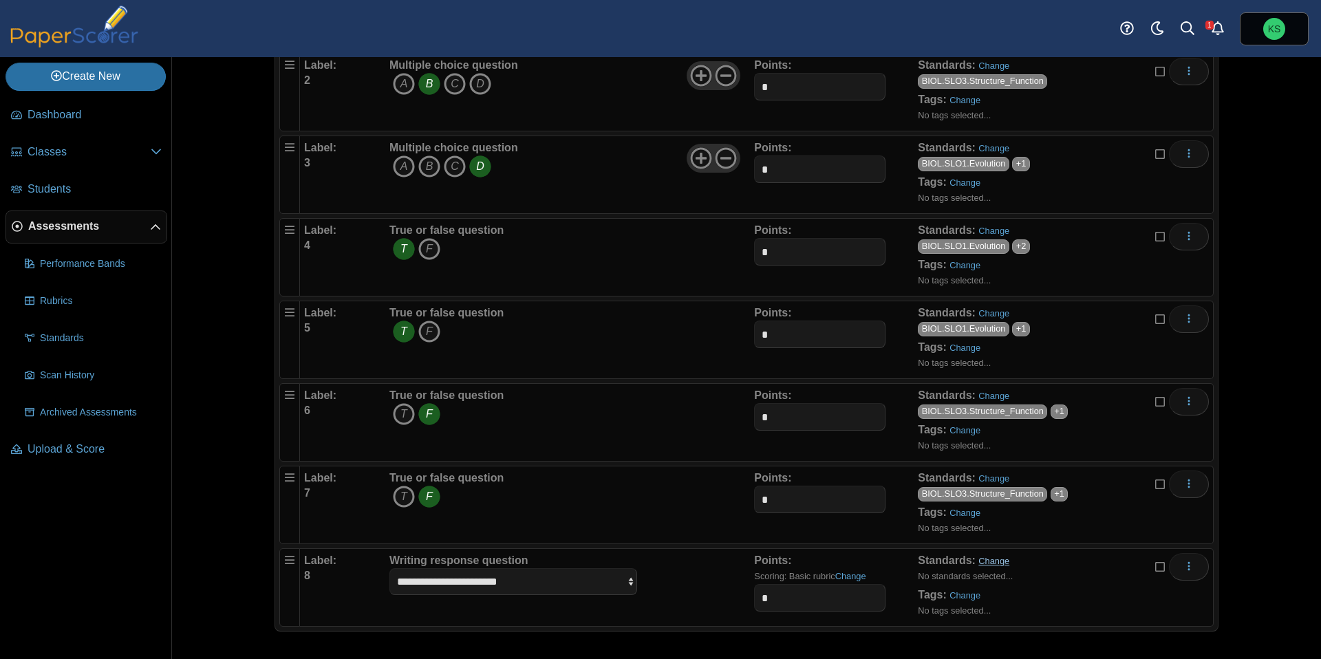
click at [984, 563] on link "Change" at bounding box center [993, 561] width 31 height 10
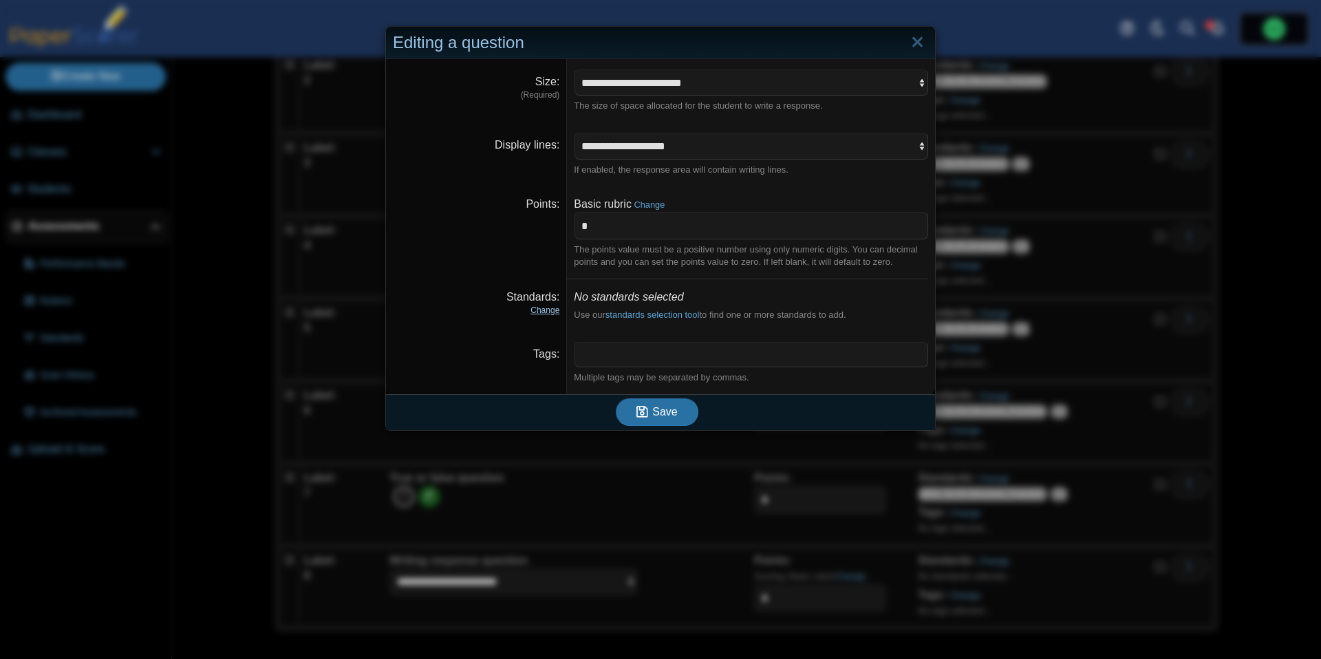
click at [543, 312] on link "Change" at bounding box center [544, 310] width 29 height 10
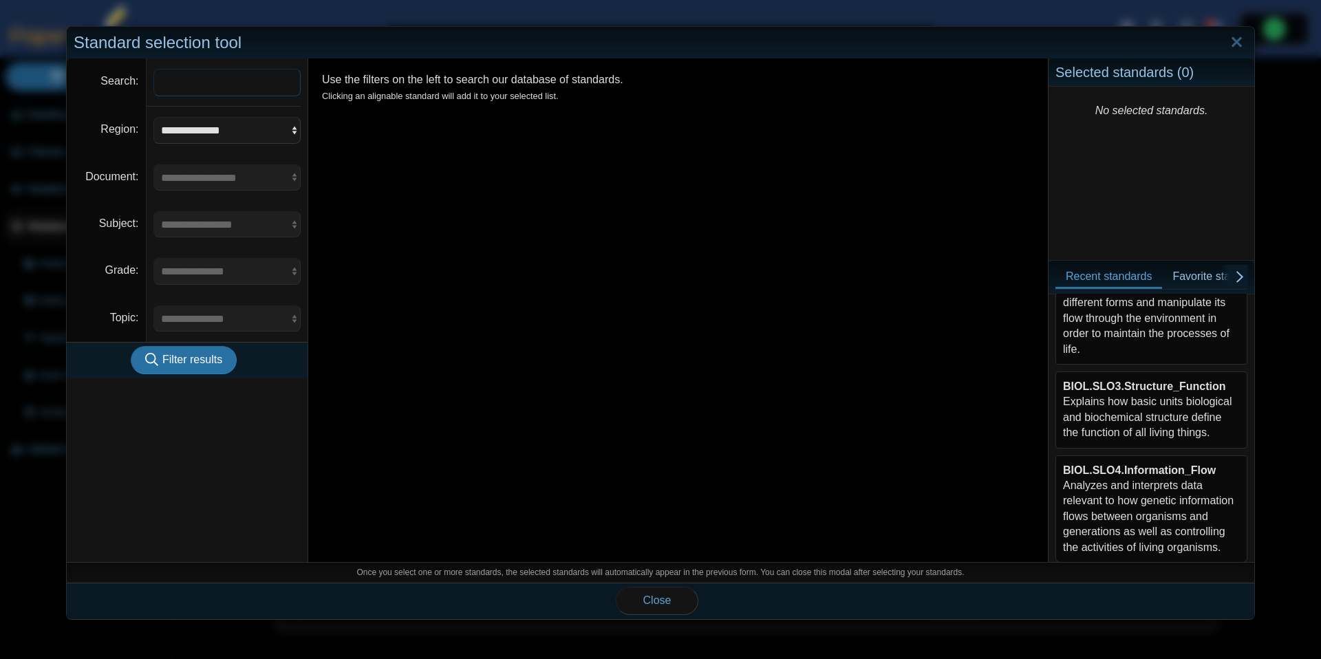
scroll to position [310, 0]
click at [1204, 396] on div "BIOL.SLO3.Structure_Function Explains how basic units biological and biochemica…" at bounding box center [1151, 403] width 177 height 62
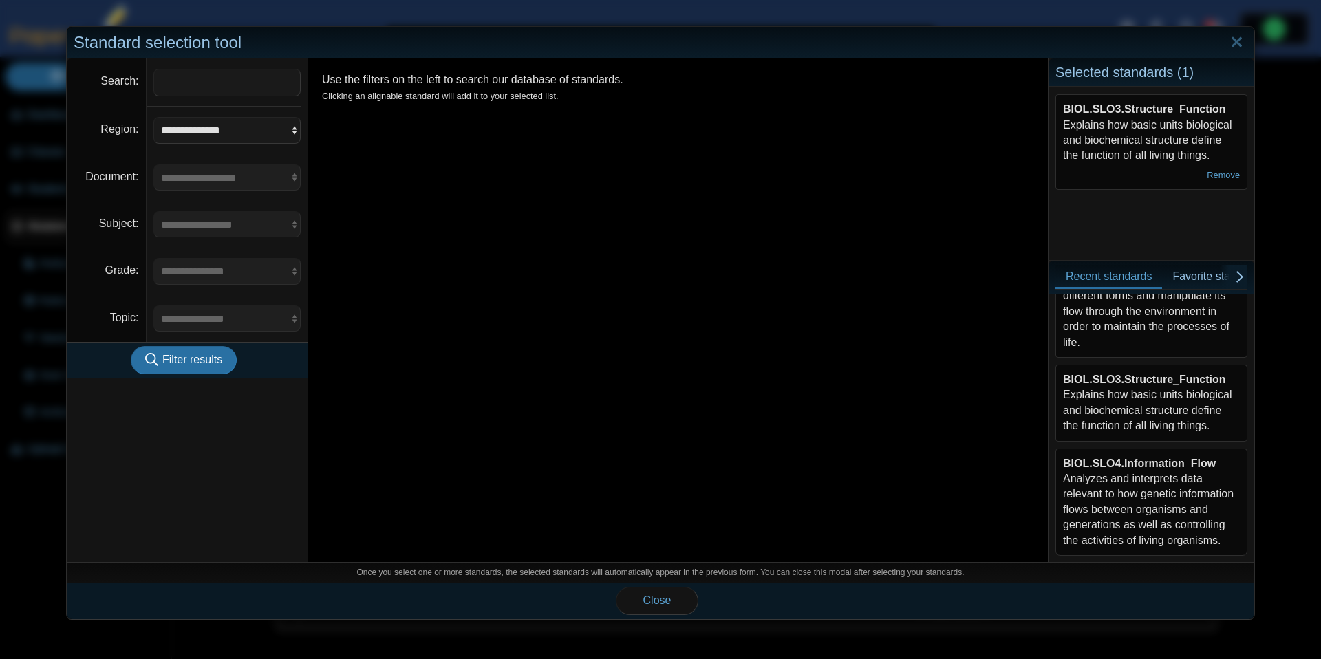
click at [1174, 493] on div "BIOL.SLO4.Information_Flow Analyzes and interprets data relevant to how genetic…" at bounding box center [1151, 502] width 177 height 92
click at [674, 601] on button "Close" at bounding box center [657, 601] width 83 height 28
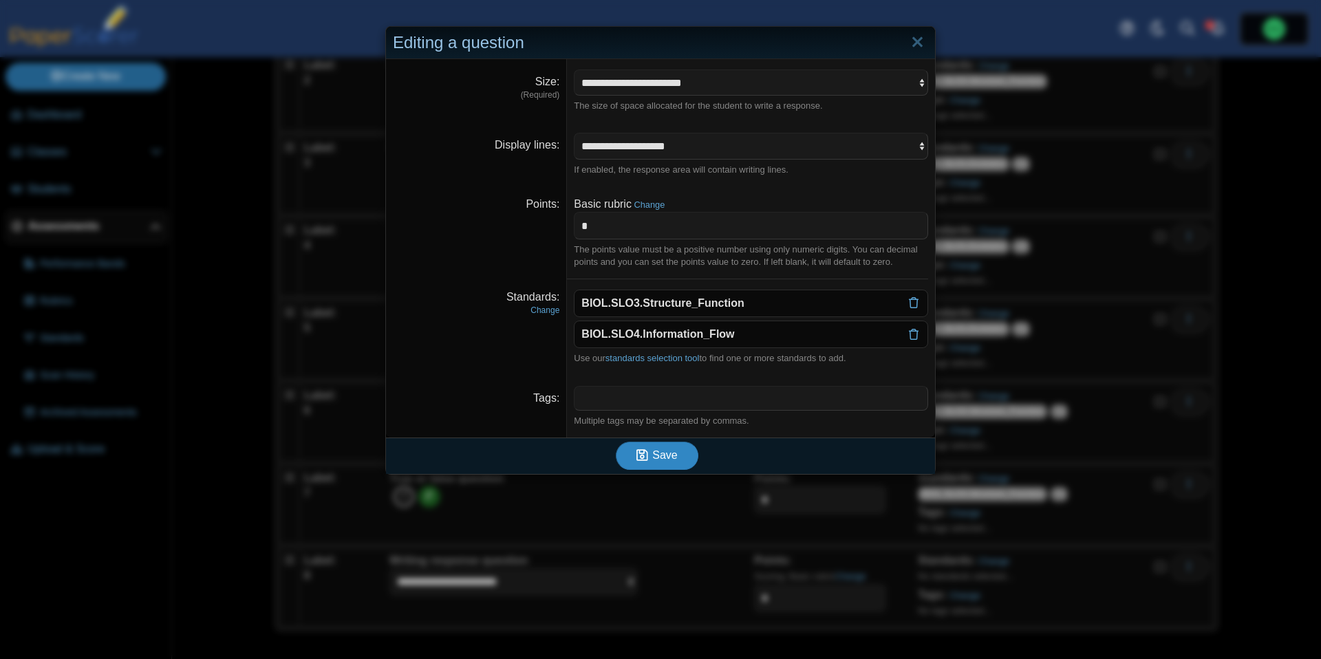
click at [670, 464] on button "Save" at bounding box center [657, 456] width 83 height 28
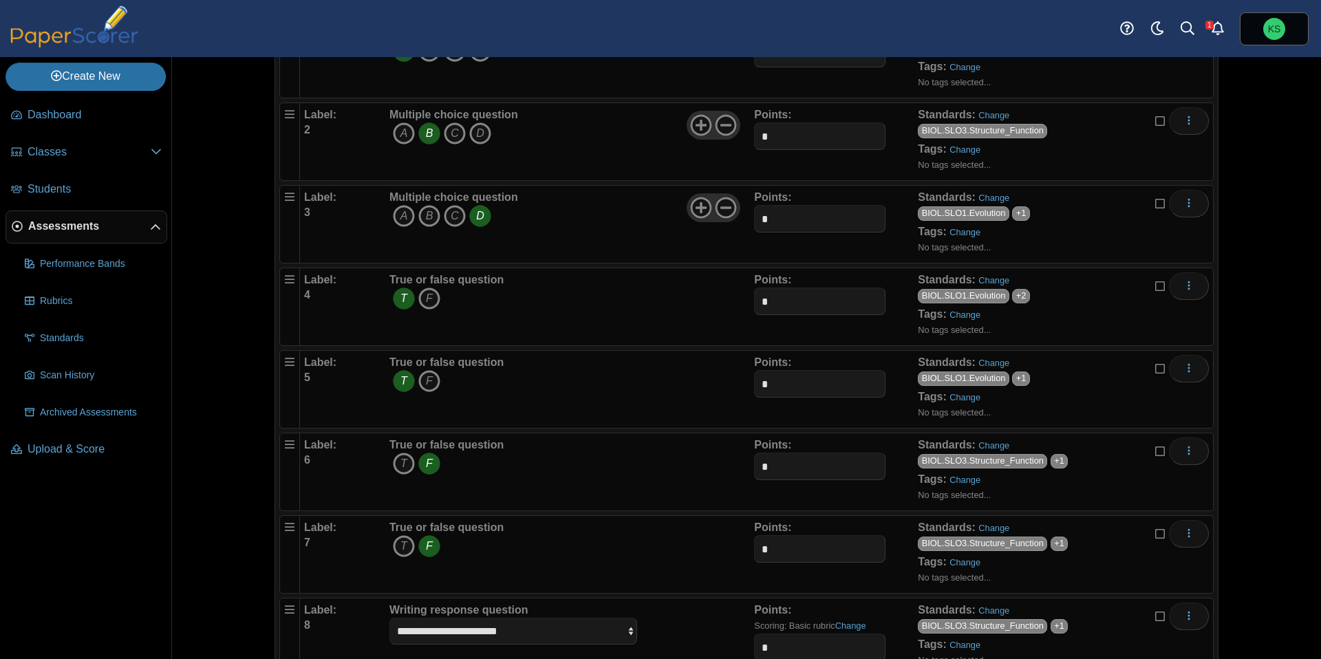
scroll to position [226, 0]
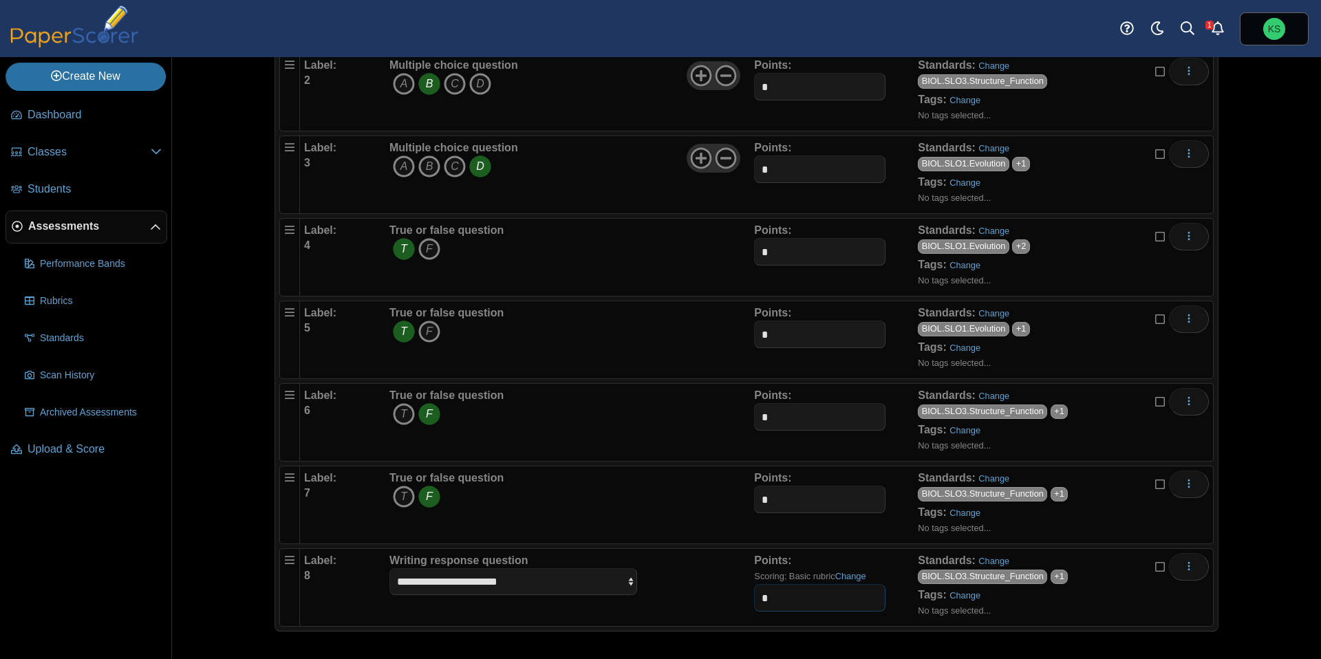
click at [777, 606] on input "*" at bounding box center [819, 598] width 131 height 28
type input "*"
click at [707, 602] on div "**********" at bounding box center [570, 587] width 368 height 69
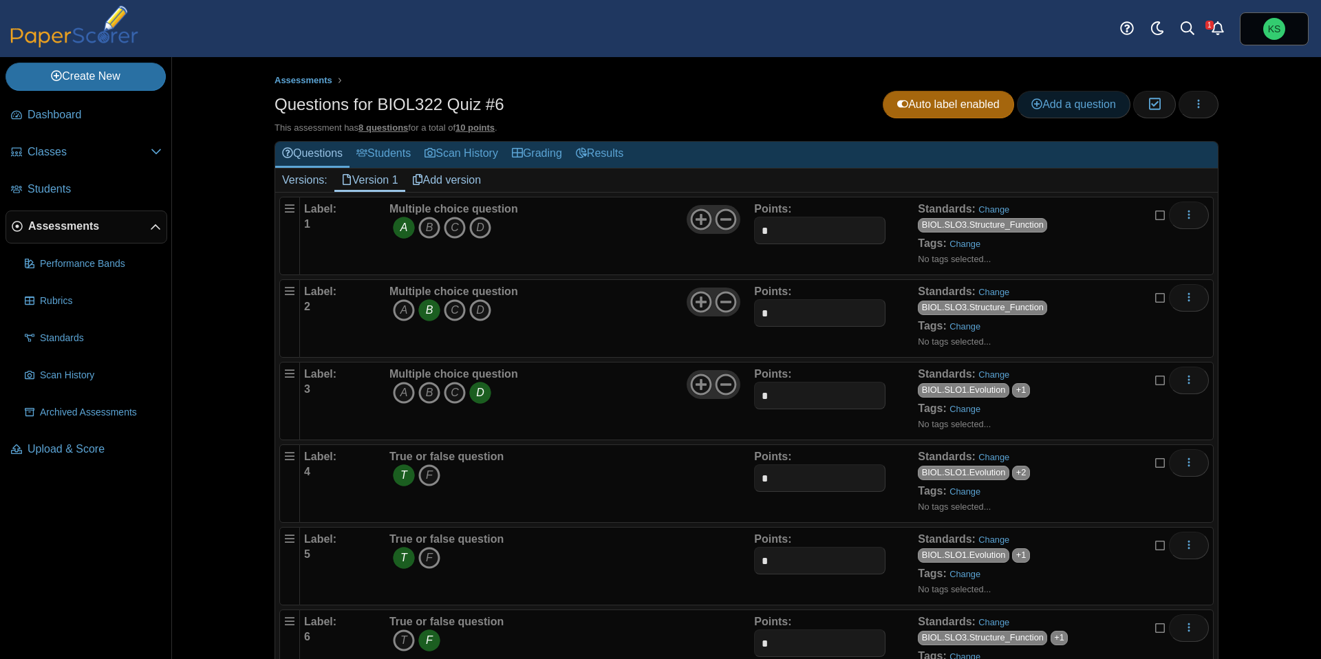
click at [1090, 109] on span "Add a question" at bounding box center [1073, 104] width 85 height 12
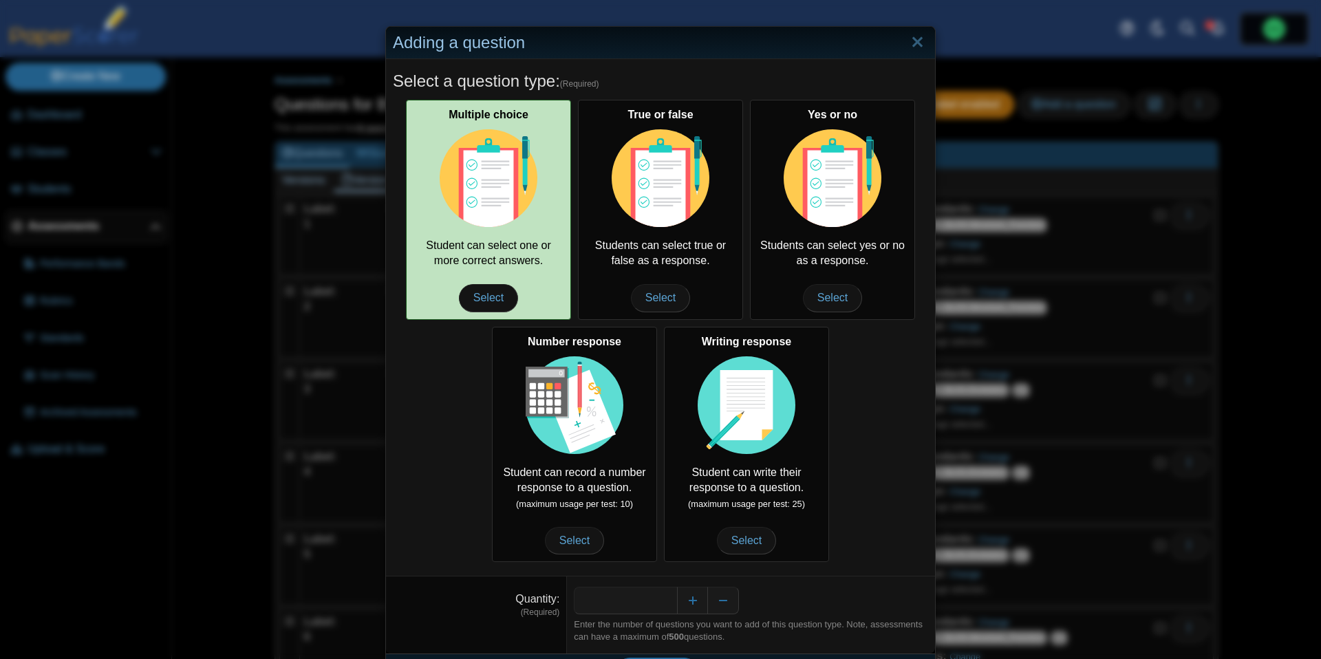
click at [512, 229] on div "Multiple choice Student can select one or more correct answers. Select" at bounding box center [488, 210] width 165 height 220
click at [486, 300] on span "Select" at bounding box center [488, 298] width 59 height 28
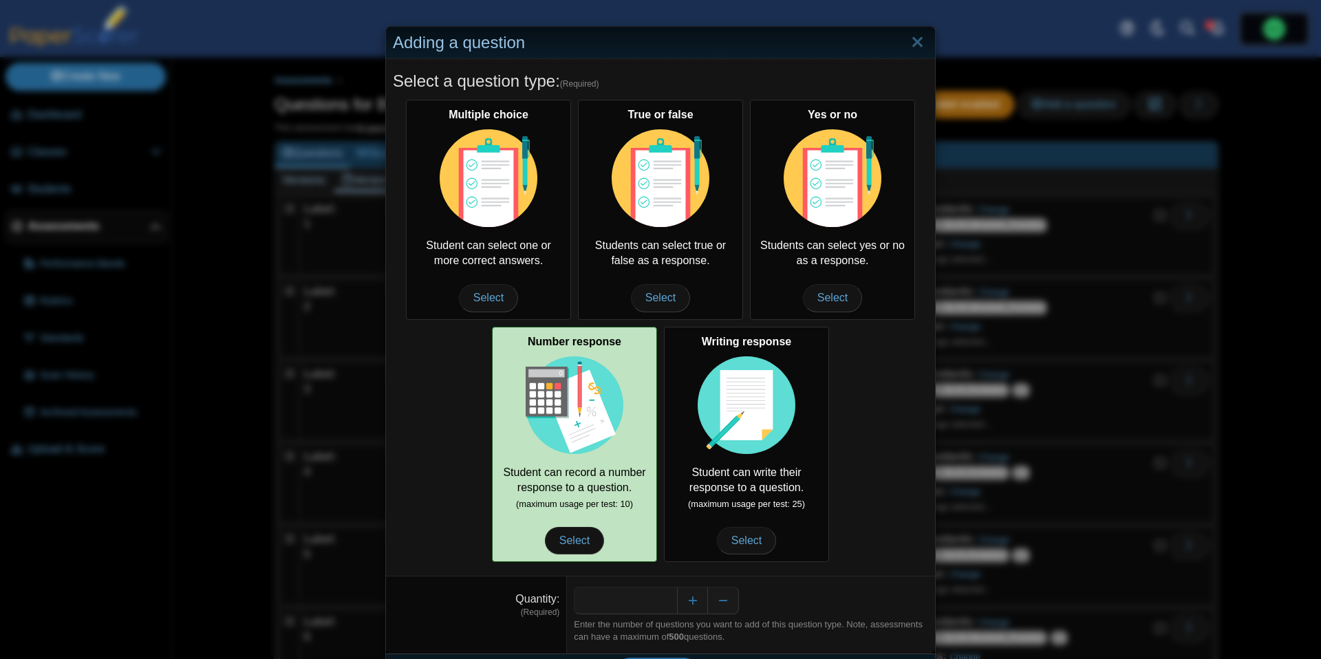
scroll to position [38, 0]
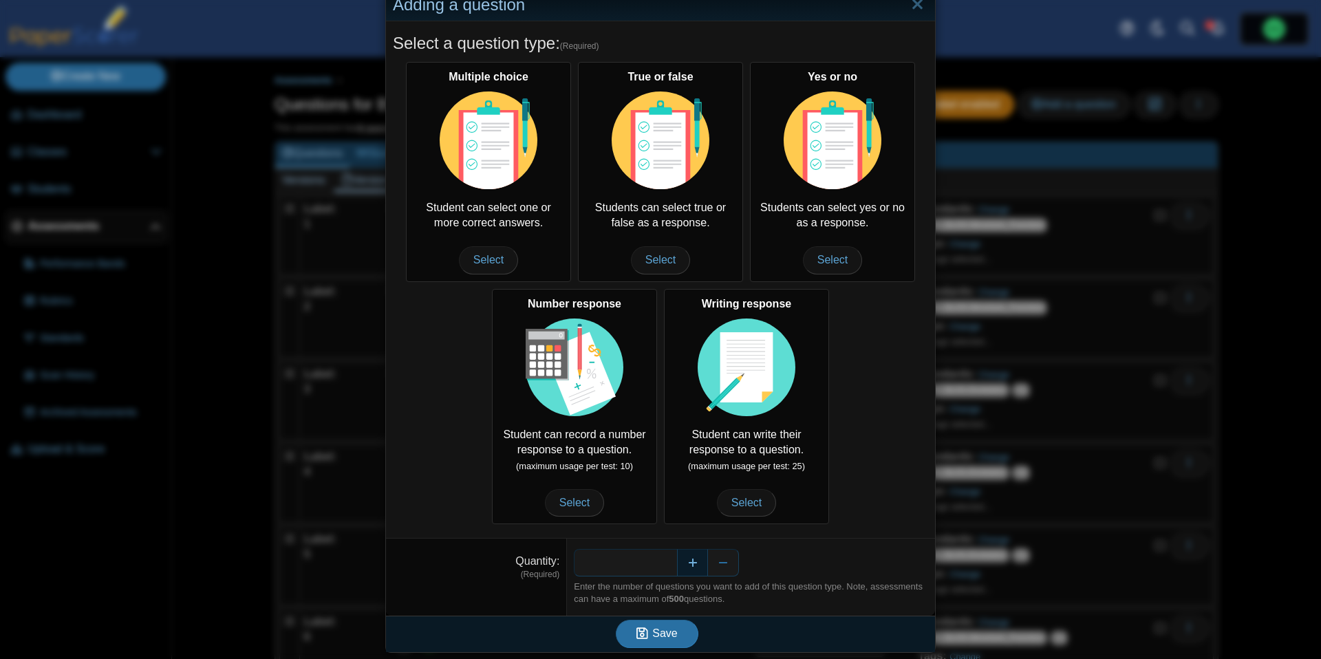
click at [695, 570] on button "Increase" at bounding box center [692, 563] width 31 height 28
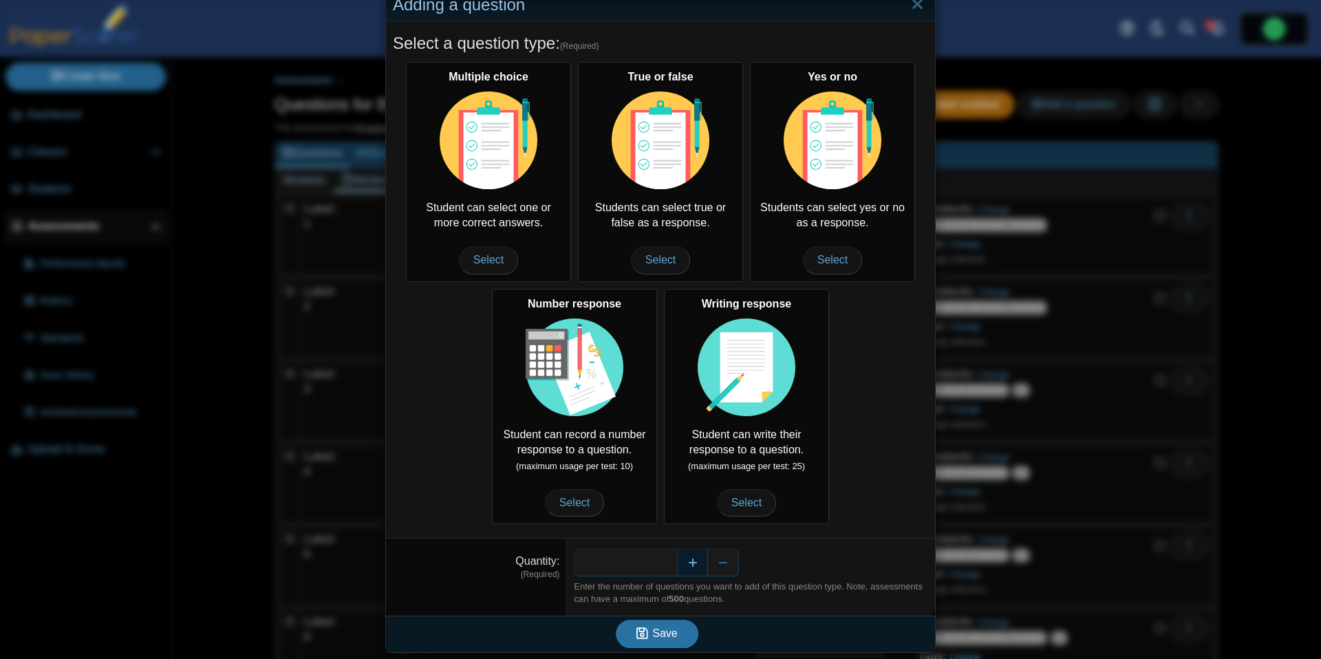
type input "*"
click at [676, 624] on button "Save" at bounding box center [657, 634] width 83 height 28
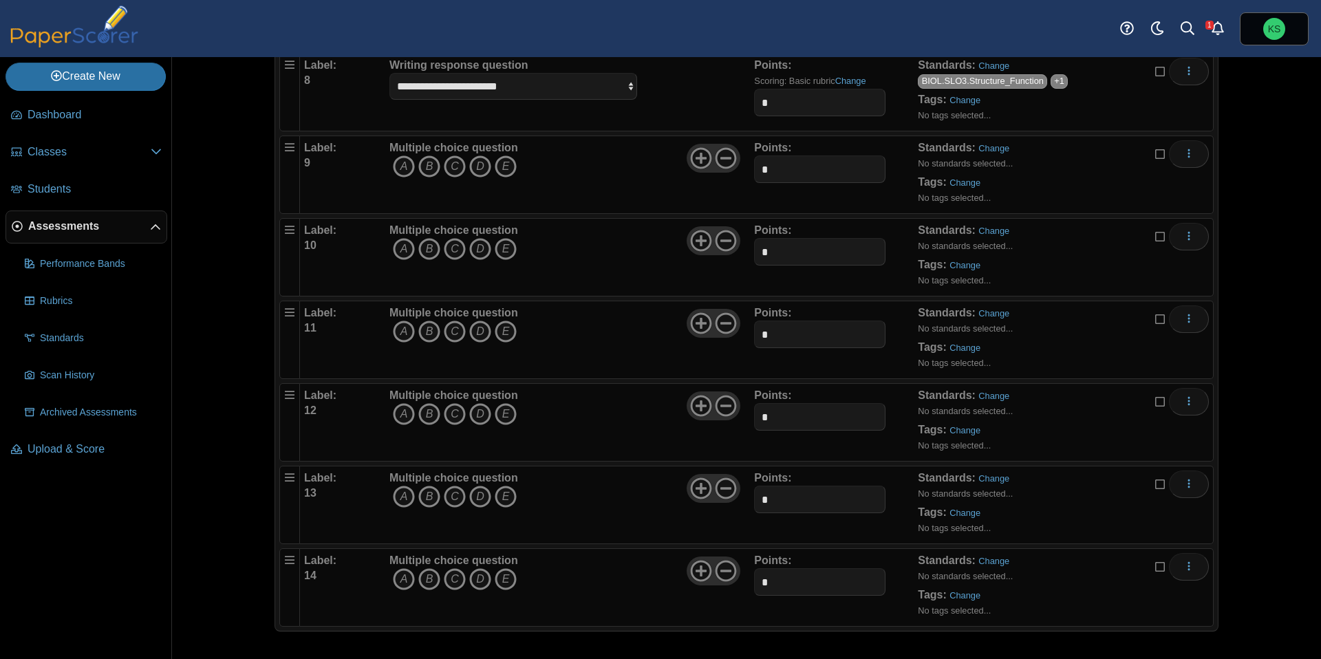
scroll to position [687, 0]
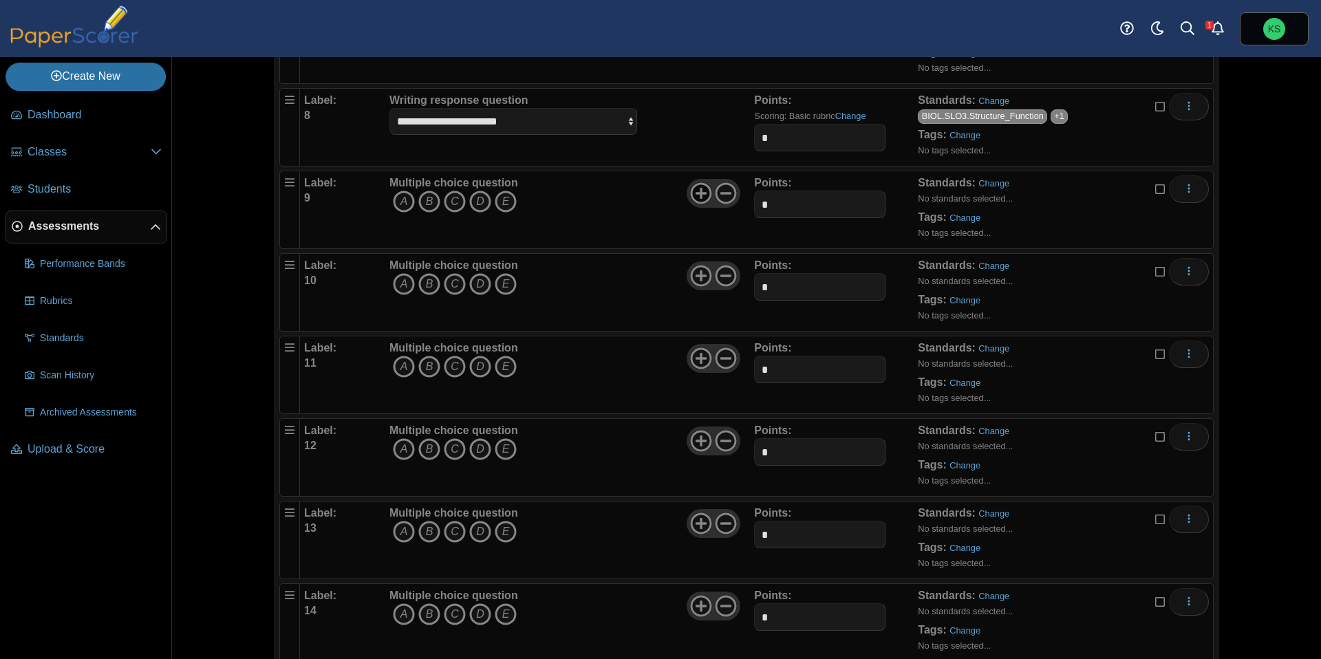
click at [706, 191] on icon at bounding box center [701, 193] width 22 height 22
click at [697, 281] on icon at bounding box center [701, 276] width 22 height 22
click at [693, 356] on icon at bounding box center [701, 358] width 22 height 22
click at [691, 453] on div "Multiple choice question A B C D E" at bounding box center [570, 457] width 368 height 69
click at [695, 445] on icon at bounding box center [701, 441] width 22 height 22
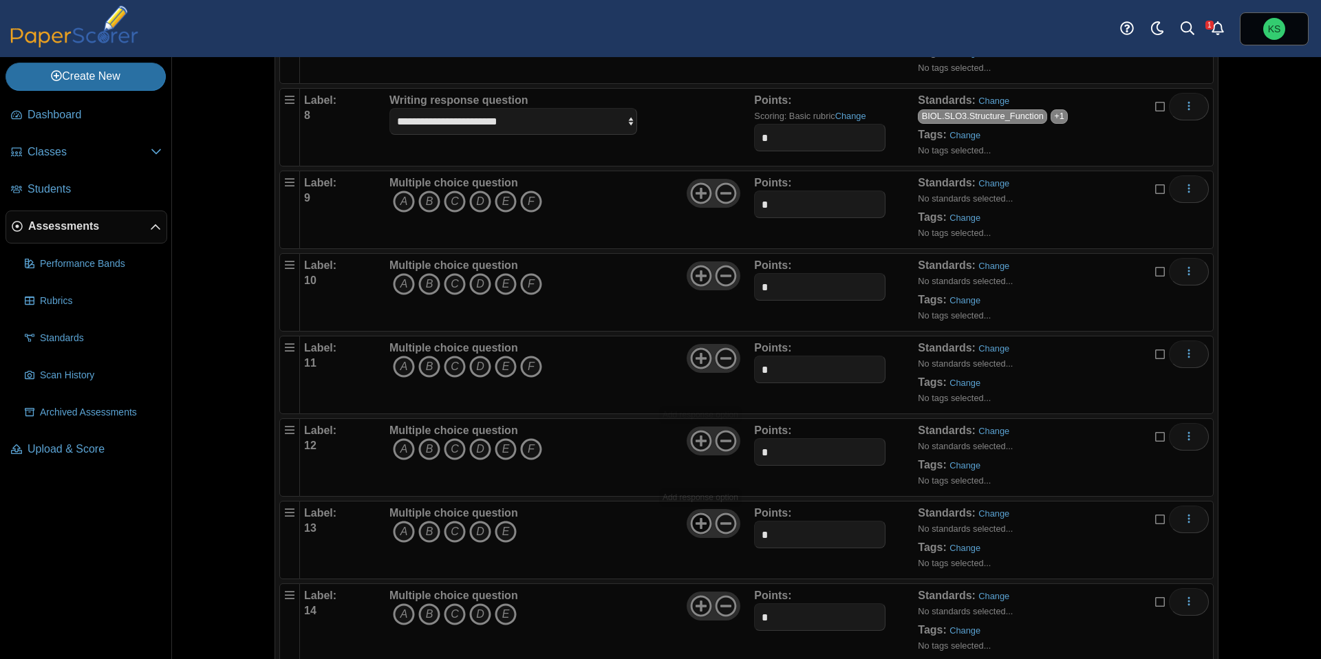
click at [699, 525] on icon at bounding box center [701, 523] width 22 height 22
click at [693, 607] on icon at bounding box center [701, 606] width 22 height 22
click at [784, 199] on input "*" at bounding box center [819, 205] width 131 height 28
type input "*"
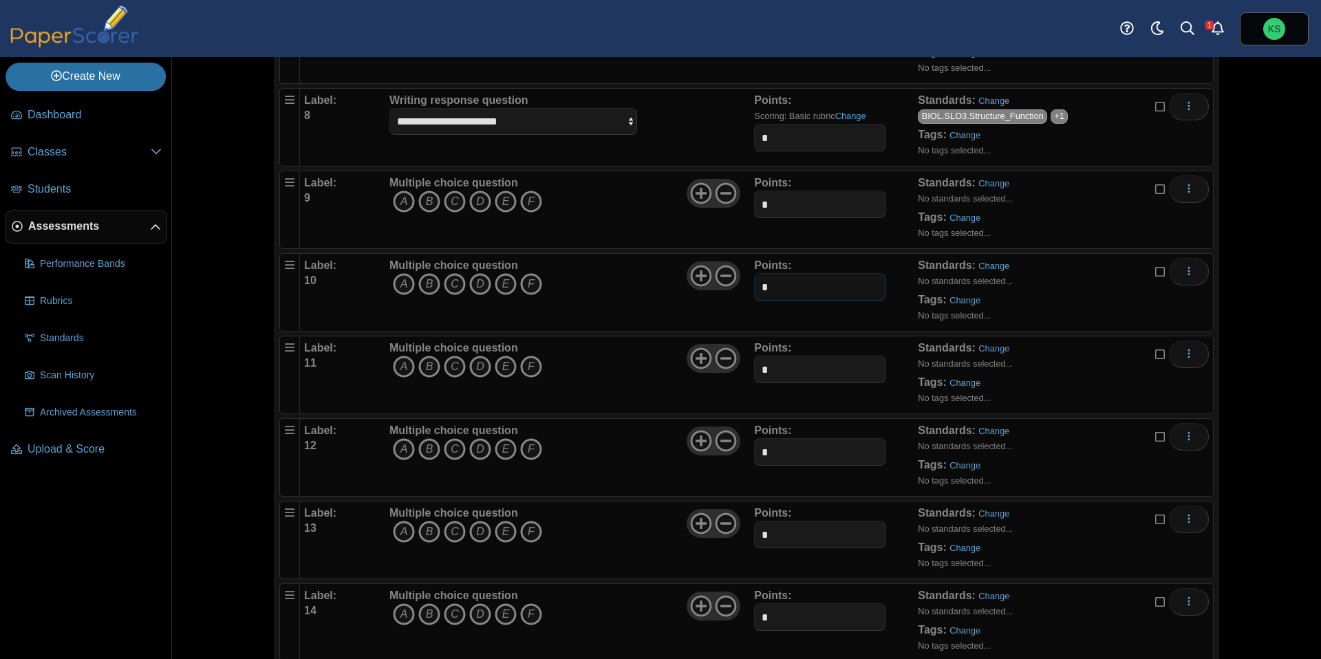
click at [781, 295] on input "*" at bounding box center [819, 287] width 131 height 28
type input "*"
click at [773, 369] on input "*" at bounding box center [819, 370] width 131 height 28
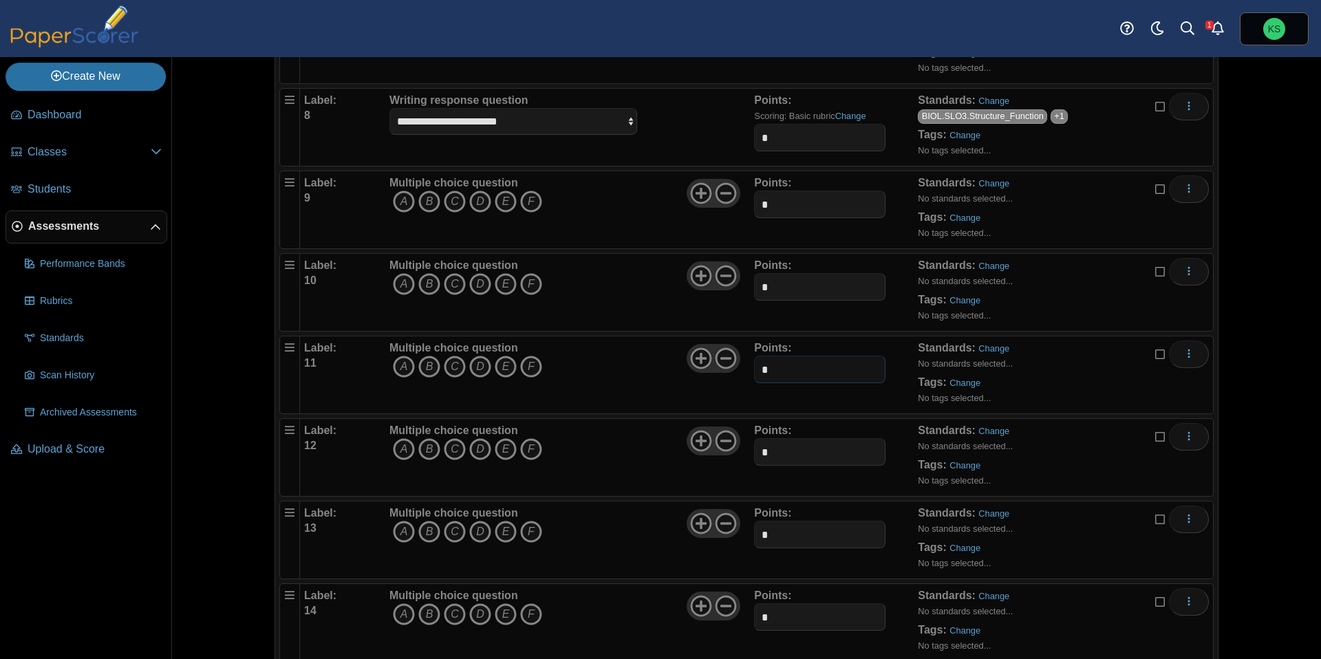
type input "*"
click at [774, 449] on input "*" at bounding box center [819, 452] width 131 height 28
type input "*"
click at [775, 529] on input "*" at bounding box center [819, 535] width 131 height 28
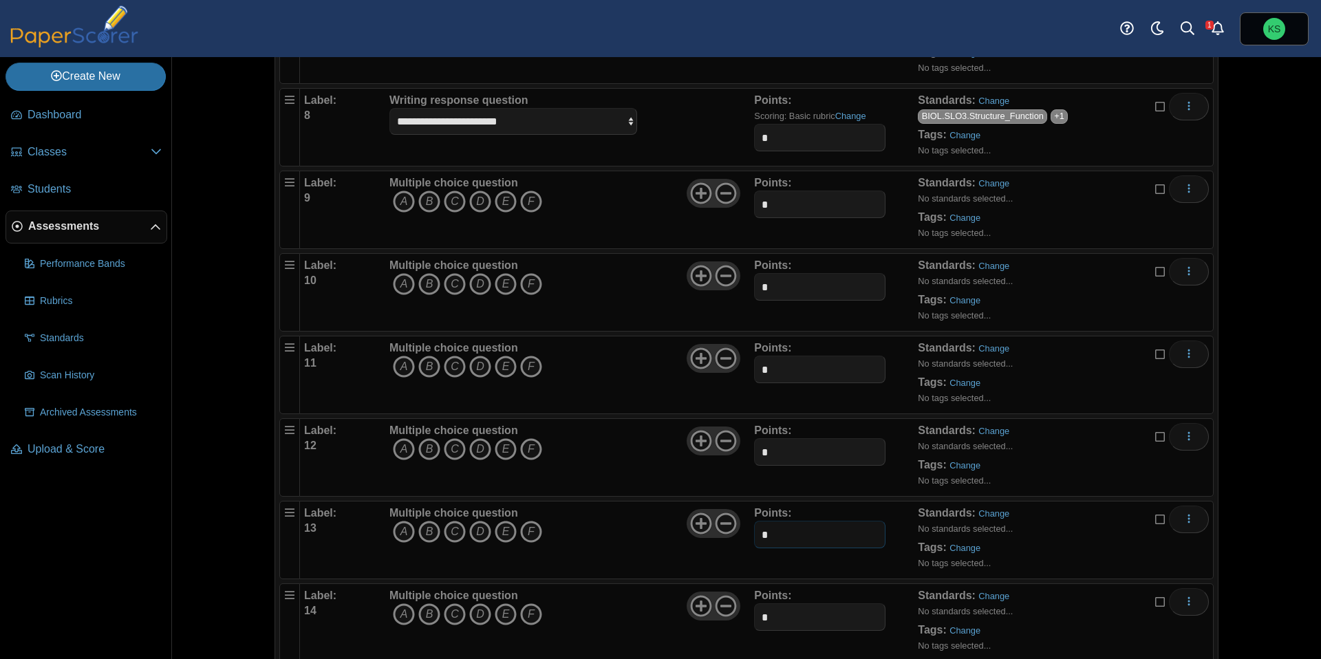
click at [775, 529] on input "*" at bounding box center [819, 535] width 131 height 28
type input "*"
click at [779, 621] on input "*" at bounding box center [819, 617] width 131 height 28
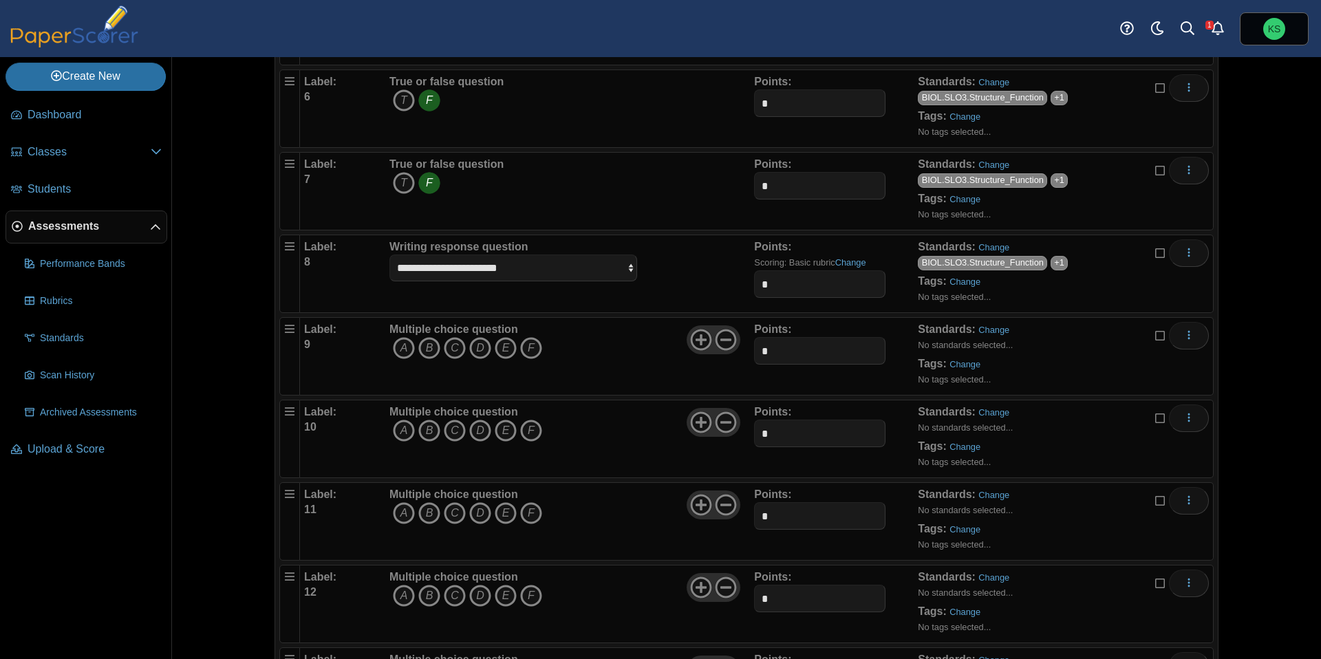
scroll to position [538, 0]
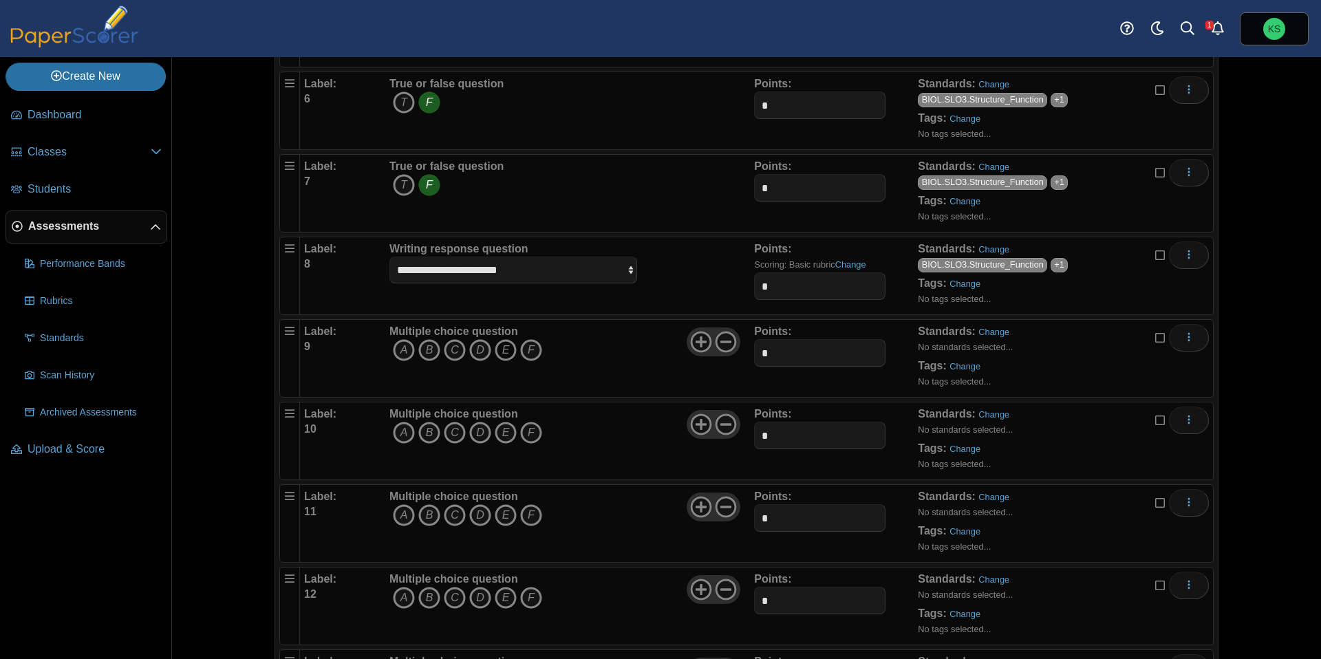
type input "*"
click at [500, 349] on icon "E" at bounding box center [506, 350] width 22 height 22
click at [986, 338] on div "Standards: Change No standards selected... Tags: Change No tags selected..." at bounding box center [1041, 358] width 246 height 69
click at [991, 332] on link "Change" at bounding box center [993, 332] width 31 height 10
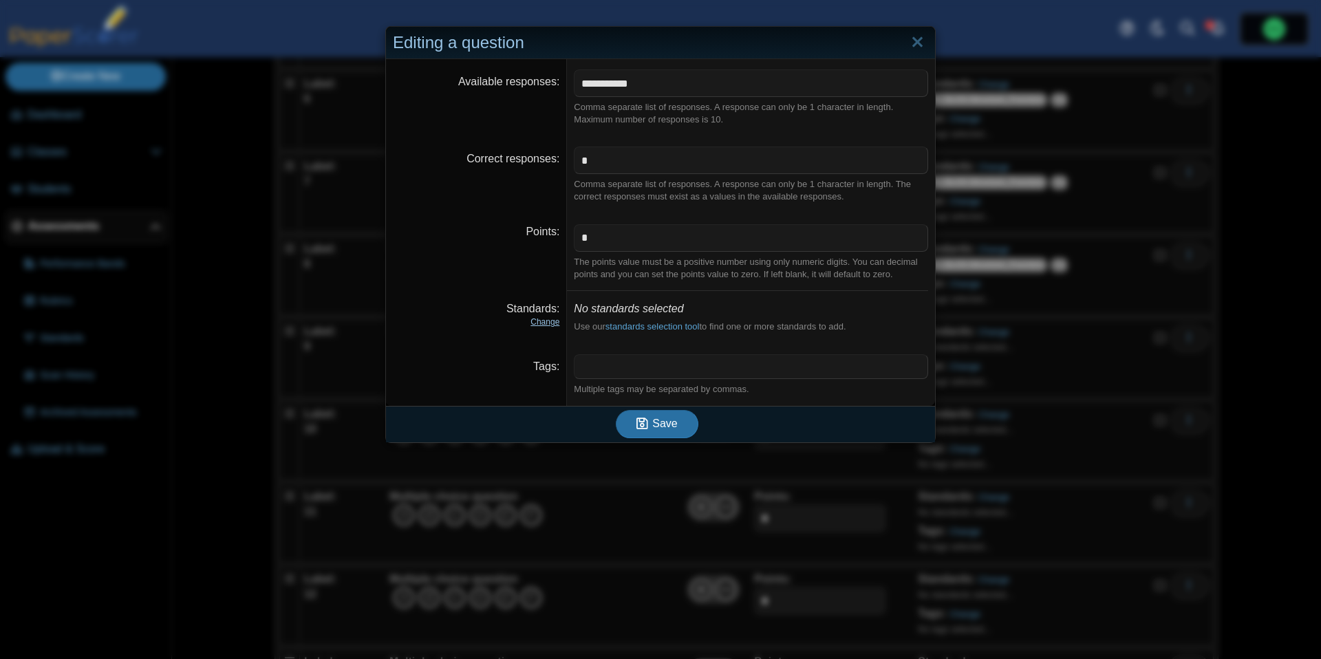
click at [547, 325] on link "Change" at bounding box center [544, 322] width 29 height 10
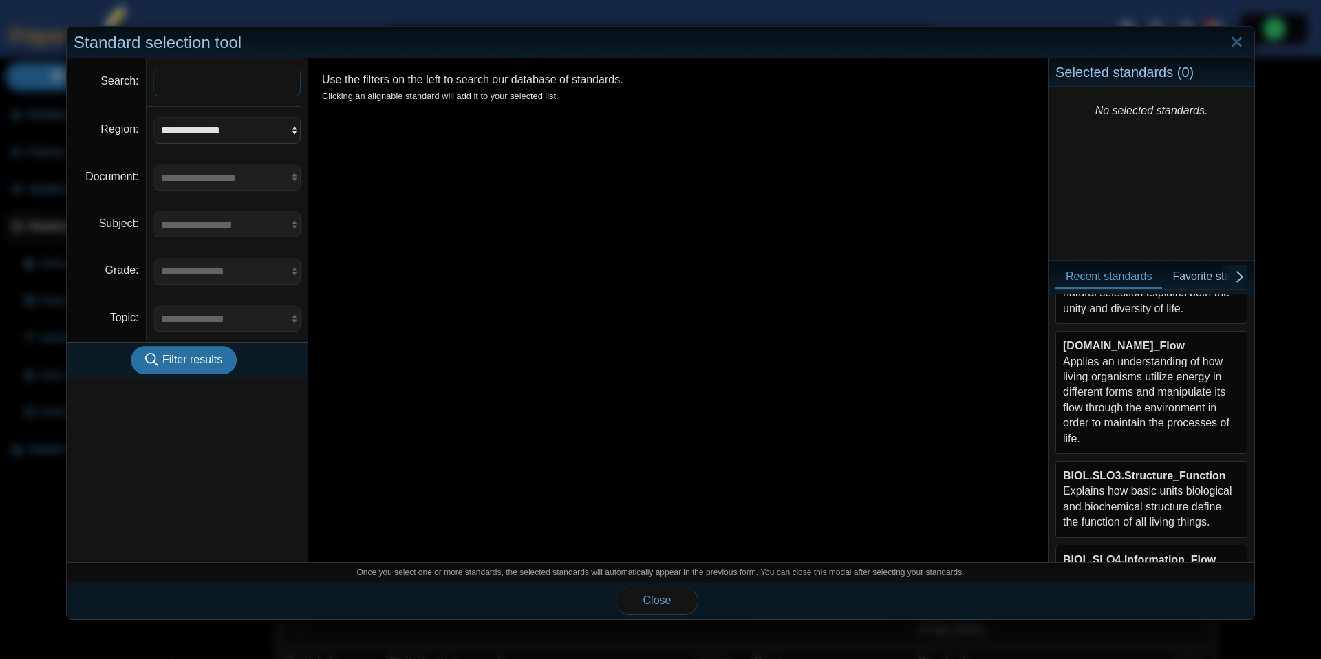
scroll to position [246, 0]
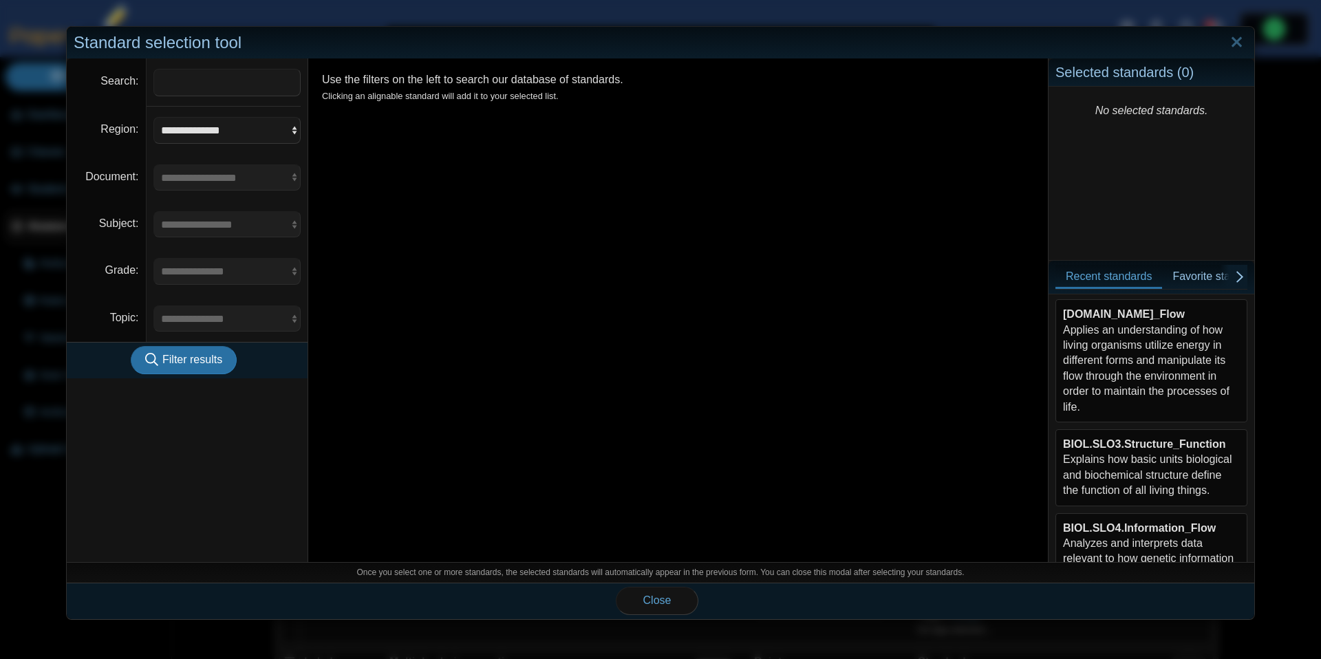
click at [1158, 480] on div "BIOL.SLO3.Structure_Function Explains how basic units biological and biochemica…" at bounding box center [1151, 468] width 177 height 62
click at [643, 603] on span "Close" at bounding box center [657, 600] width 28 height 12
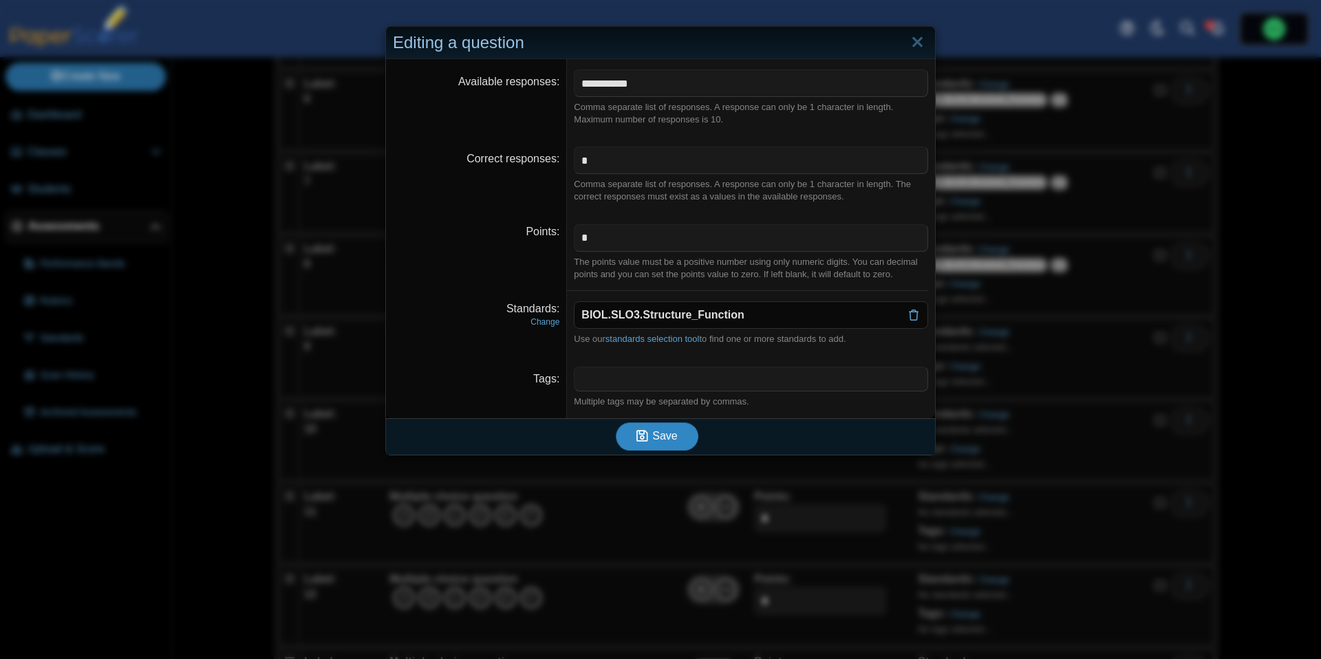
click at [665, 437] on span "Save" at bounding box center [664, 436] width 25 height 12
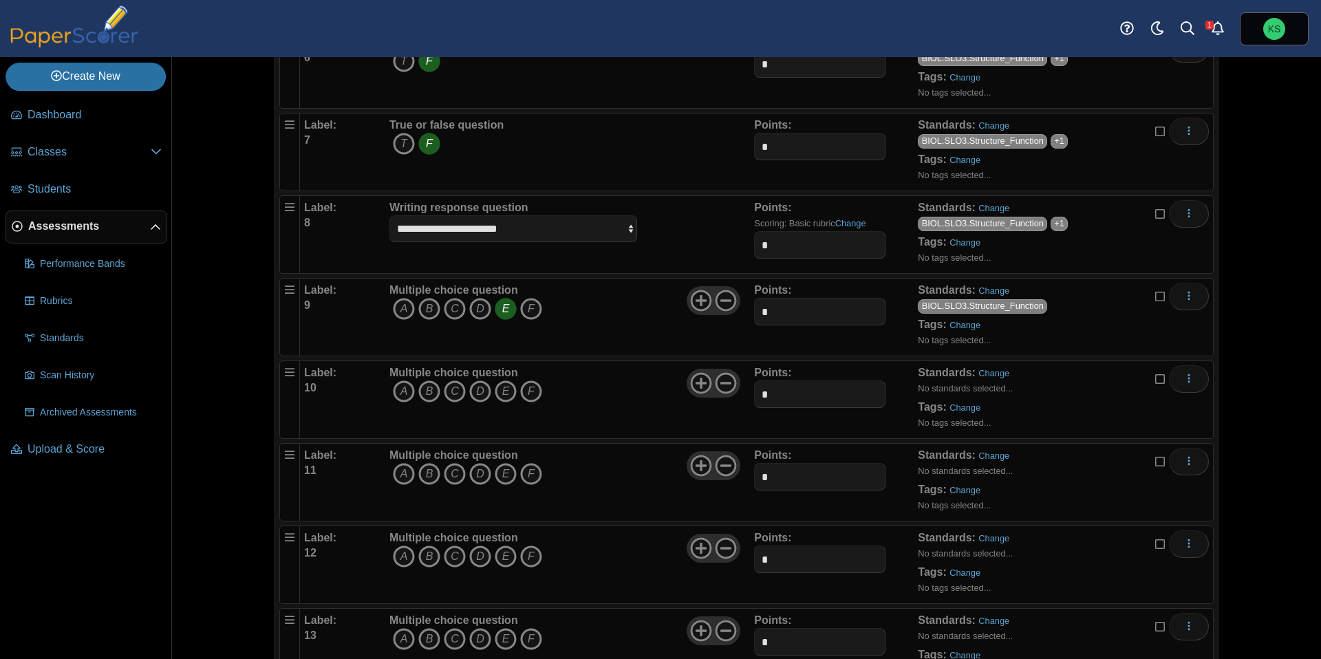
scroll to position [722, 0]
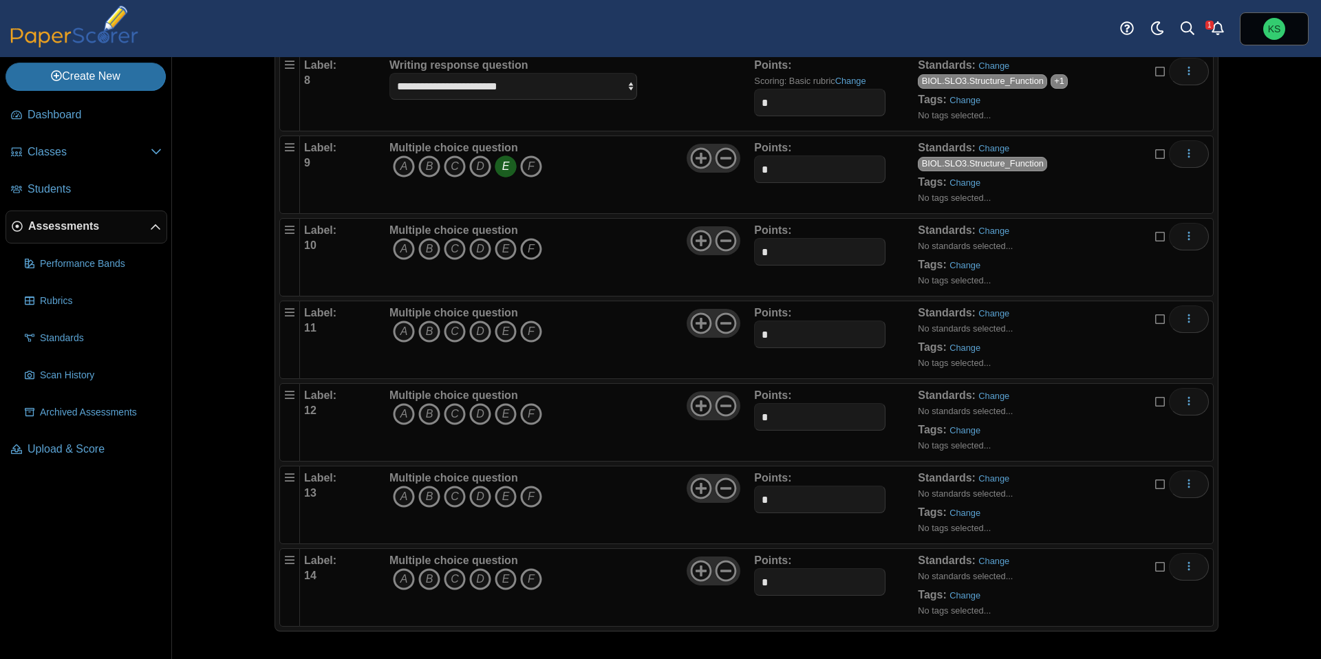
click at [526, 252] on icon "F" at bounding box center [531, 249] width 22 height 22
click at [1003, 229] on link "Change" at bounding box center [993, 231] width 31 height 10
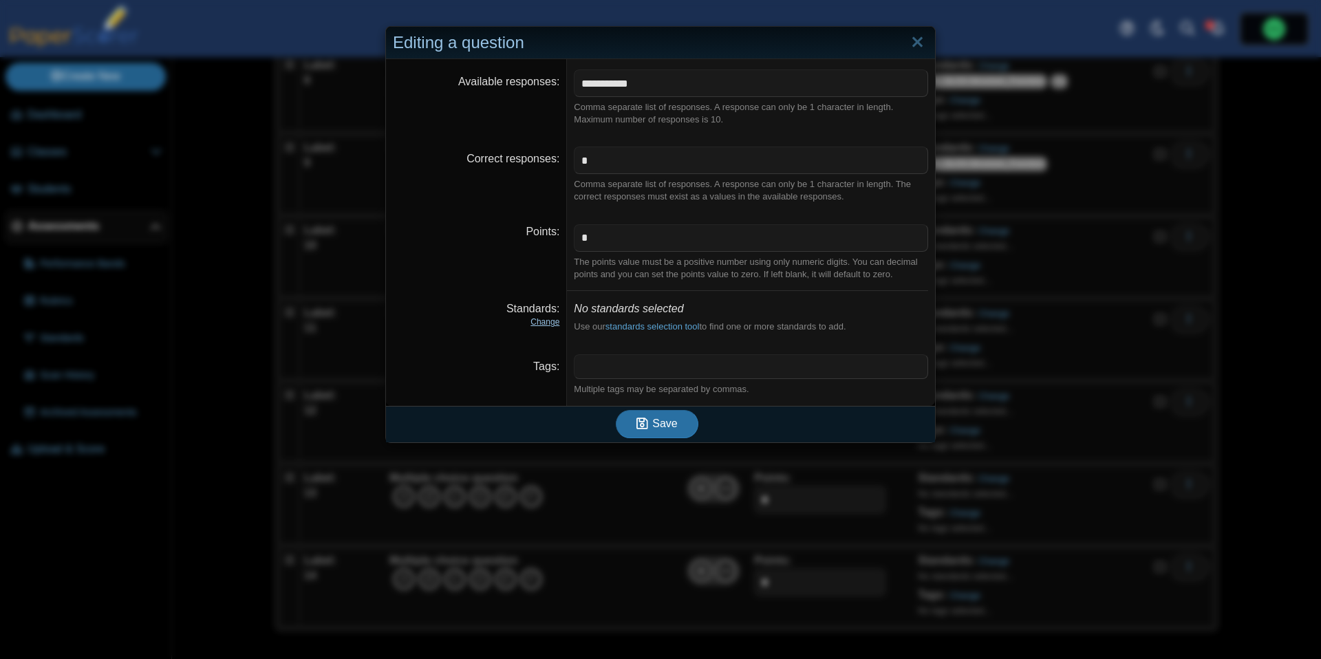
click at [553, 323] on link "Change" at bounding box center [544, 322] width 29 height 10
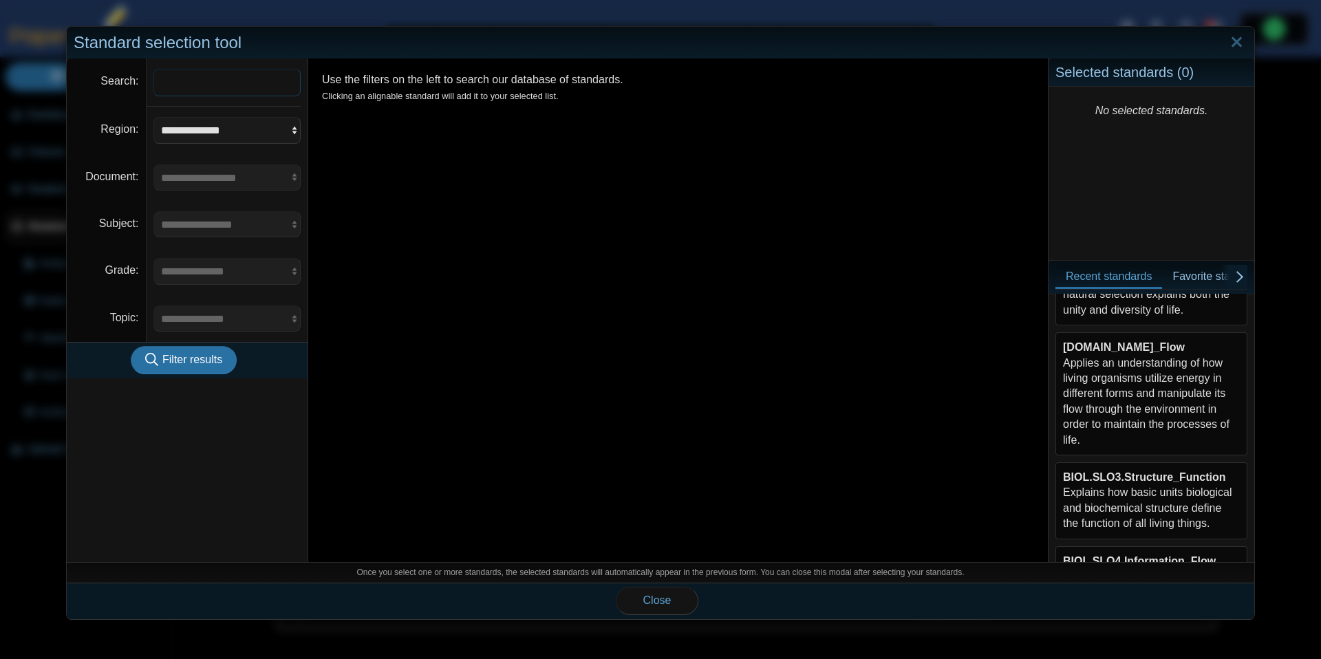
scroll to position [310, 0]
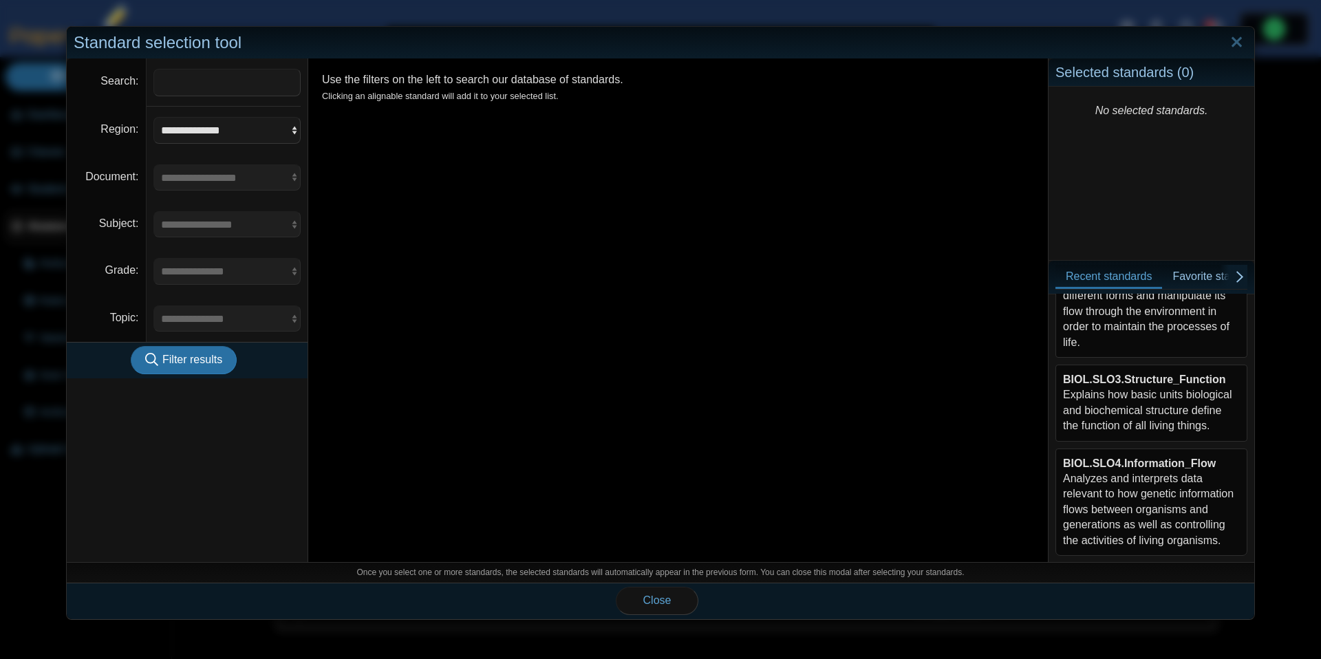
click at [1130, 477] on div "BIOL.SLO4.Information_Flow Analyzes and interprets data relevant to how genetic…" at bounding box center [1151, 502] width 177 height 92
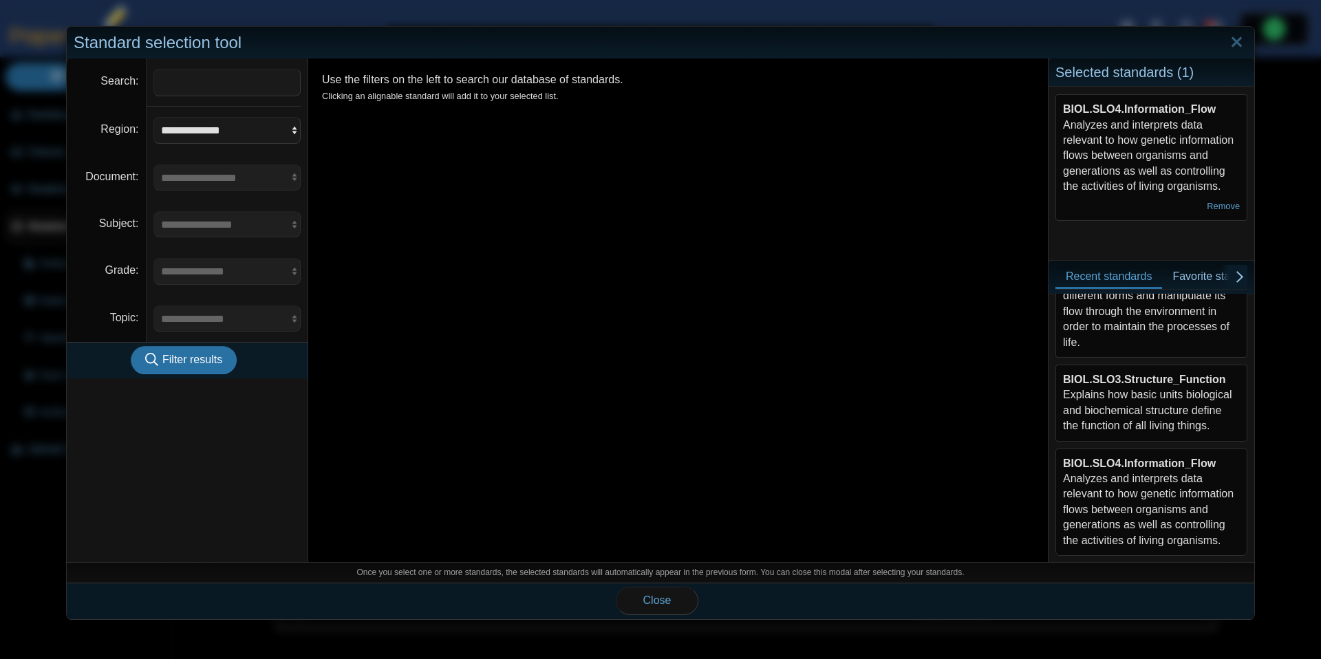
click at [1142, 422] on div "BIOL.SLO3.Structure_Function Explains how basic units biological and biochemica…" at bounding box center [1151, 403] width 177 height 62
click at [666, 598] on span "Close" at bounding box center [657, 600] width 28 height 12
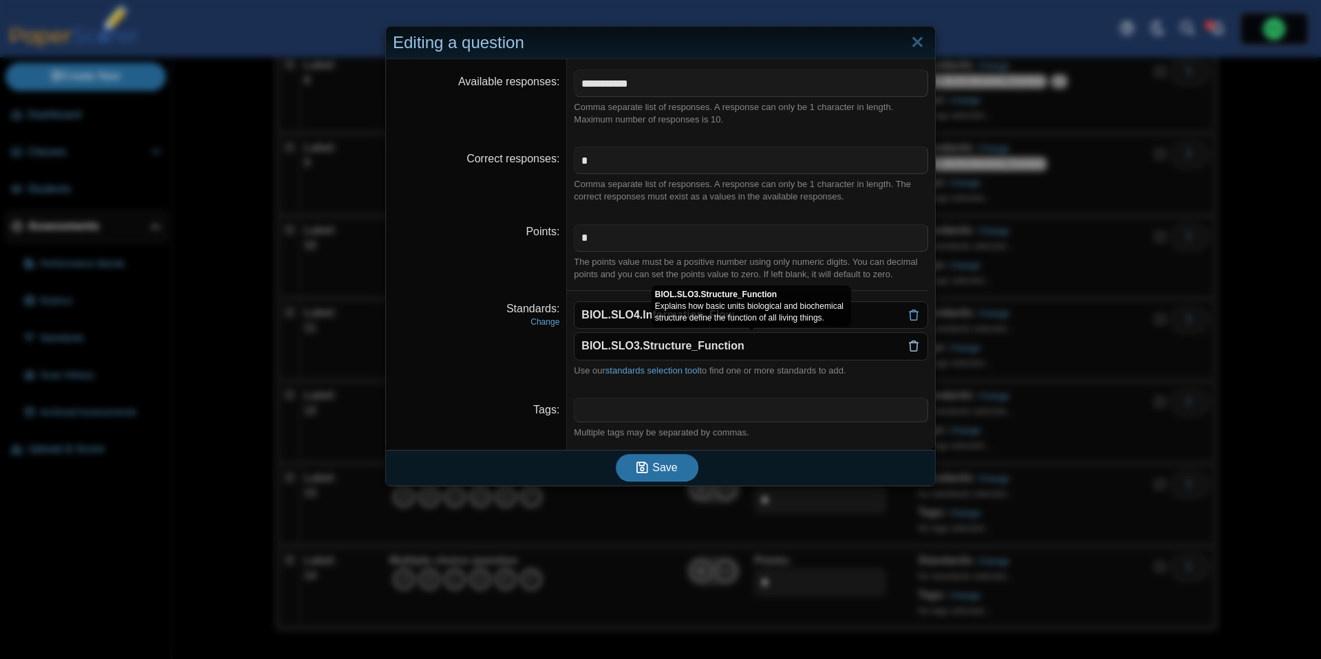
click at [915, 352] on use at bounding box center [914, 346] width 10 height 11
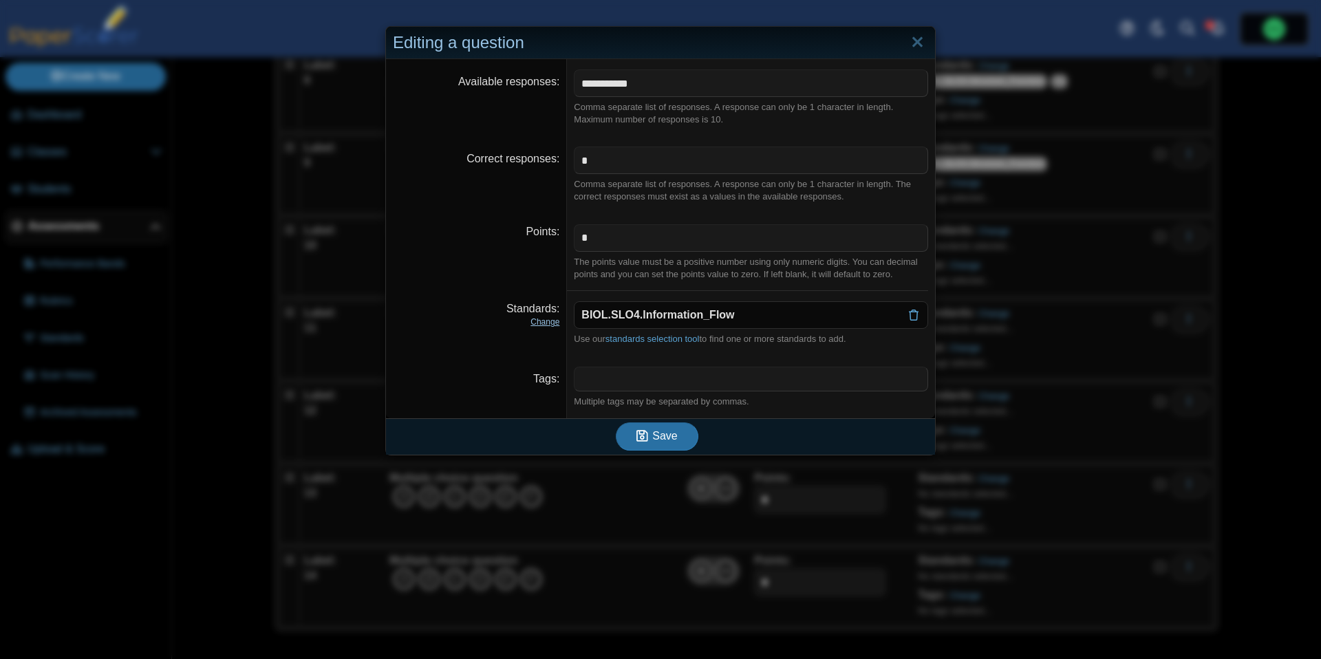
click at [537, 322] on link "Change" at bounding box center [544, 322] width 29 height 10
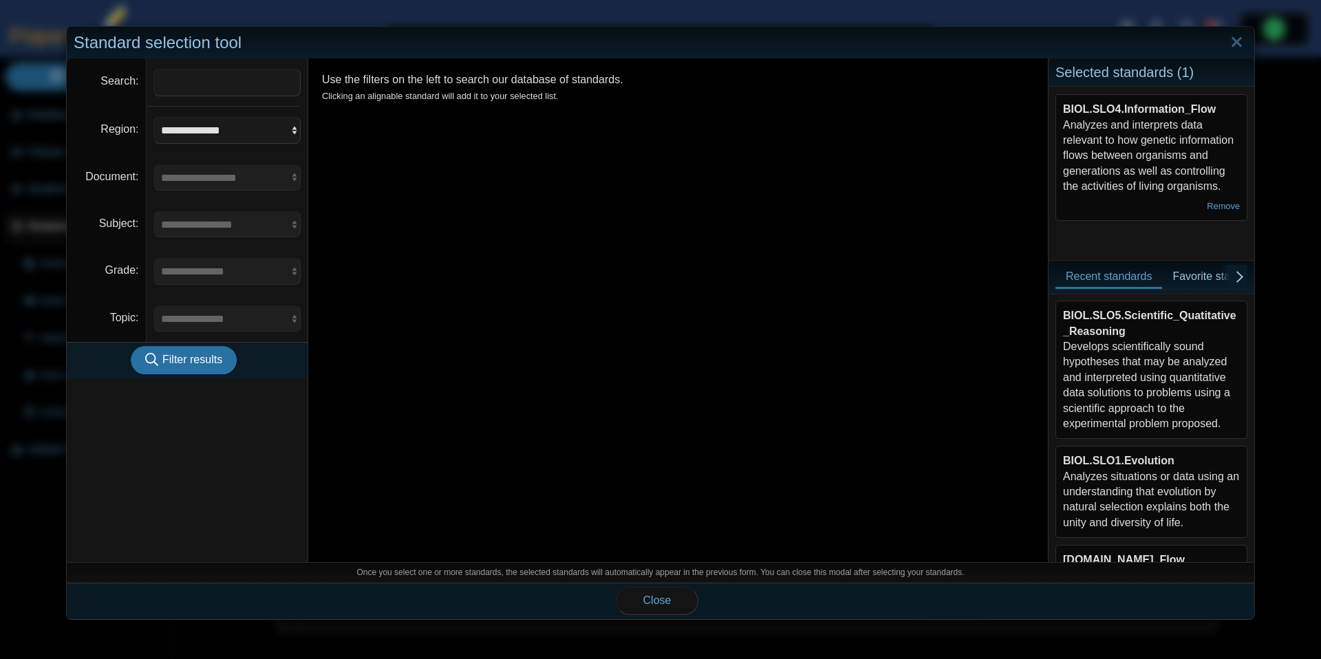
click at [1176, 371] on div "BIOL.SLO5.Scientific_Quatitative_Reasoning Develops scientifically sound hypoth…" at bounding box center [1151, 369] width 177 height 123
click at [676, 594] on button "Close" at bounding box center [657, 601] width 83 height 28
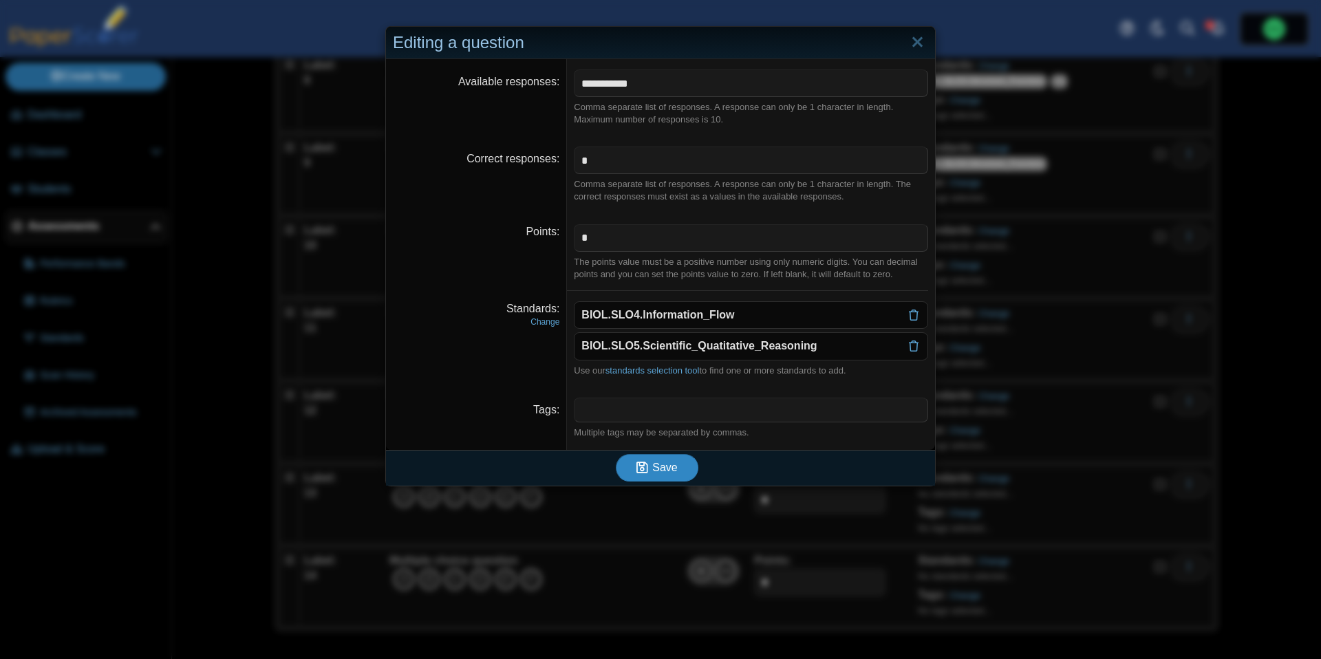
click at [652, 473] on span "Save" at bounding box center [664, 468] width 25 height 12
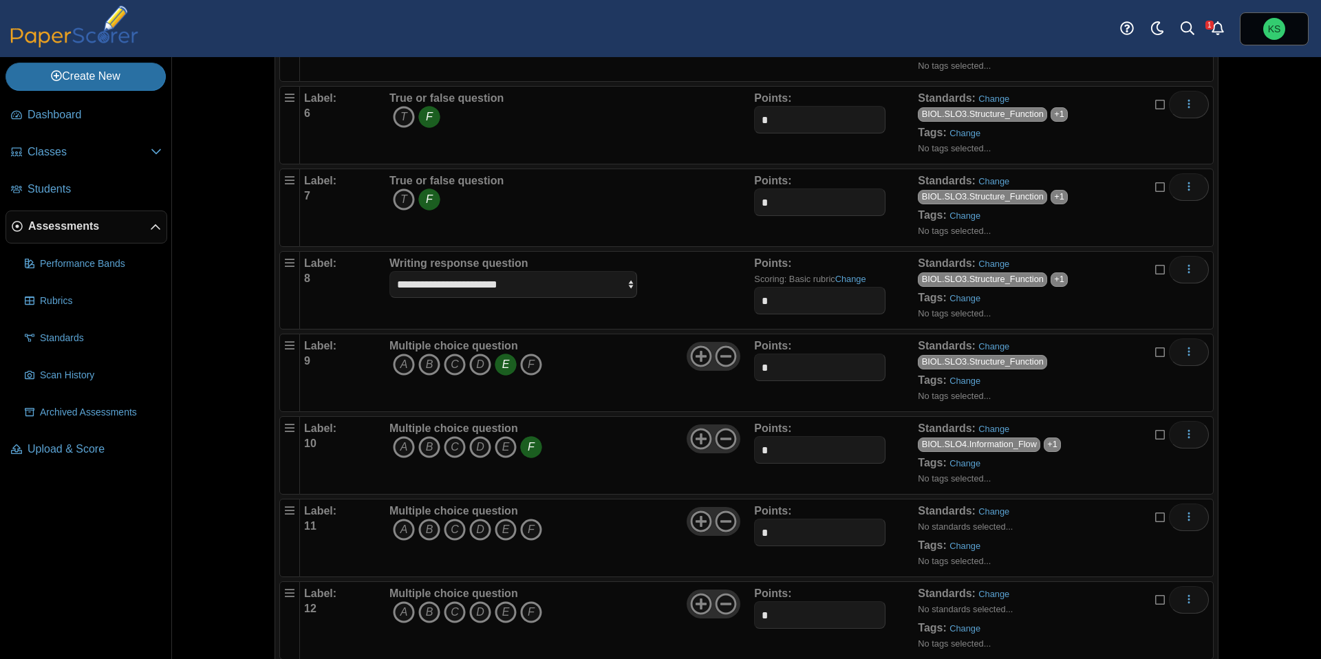
scroll to position [722, 0]
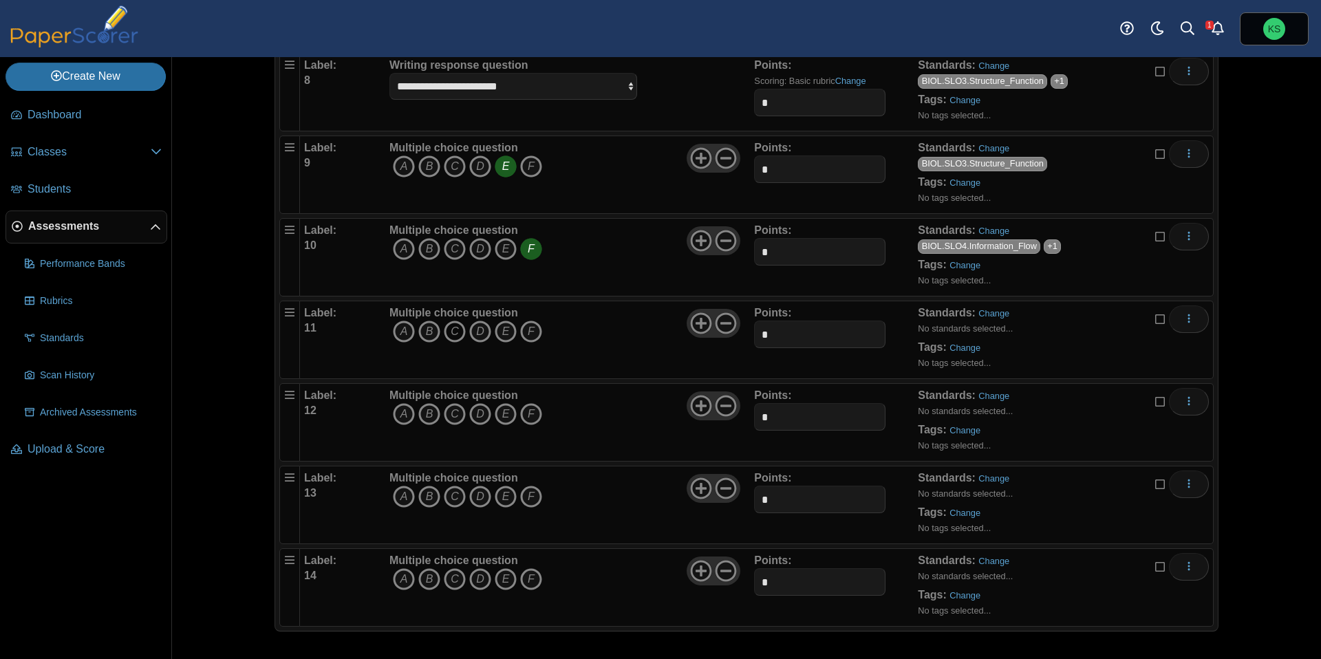
click at [462, 328] on icon "C" at bounding box center [455, 332] width 22 height 22
click at [1002, 314] on link "Change" at bounding box center [993, 313] width 31 height 10
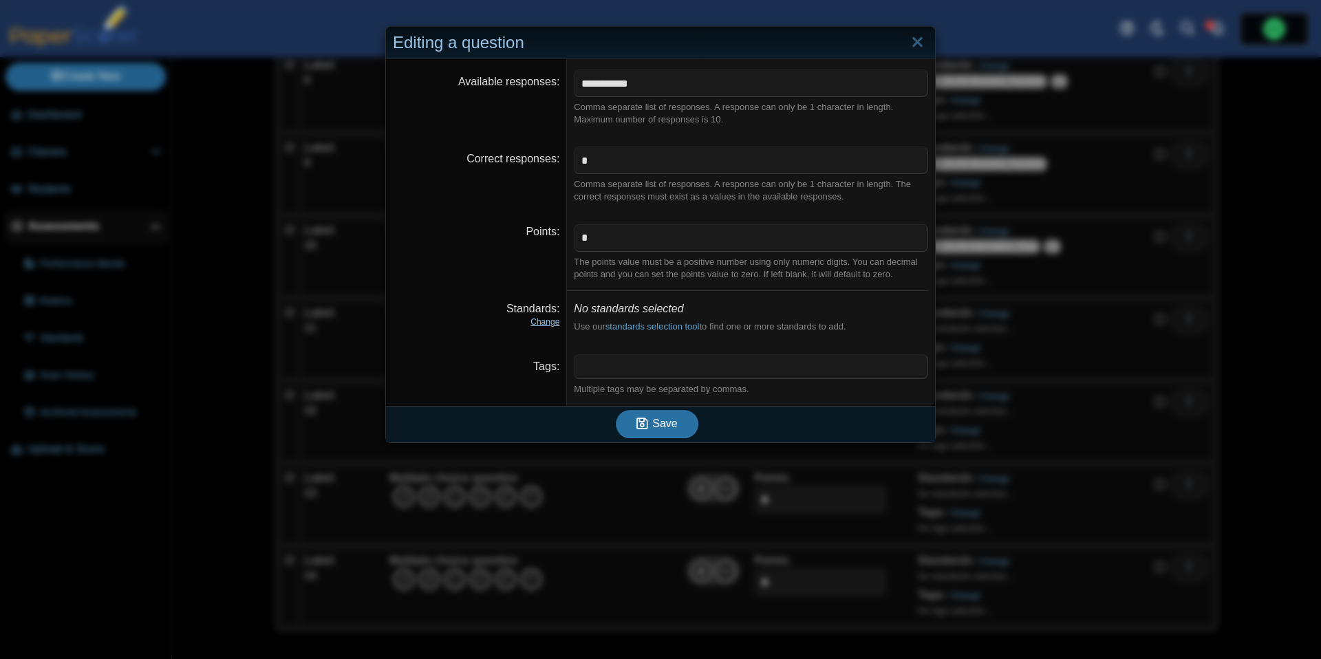
click at [548, 323] on link "Change" at bounding box center [544, 322] width 29 height 10
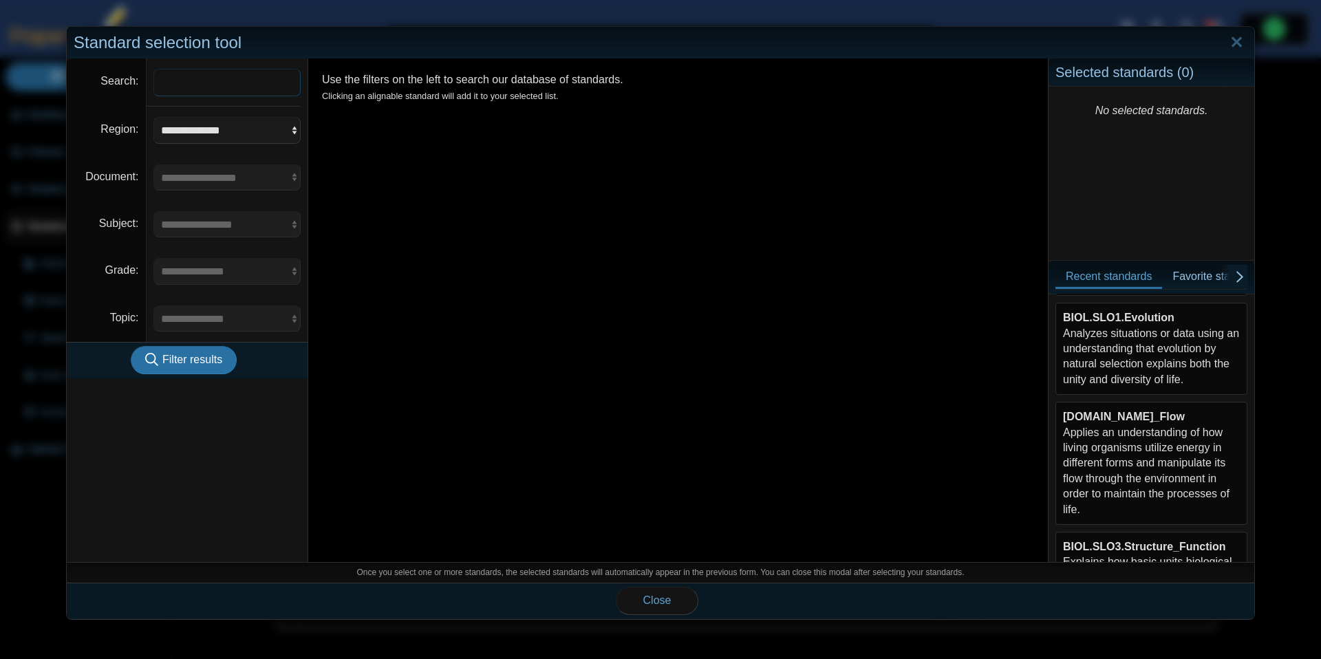
scroll to position [310, 0]
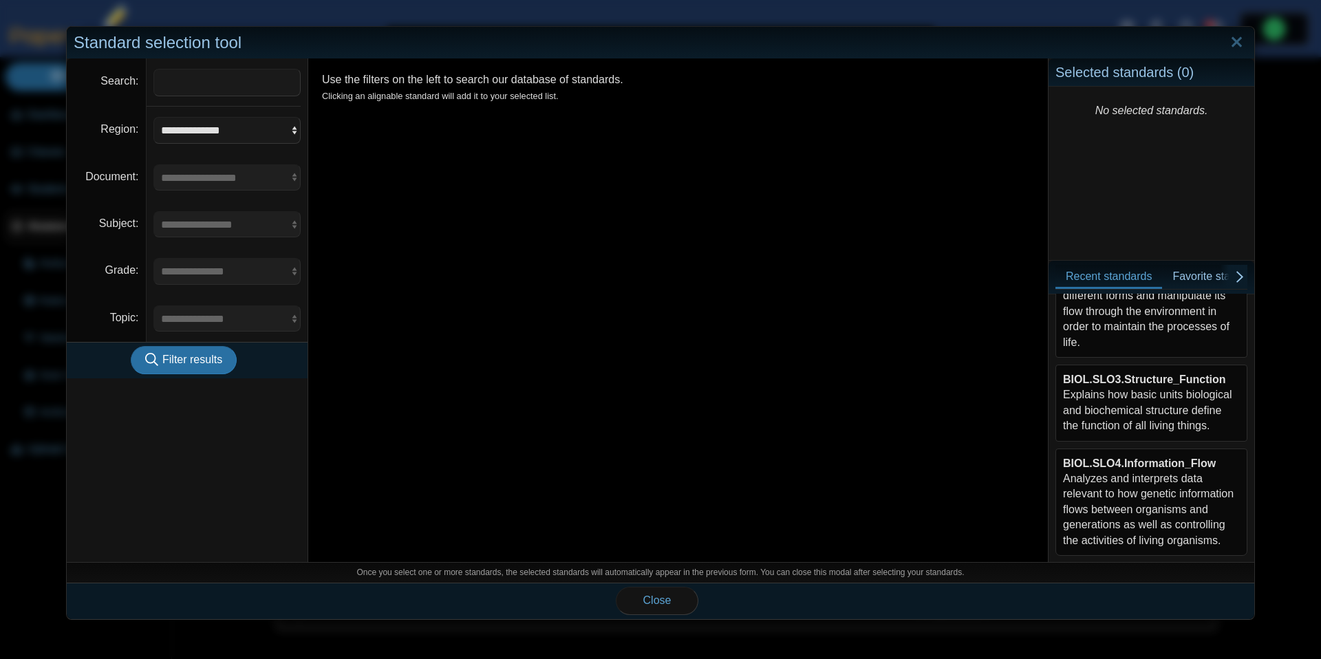
click at [1158, 410] on div "BIOL.SLO3.Structure_Function Explains how basic units biological and biochemica…" at bounding box center [1151, 403] width 177 height 62
click at [1132, 498] on div "BIOL.SLO4.Information_Flow Analyzes and interprets data relevant to how genetic…" at bounding box center [1151, 502] width 177 height 92
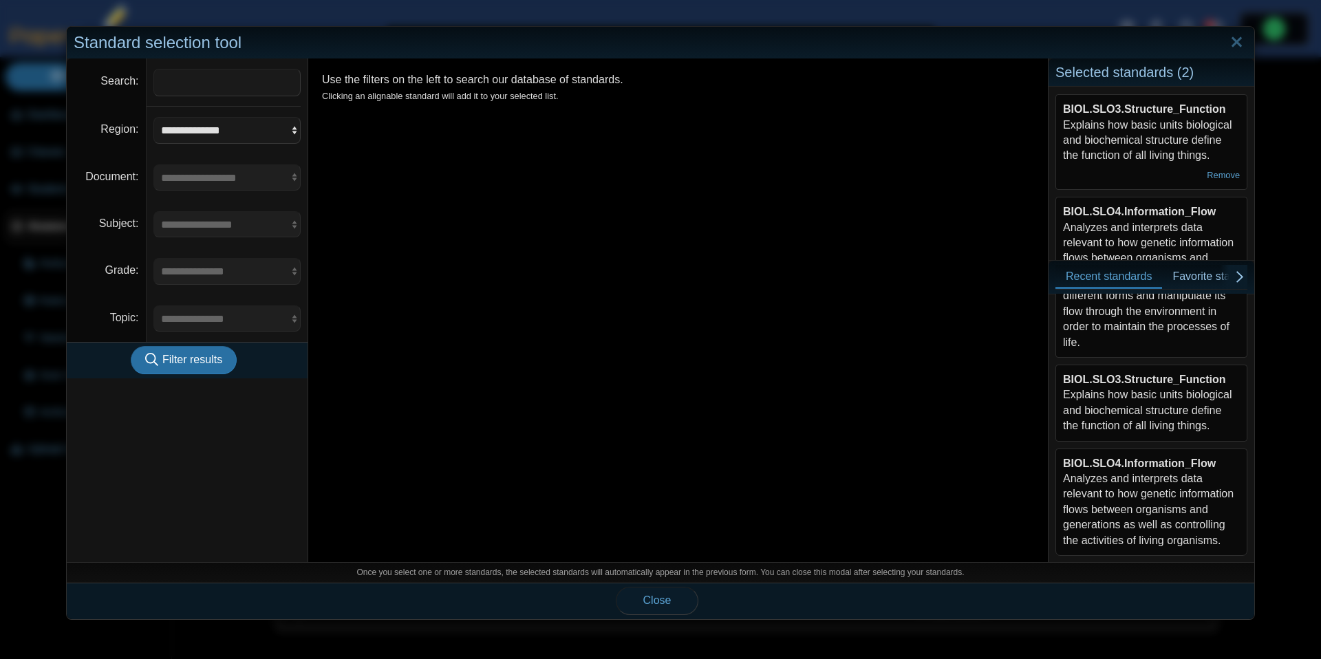
click at [689, 591] on button "Close" at bounding box center [657, 601] width 83 height 28
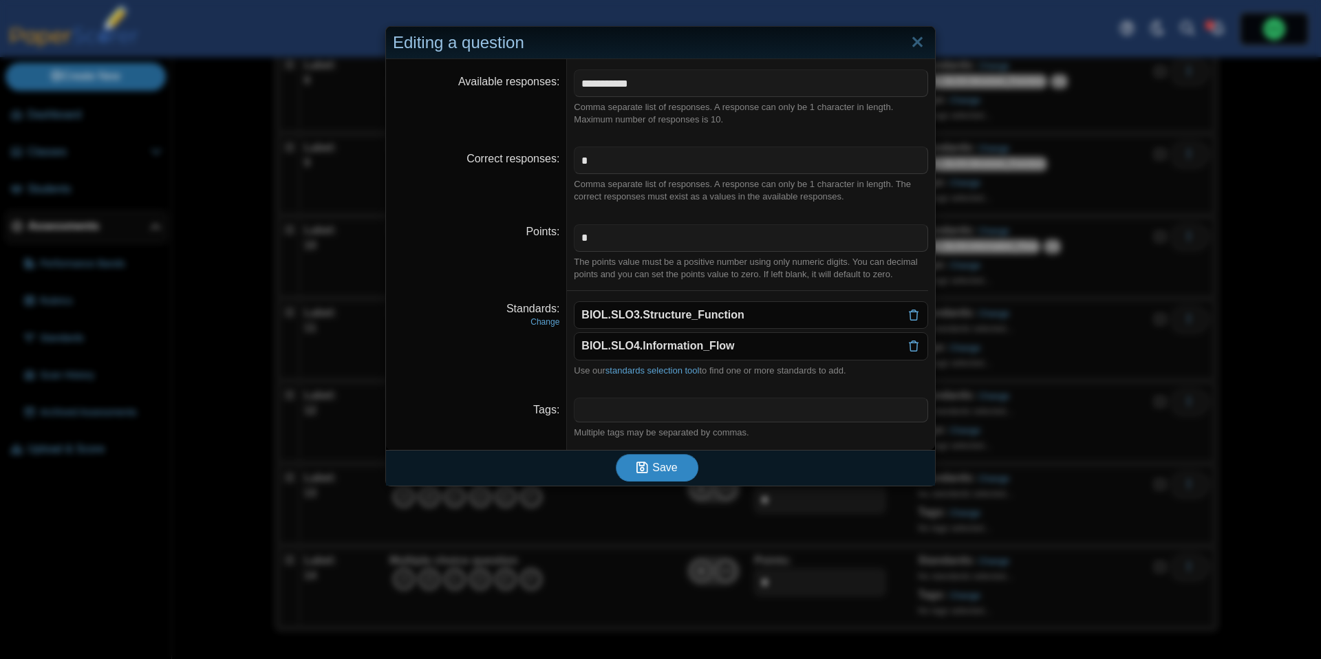
click at [670, 474] on button "Save" at bounding box center [657, 468] width 83 height 28
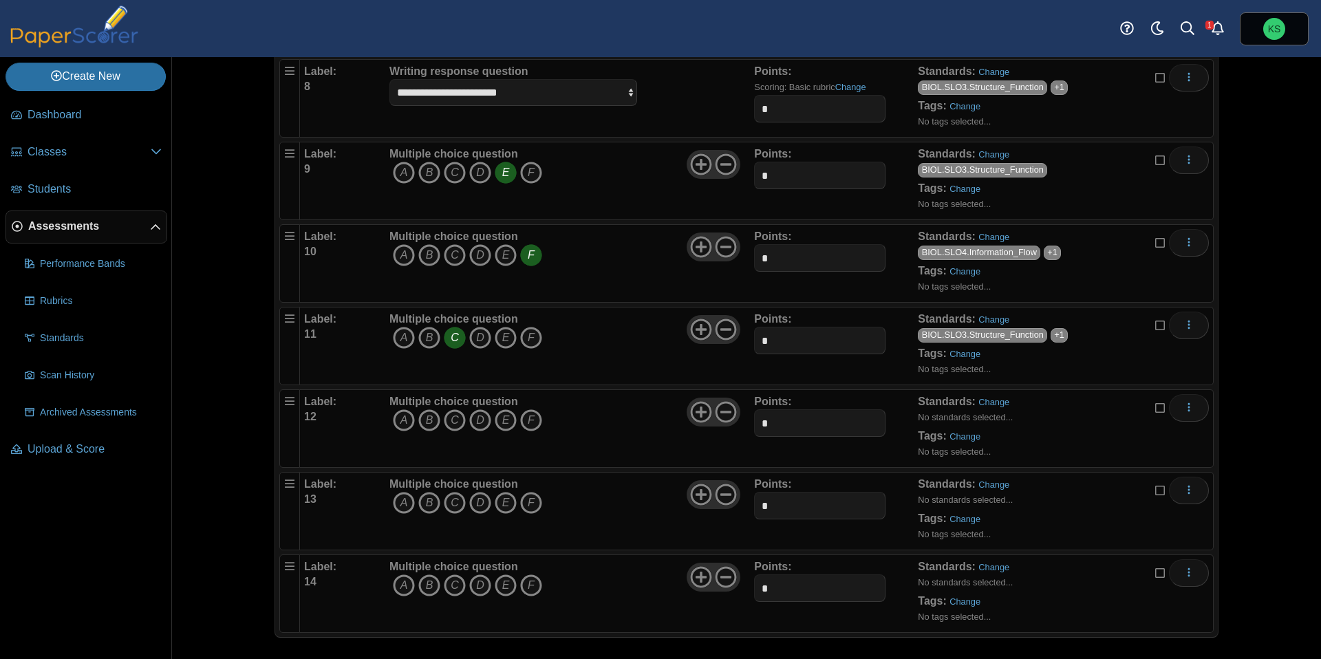
scroll to position [722, 0]
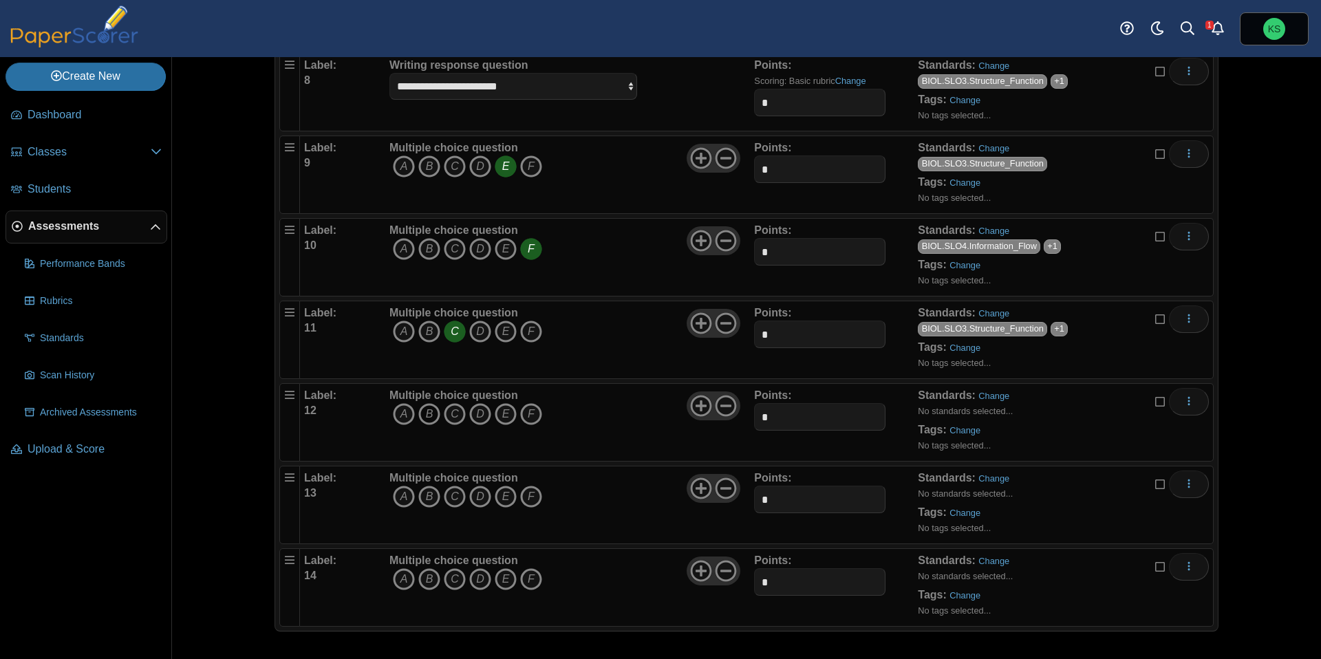
click at [433, 417] on icon "B" at bounding box center [429, 414] width 22 height 22
click at [995, 398] on link "Change" at bounding box center [993, 396] width 31 height 10
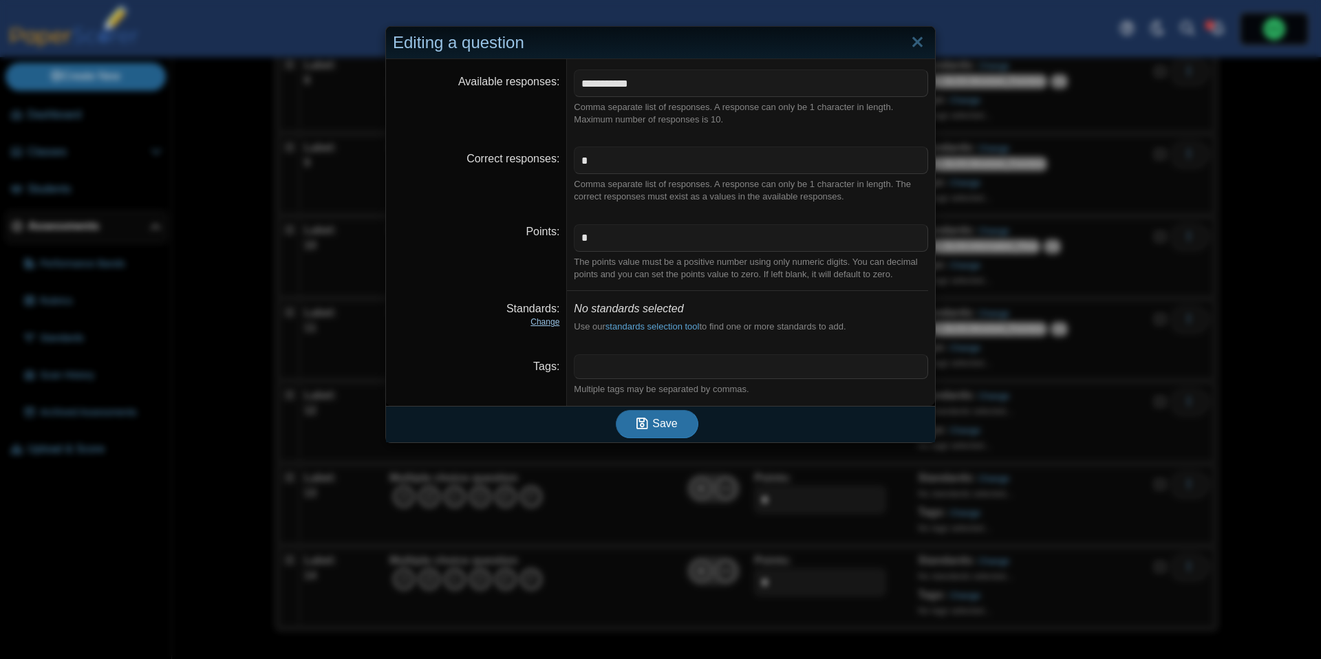
click at [546, 320] on link "Change" at bounding box center [544, 322] width 29 height 10
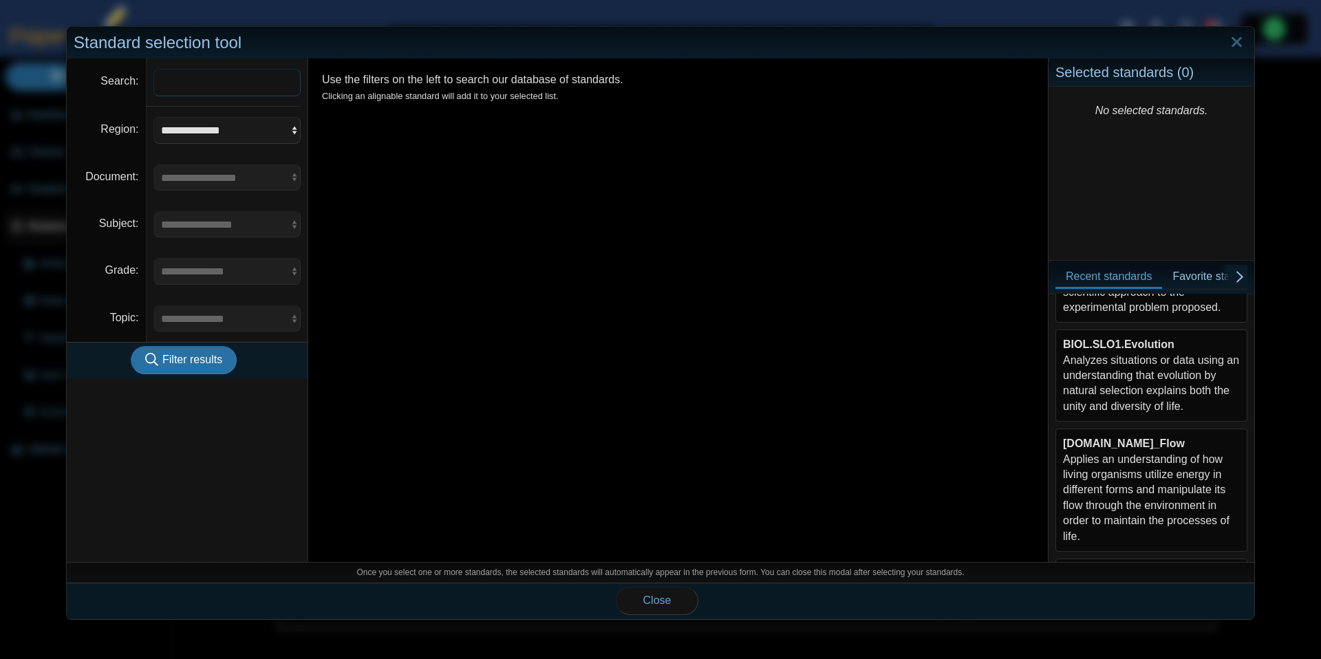
scroll to position [120, 0]
click at [1176, 363] on div "BIOL.SLO1.Evolution Analyzes situations or data using an understanding that evo…" at bounding box center [1151, 371] width 177 height 77
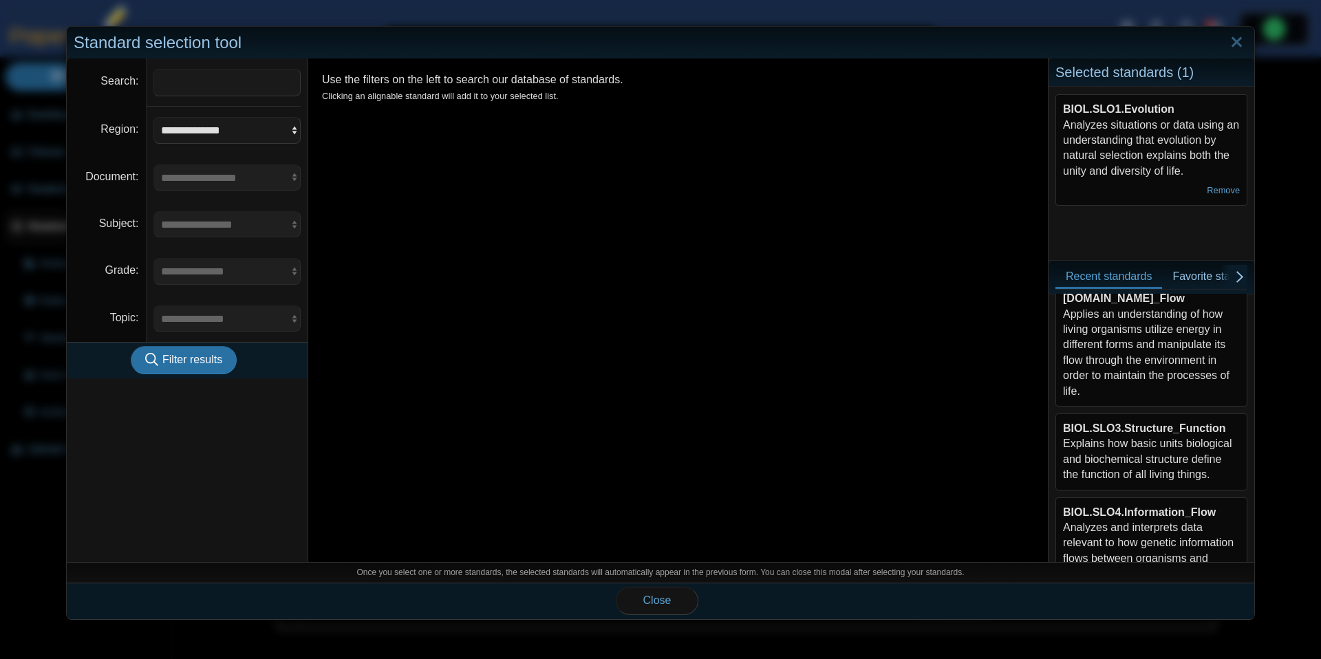
scroll to position [310, 0]
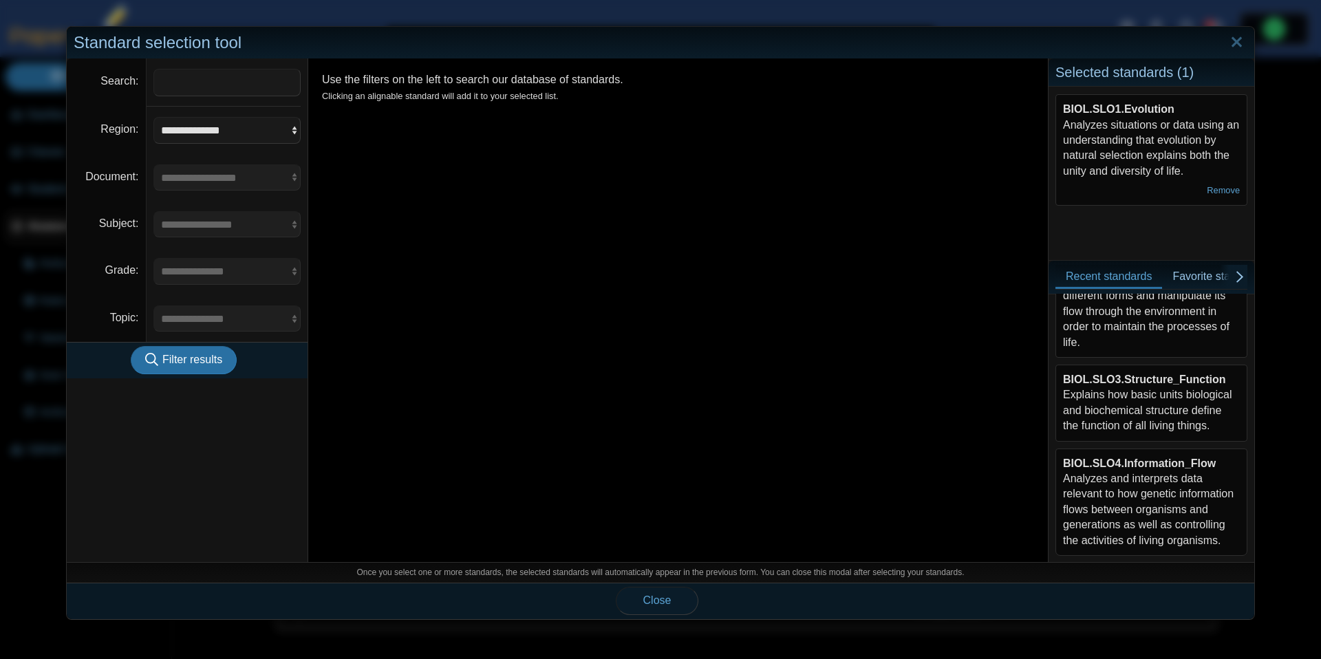
click at [645, 605] on span "Close" at bounding box center [657, 600] width 28 height 12
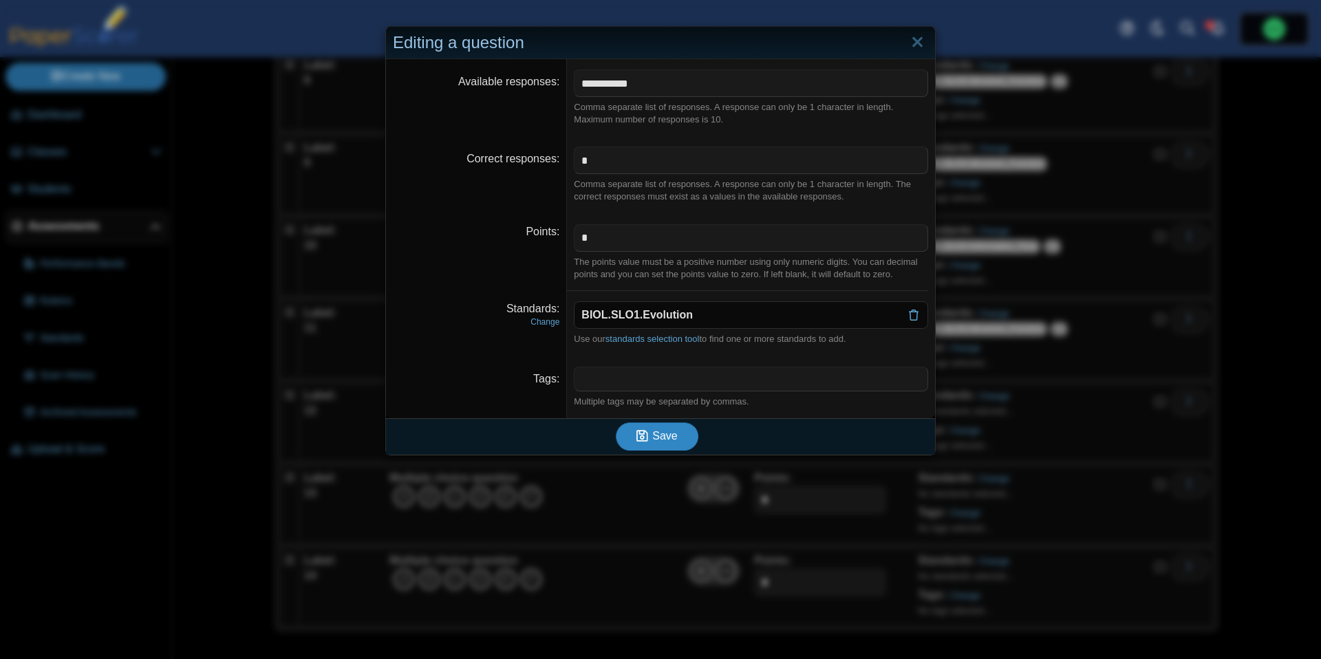
click at [667, 436] on span "Save" at bounding box center [664, 436] width 25 height 12
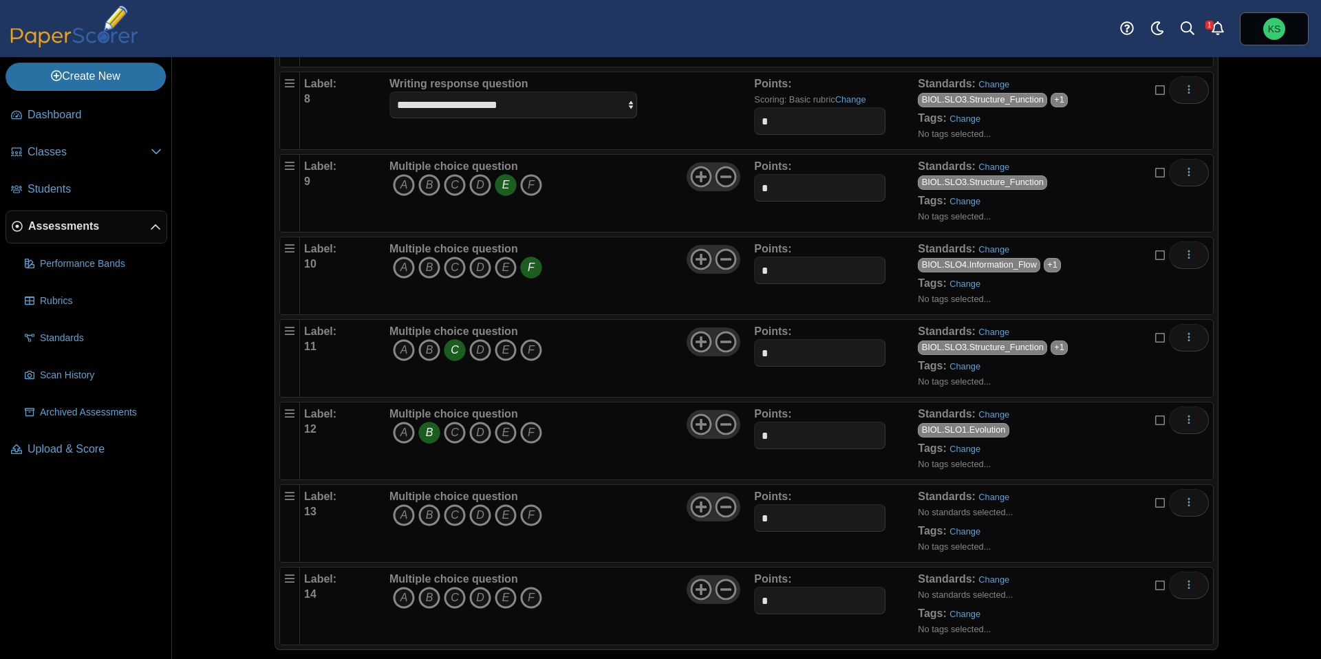
scroll to position [722, 0]
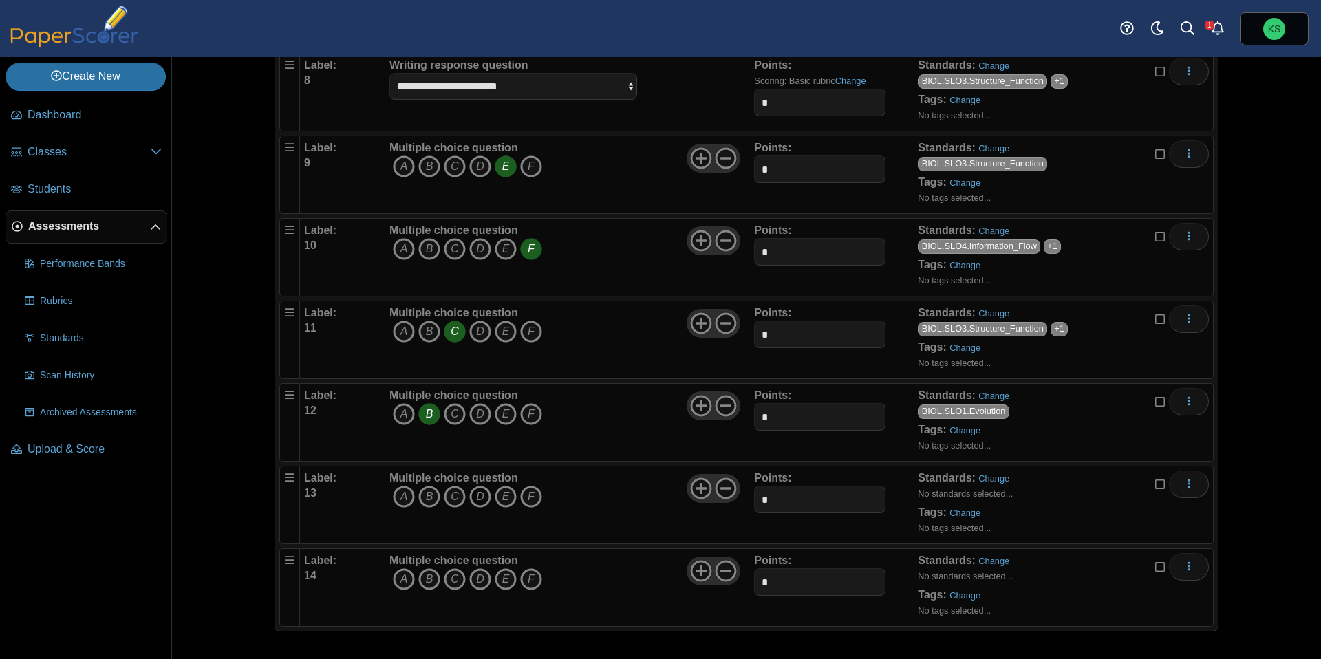
click at [481, 495] on icon "D" at bounding box center [480, 497] width 22 height 22
click at [982, 475] on link "Change" at bounding box center [993, 478] width 31 height 10
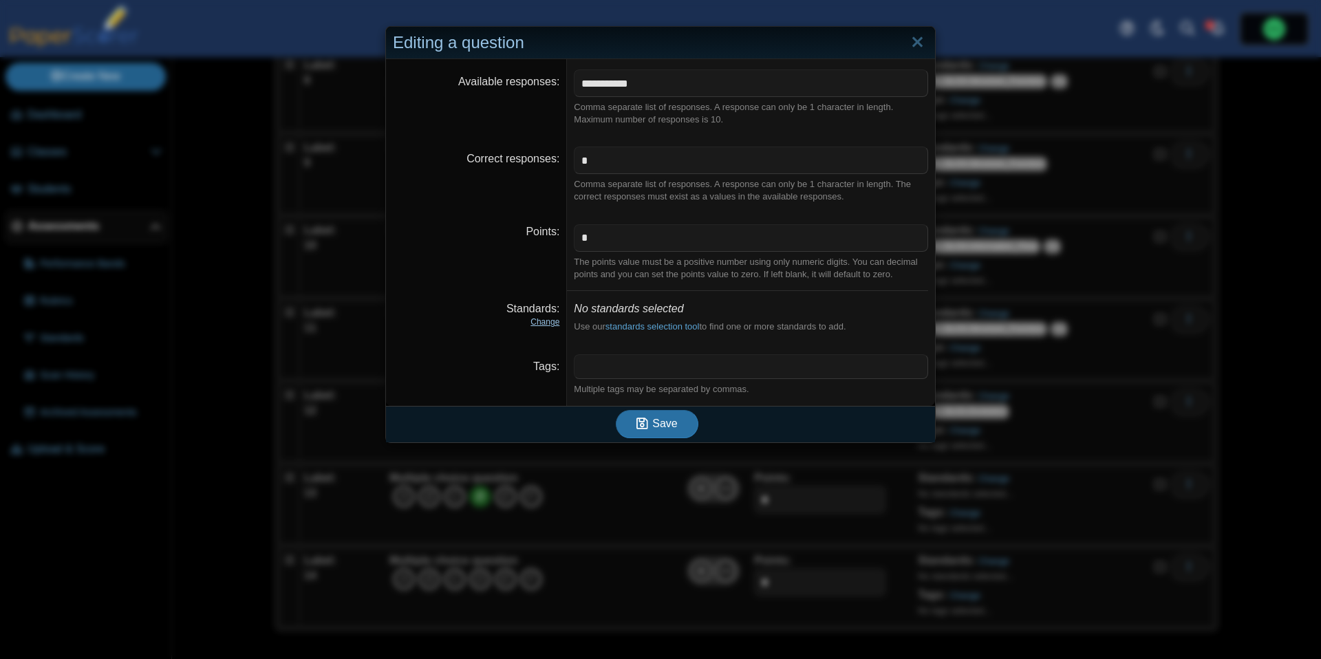
click at [542, 322] on link "Change" at bounding box center [544, 322] width 29 height 10
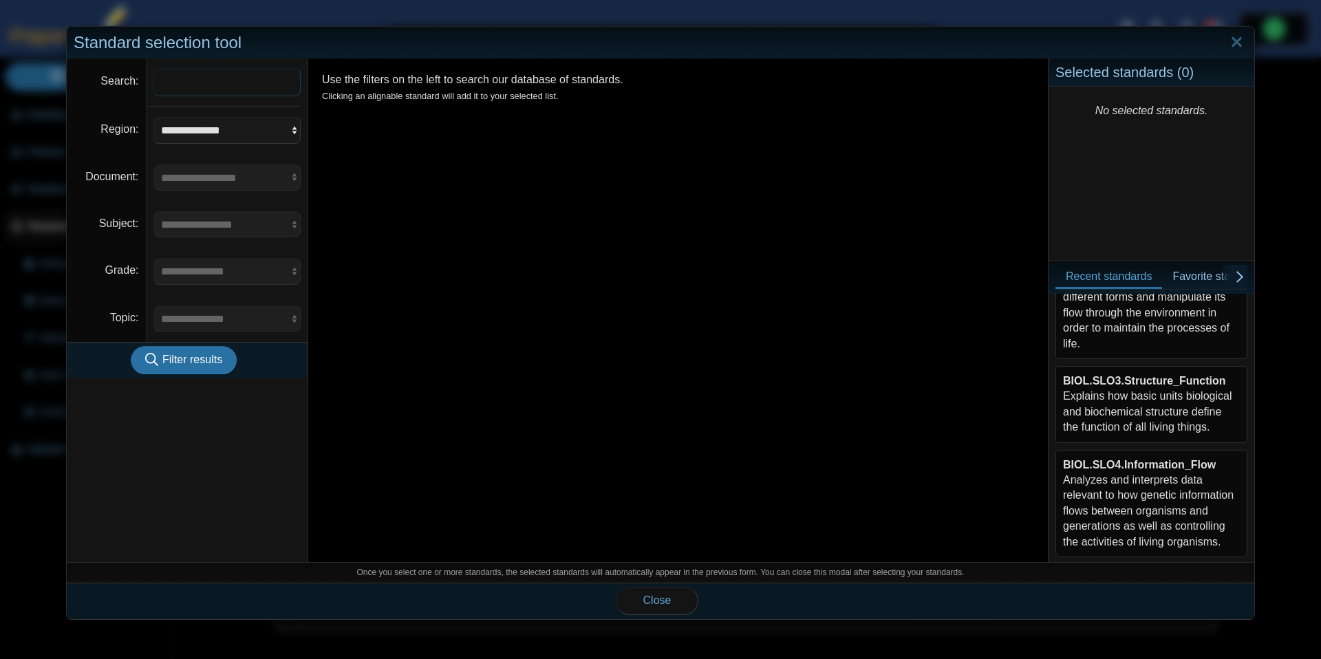
scroll to position [310, 0]
click at [1155, 390] on div "BIOL.SLO3.Structure_Function Explains how basic units biological and biochemica…" at bounding box center [1151, 403] width 177 height 62
click at [1118, 477] on div "BIOL.SLO4.Information_Flow Analyzes and interprets data relevant to how genetic…" at bounding box center [1151, 502] width 177 height 92
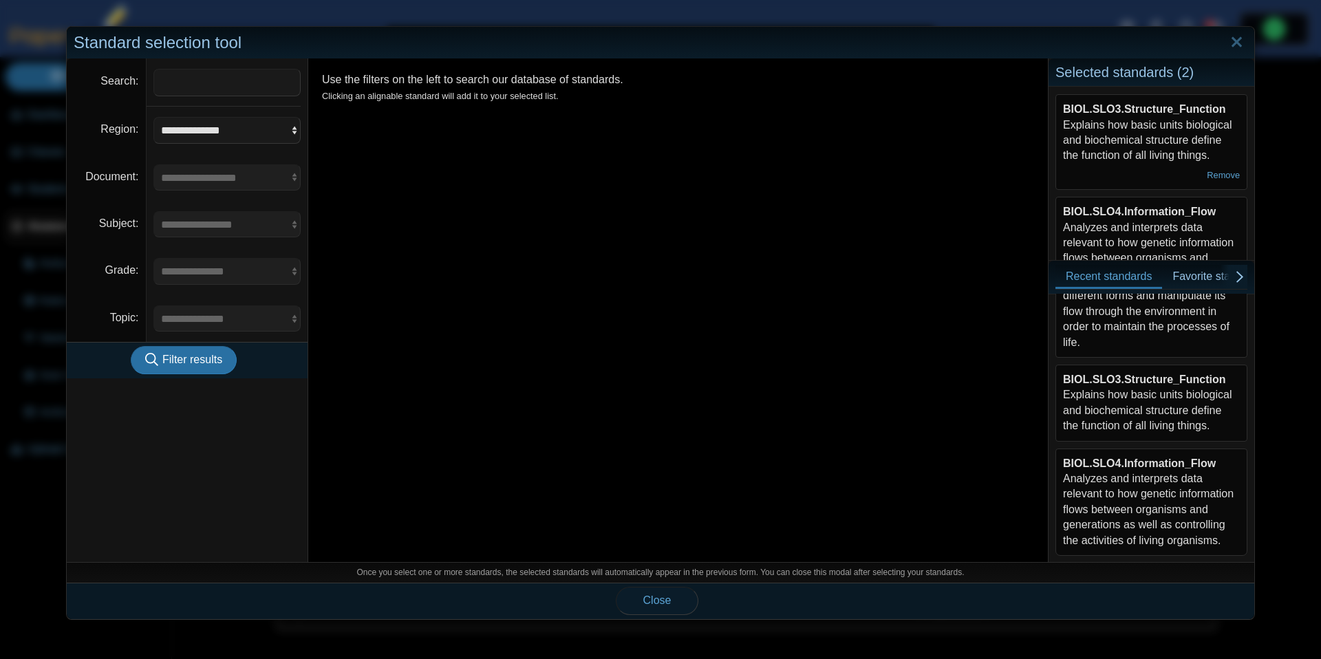
click at [659, 593] on button "Close" at bounding box center [657, 601] width 83 height 28
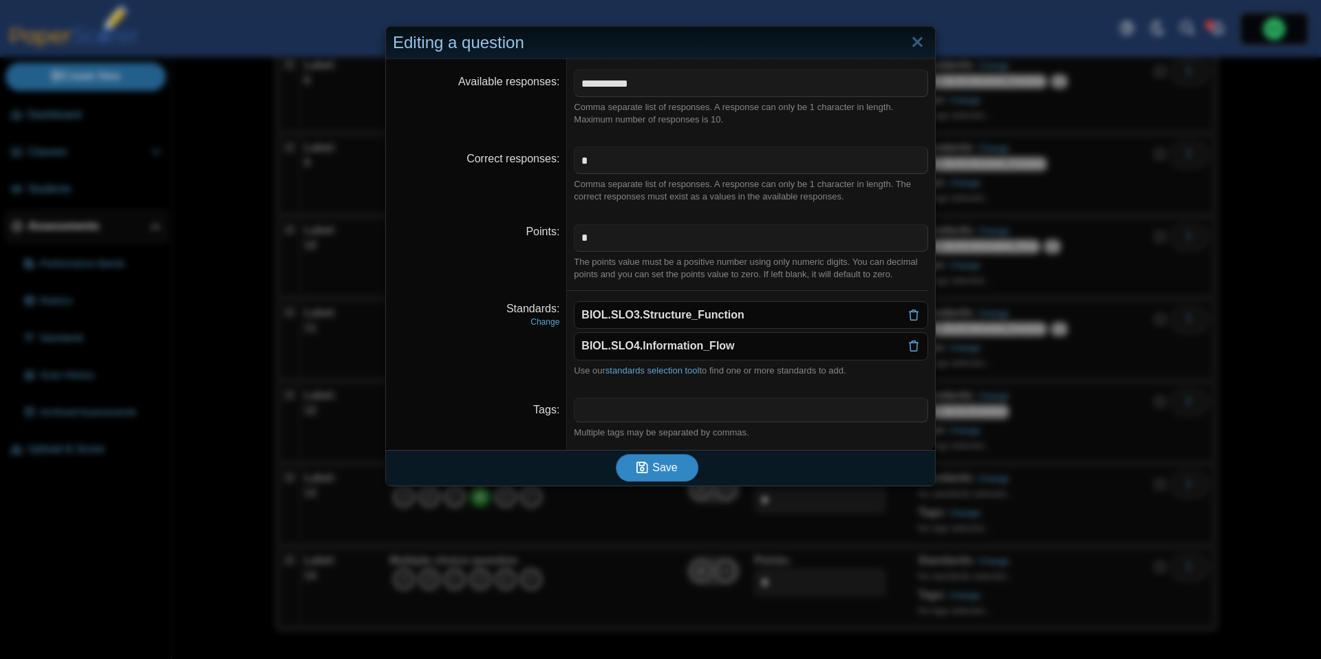
click at [668, 466] on span "Save" at bounding box center [664, 468] width 25 height 12
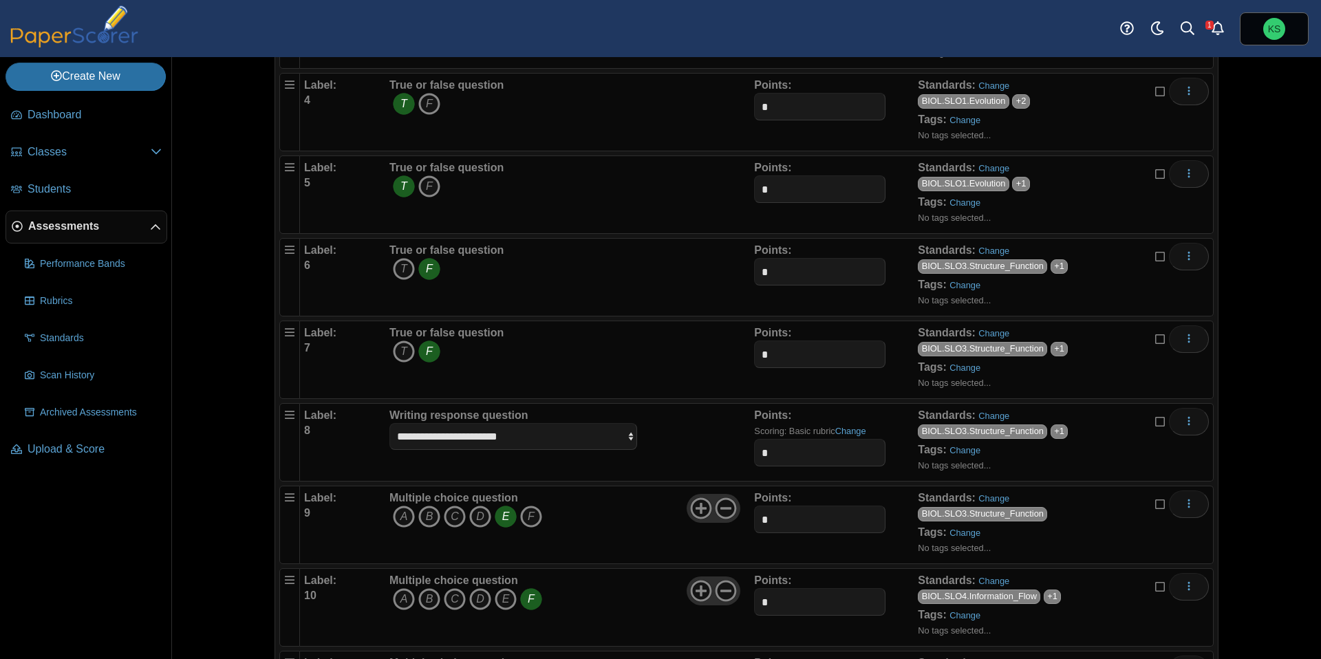
scroll to position [722, 0]
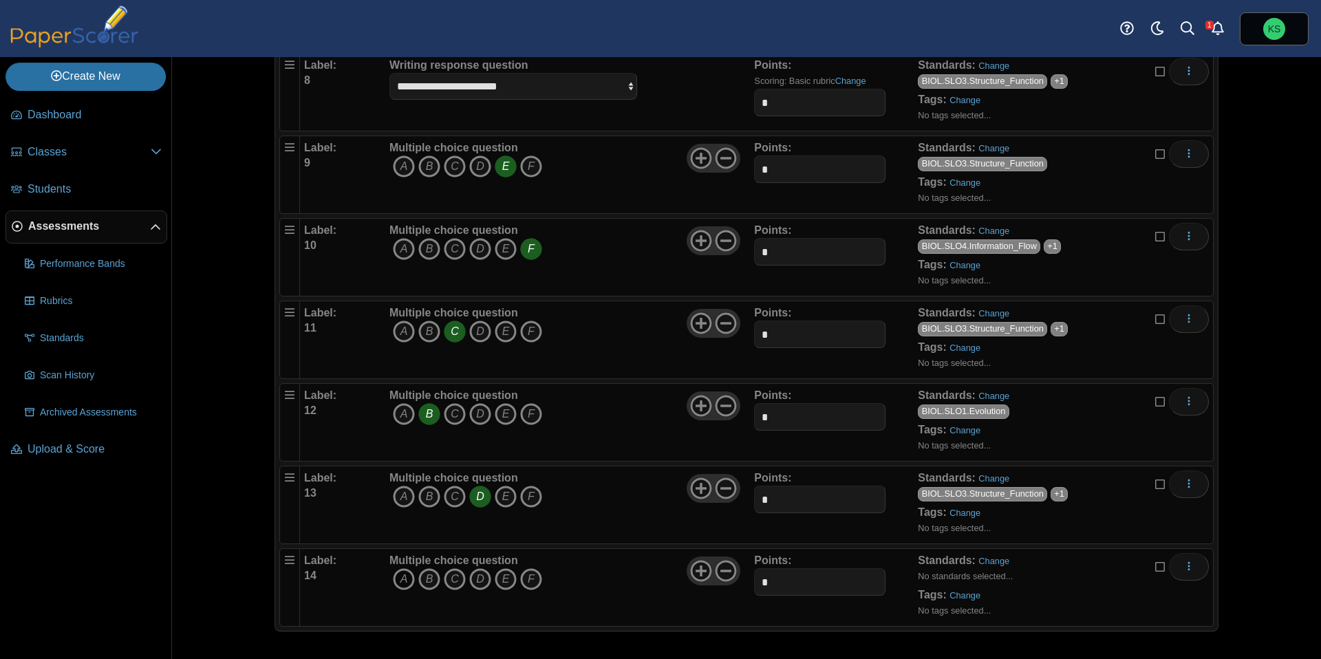
click at [401, 582] on icon "A" at bounding box center [404, 579] width 22 height 22
click at [993, 559] on link "Change" at bounding box center [993, 561] width 31 height 10
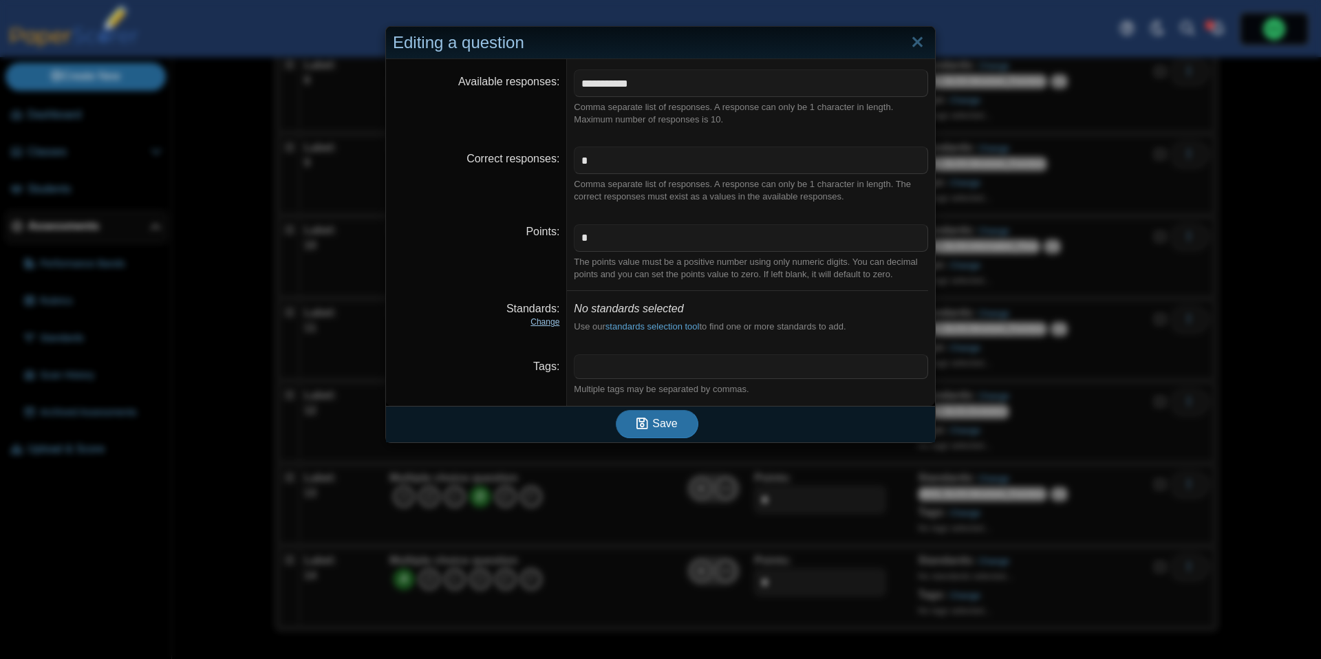
click at [541, 318] on link "Change" at bounding box center [544, 322] width 29 height 10
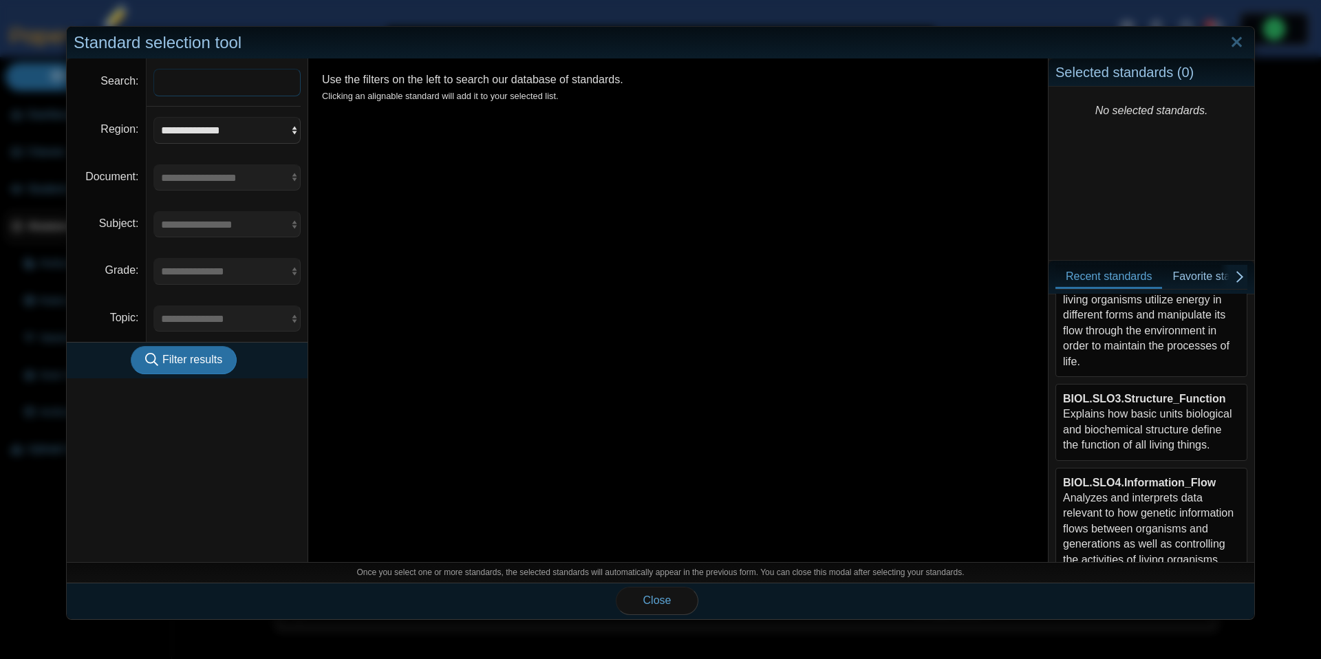
scroll to position [310, 0]
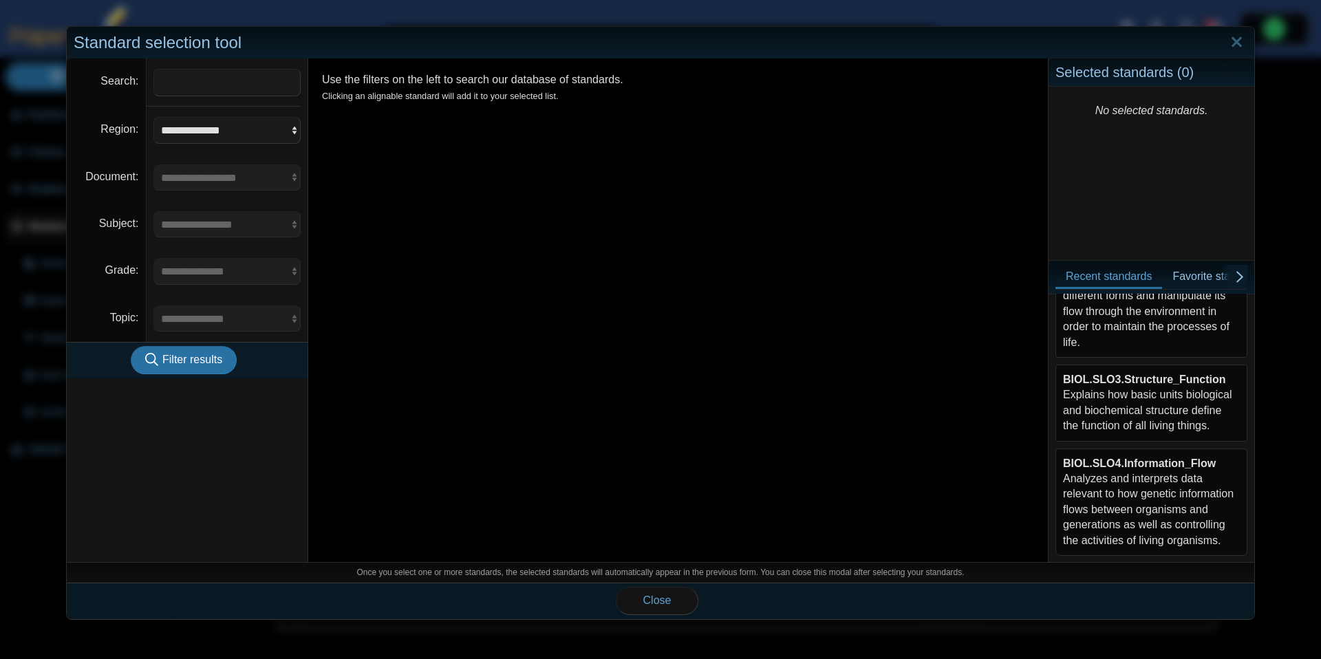
click at [1154, 387] on div "BIOL.SLO3.Structure_Function Explains how basic units biological and biochemica…" at bounding box center [1151, 403] width 177 height 62
click at [1136, 484] on div "BIOL.SLO4.Information_Flow Analyzes and interprets data relevant to how genetic…" at bounding box center [1151, 502] width 177 height 92
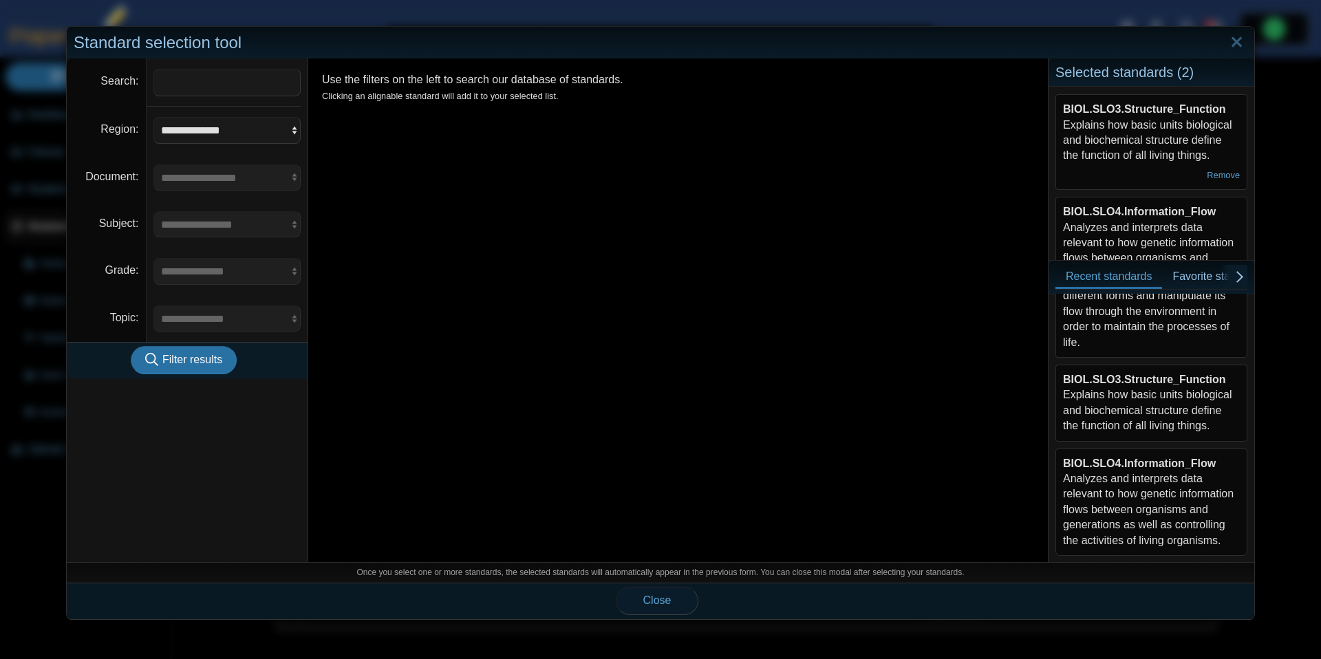
click at [649, 594] on span "Close" at bounding box center [657, 600] width 28 height 12
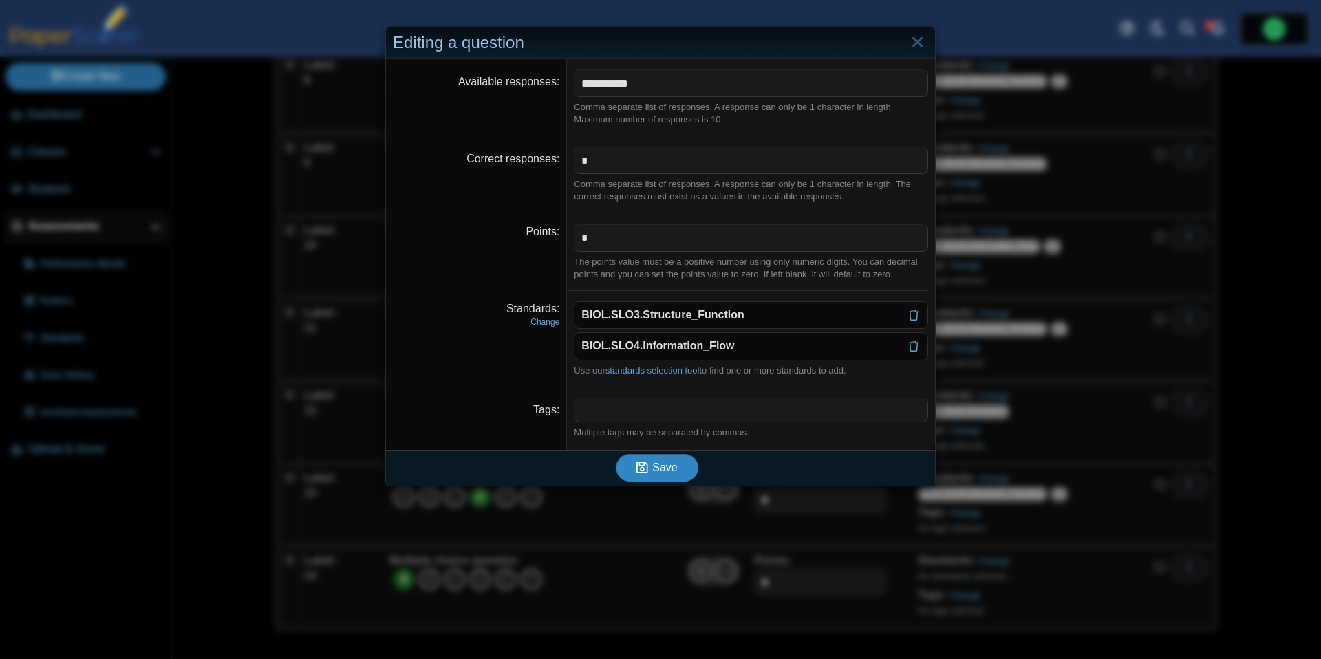
click at [662, 475] on button "Save" at bounding box center [657, 468] width 83 height 28
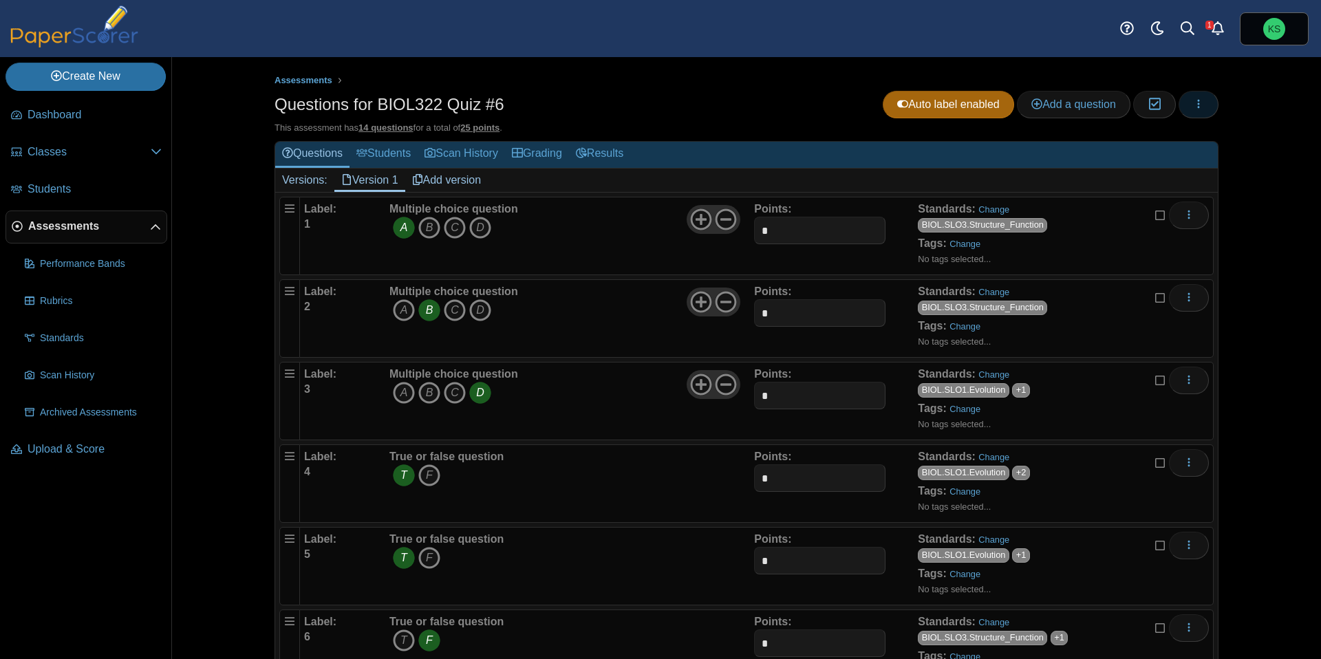
click at [1205, 107] on button "button" at bounding box center [1198, 105] width 40 height 28
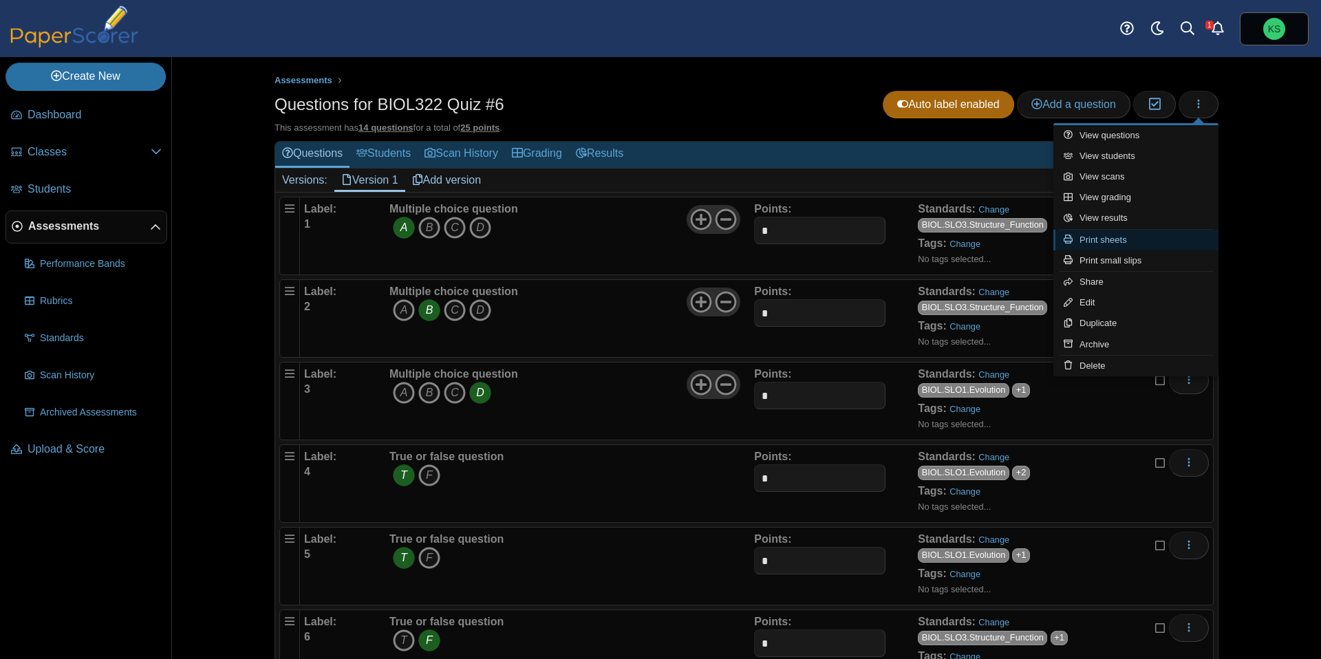
click at [1149, 237] on link "Print sheets" at bounding box center [1135, 240] width 165 height 21
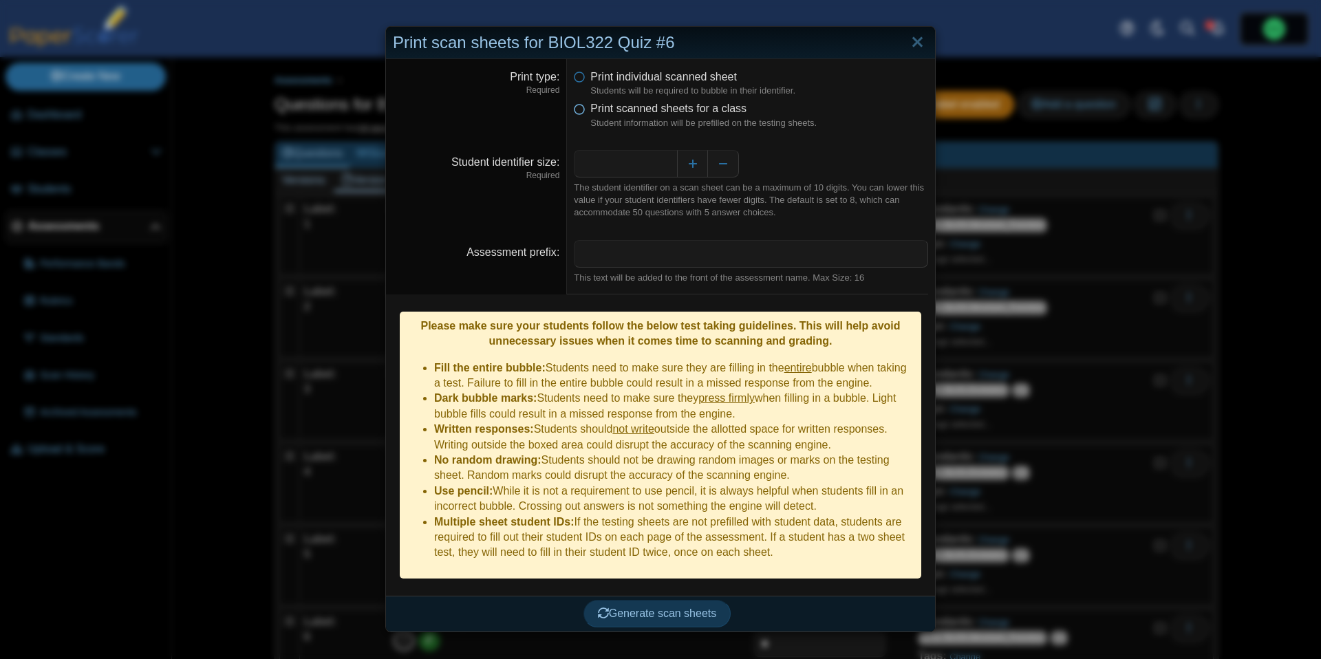
click at [578, 110] on icon at bounding box center [579, 106] width 11 height 10
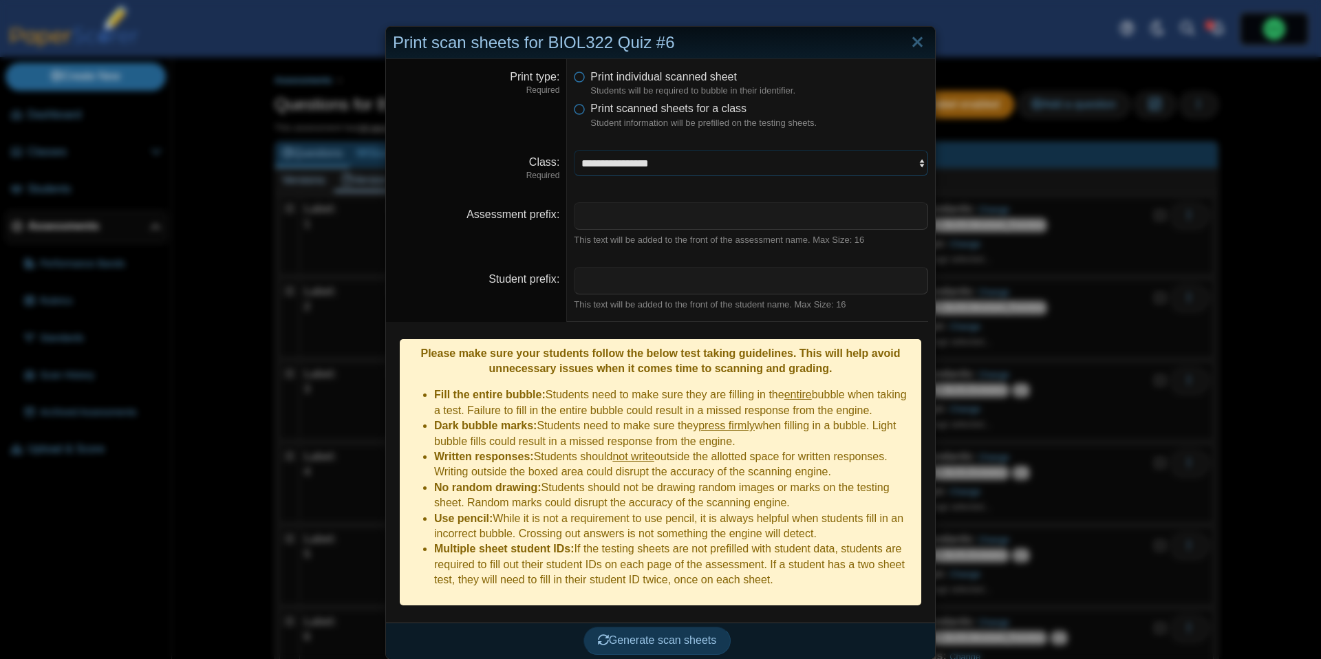
click at [625, 171] on select "**********" at bounding box center [751, 163] width 354 height 26
select select "**********"
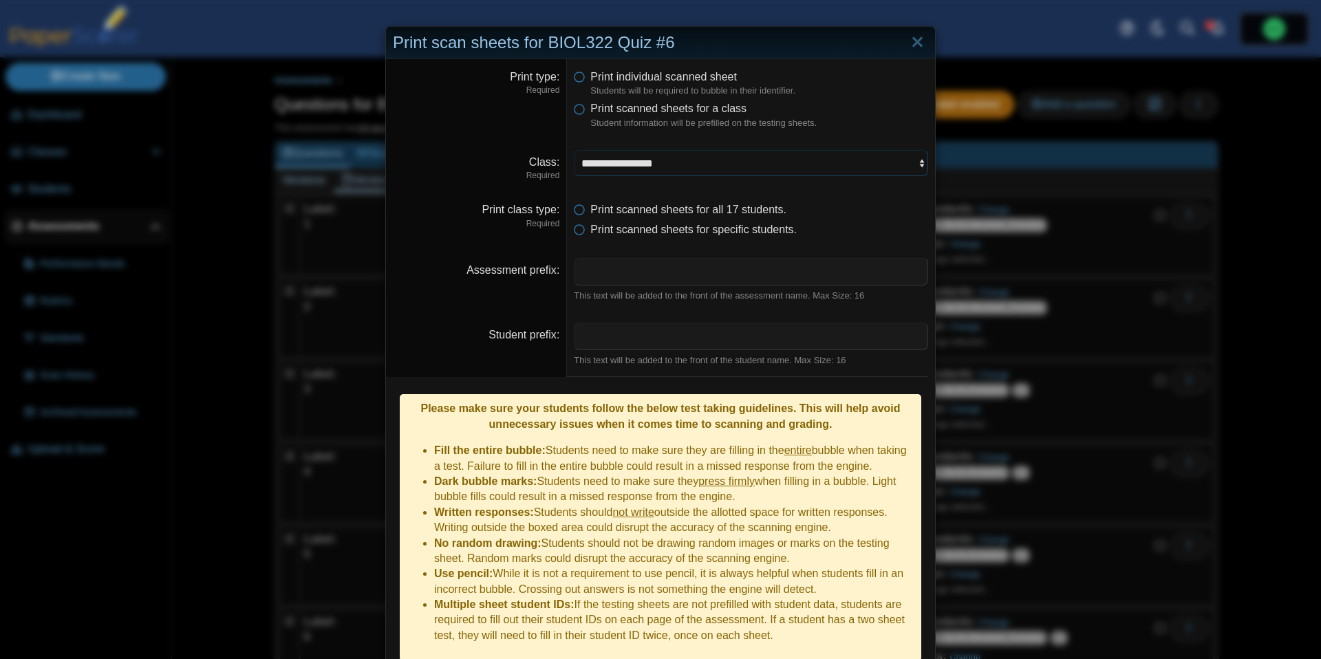
scroll to position [41, 0]
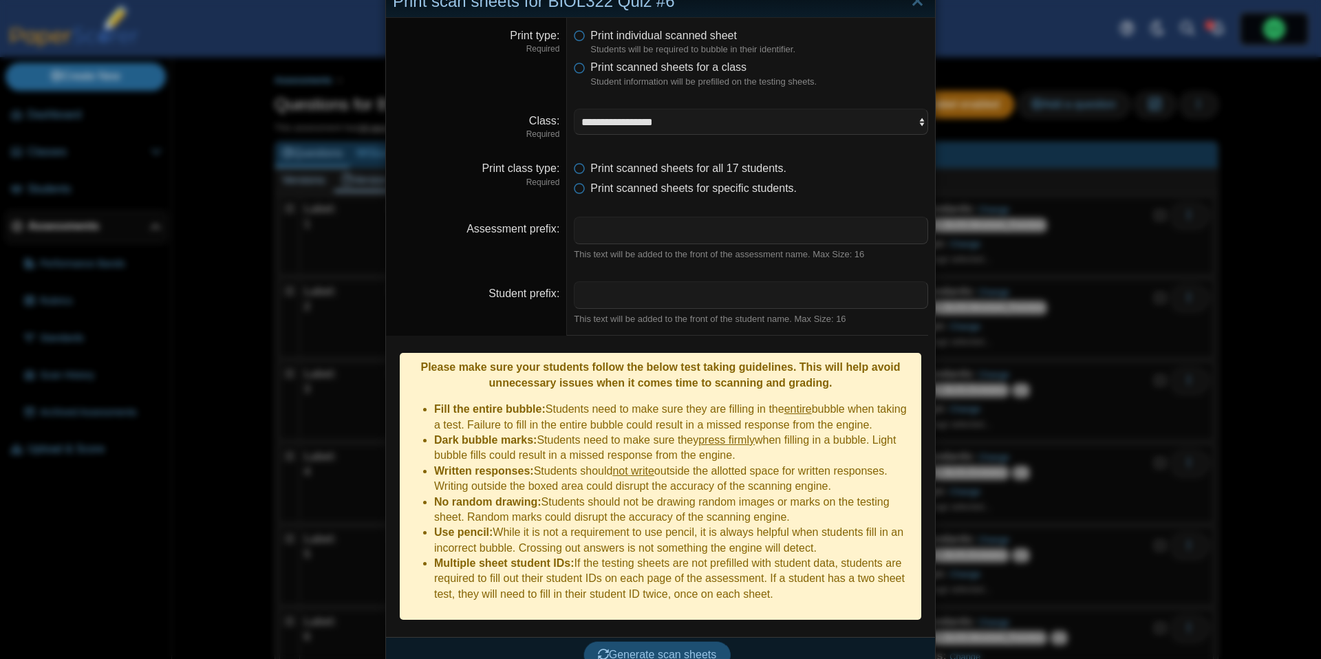
click at [646, 649] on span "Generate scan sheets" at bounding box center [657, 655] width 119 height 12
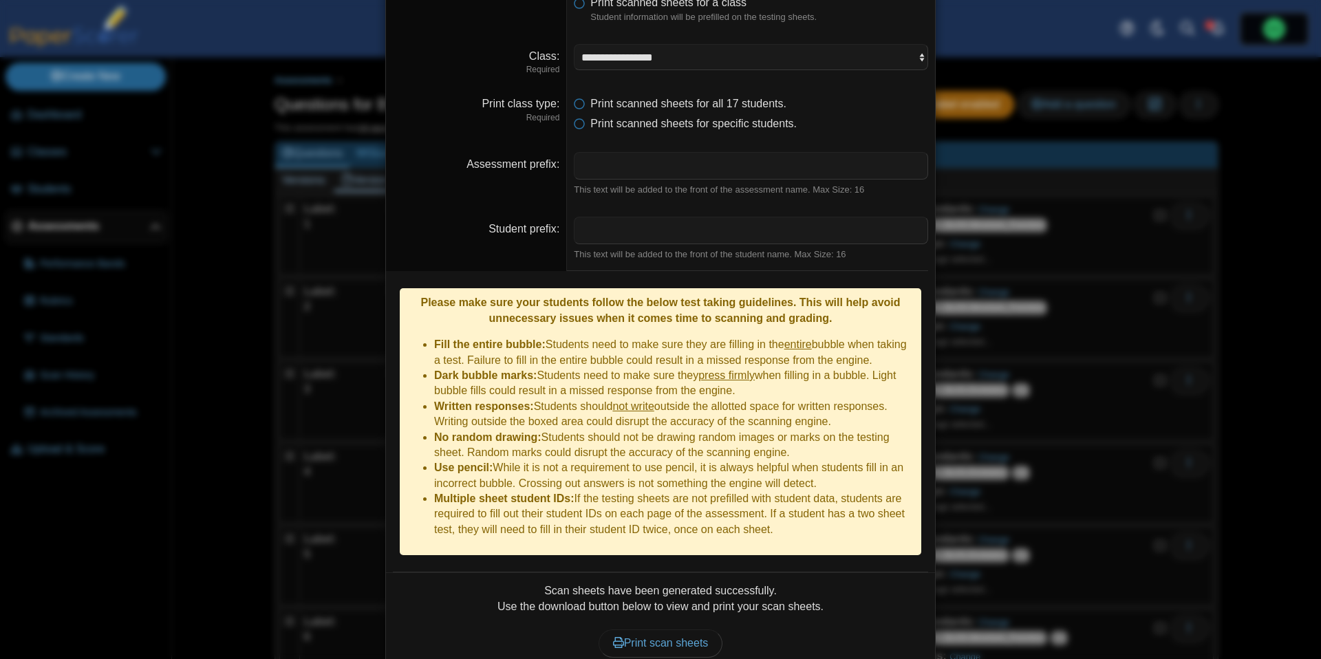
scroll to position [152, 0]
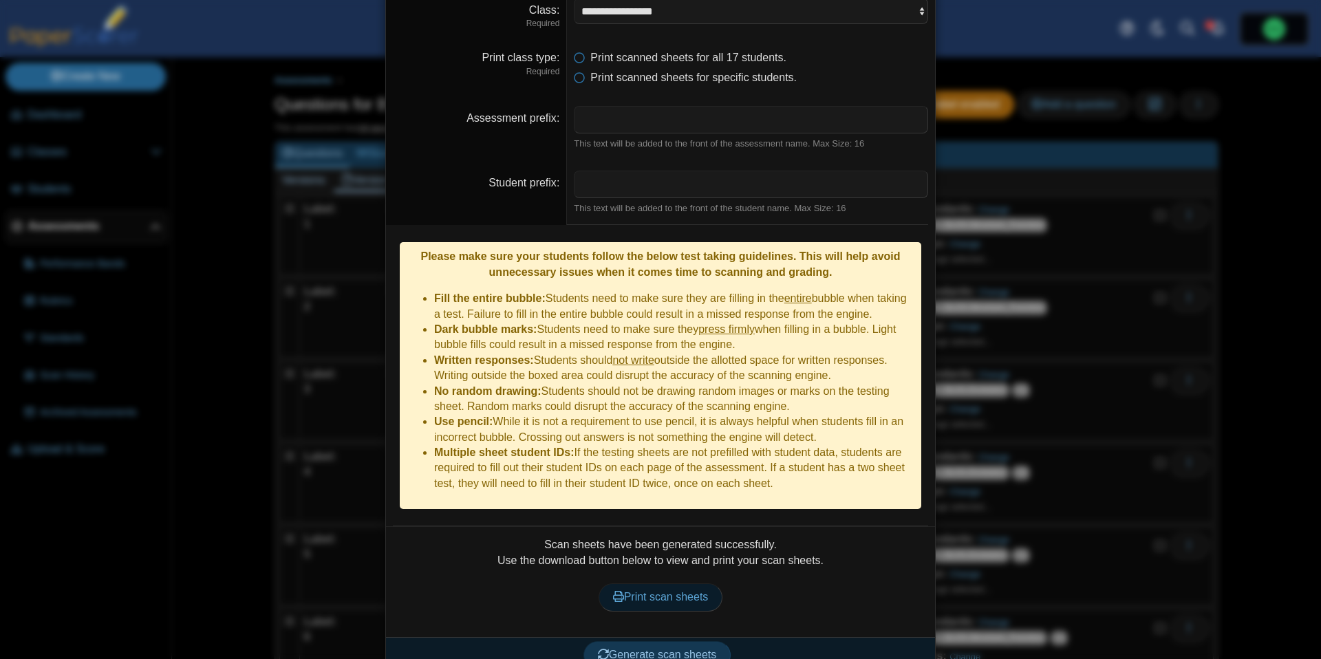
click at [695, 583] on link "Print scan sheets" at bounding box center [660, 597] width 125 height 28
click at [981, 67] on div "**********" at bounding box center [660, 329] width 1321 height 659
